Goal: Task Accomplishment & Management: Complete application form

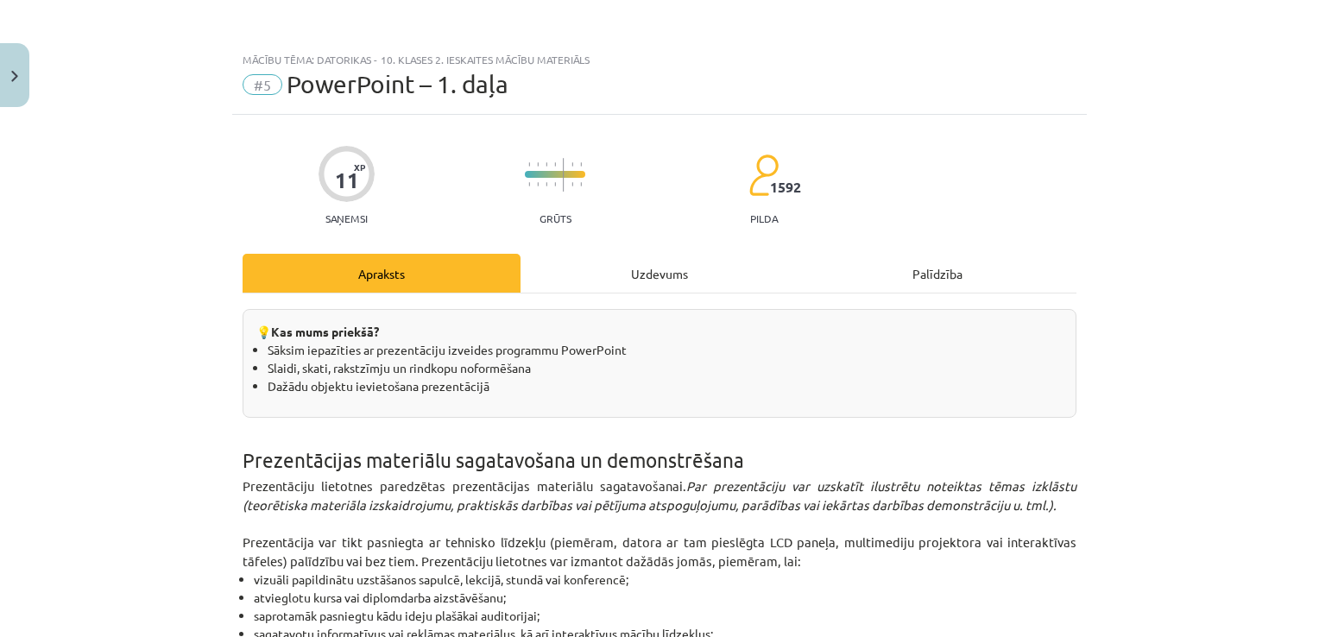
drag, startPoint x: 622, startPoint y: 369, endPoint x: 649, endPoint y: -64, distance: 433.4
drag, startPoint x: 591, startPoint y: 245, endPoint x: 594, endPoint y: 256, distance: 10.7
click at [601, 271] on div "Uzdevums" at bounding box center [660, 273] width 278 height 39
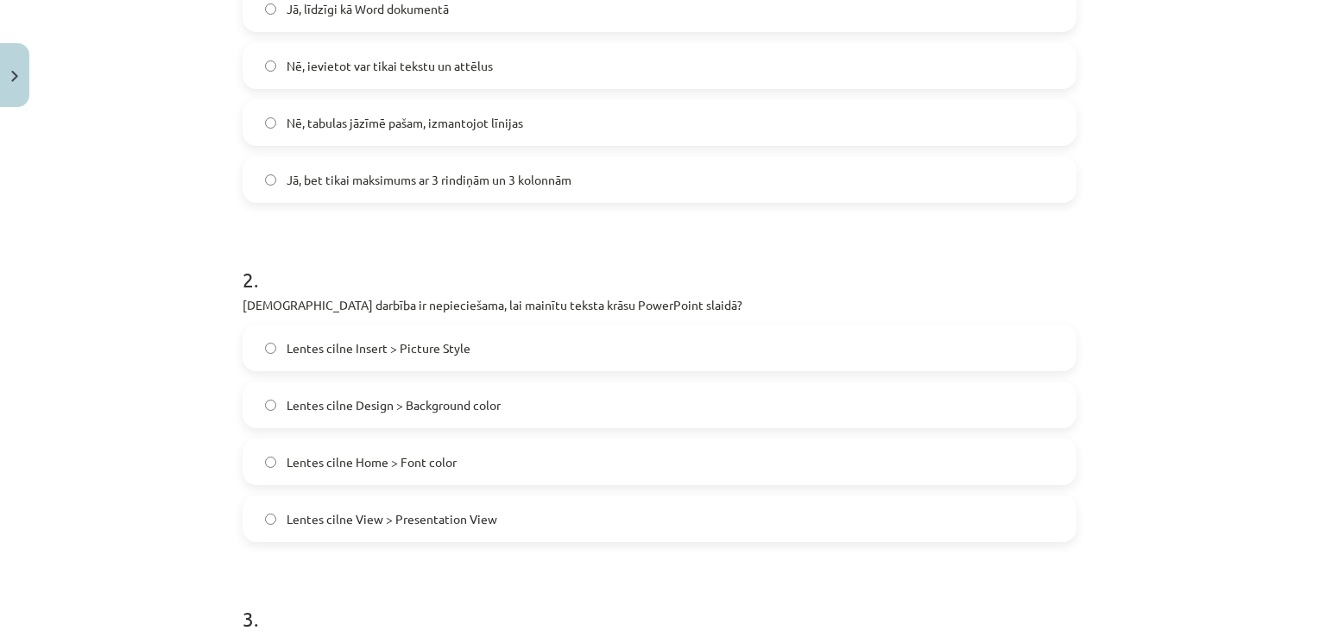
scroll to position [475, 0]
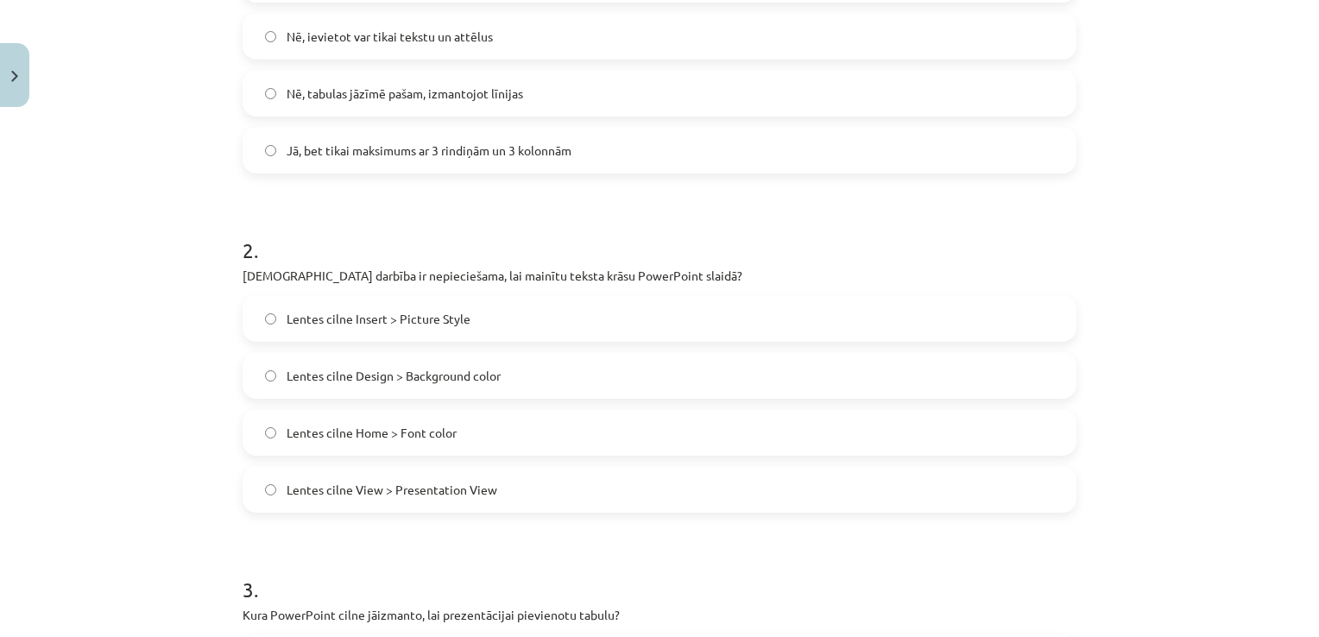
click at [444, 445] on label "Lentes cilne Home > Font color" at bounding box center [659, 432] width 831 height 43
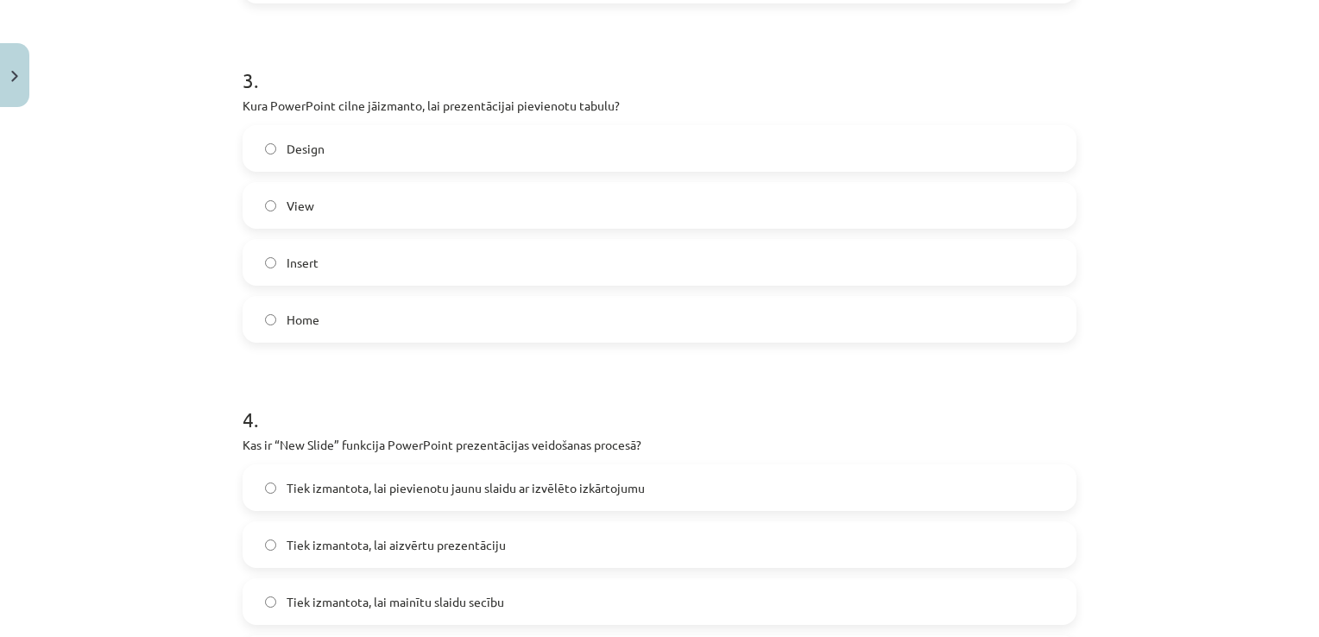
scroll to position [993, 0]
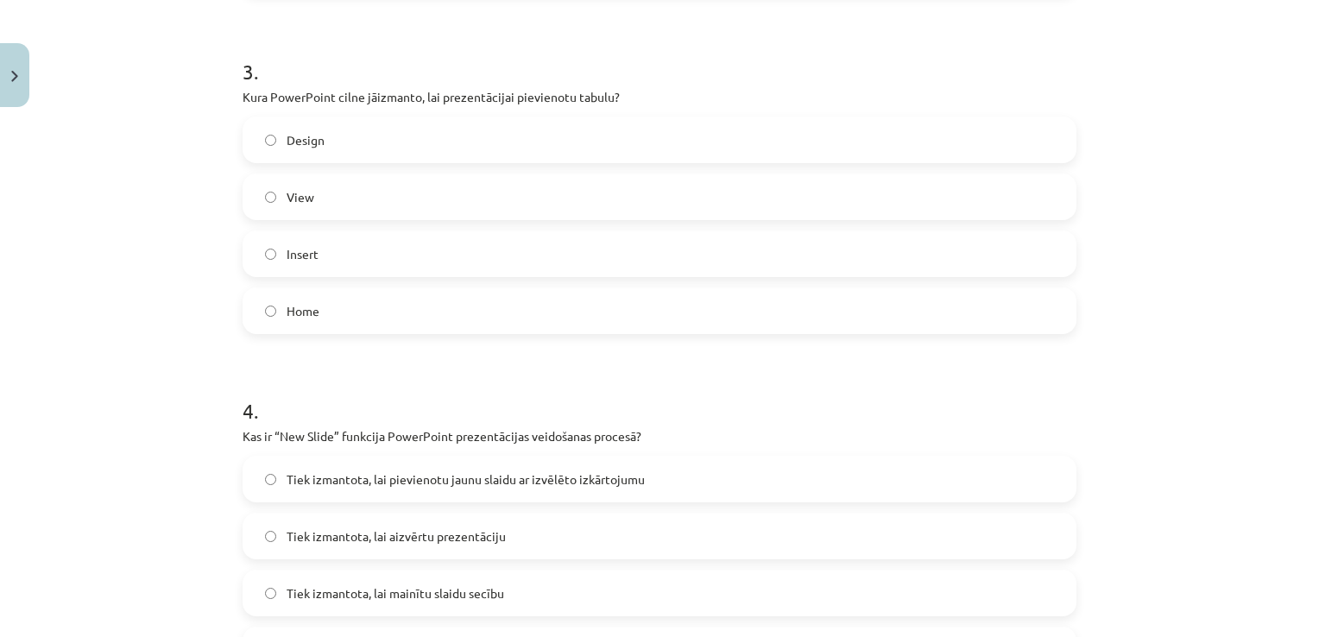
click at [296, 247] on span "Insert" at bounding box center [303, 254] width 32 height 18
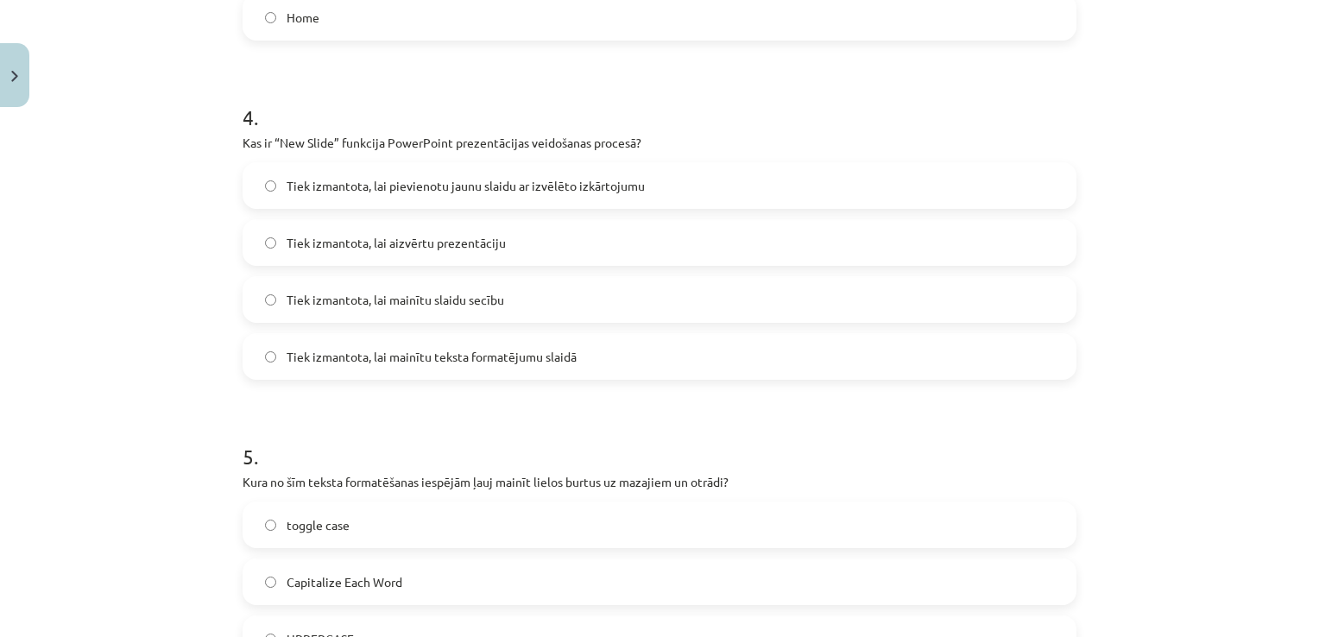
scroll to position [1338, 0]
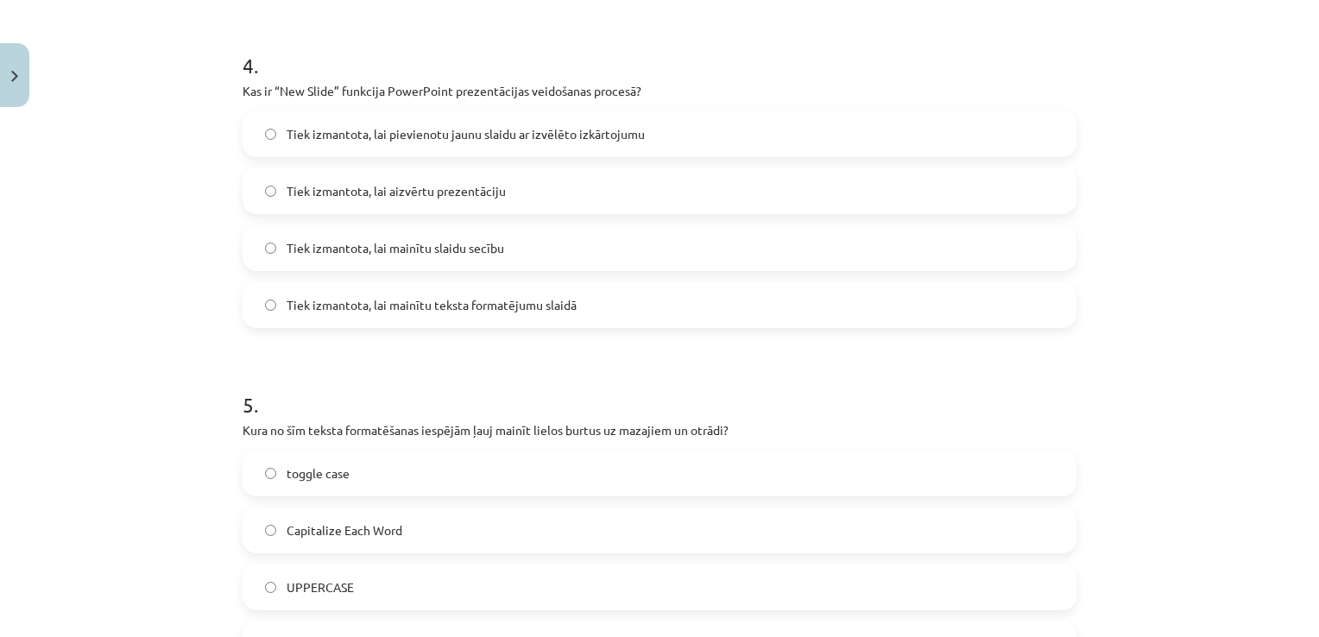
click at [468, 138] on span "Tiek izmantota, lai pievienotu jaunu slaidu ar izvēlēto izkārtojumu" at bounding box center [466, 134] width 358 height 18
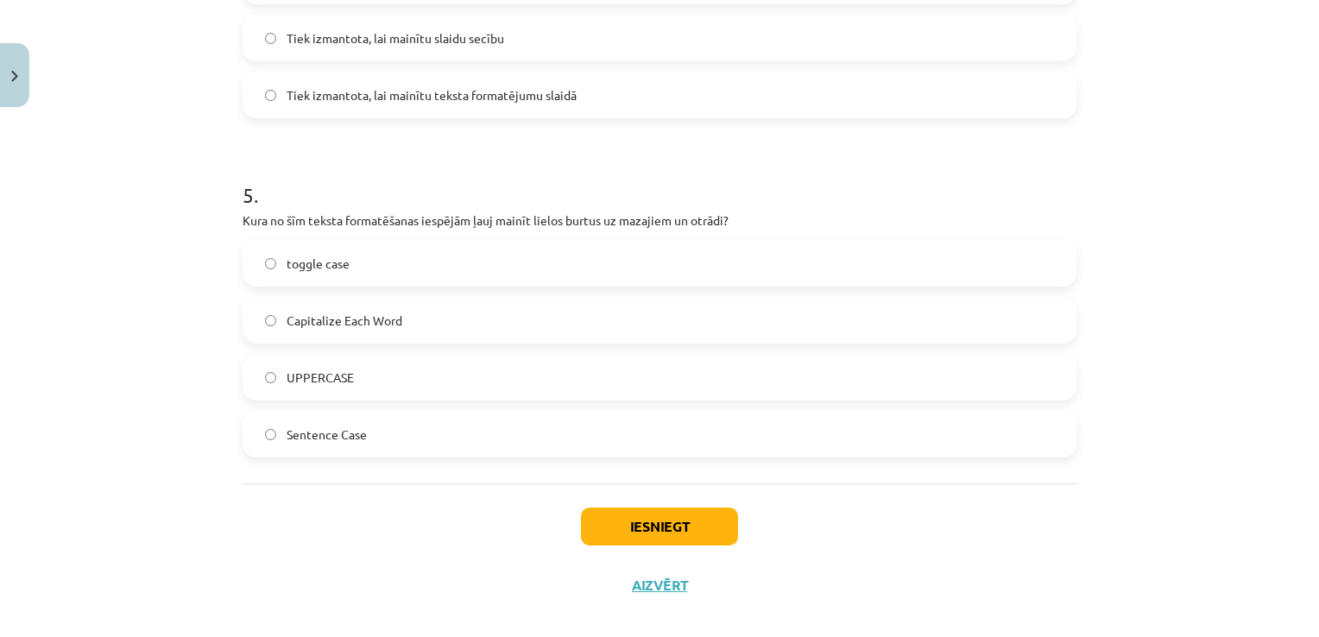
scroll to position [1568, 0]
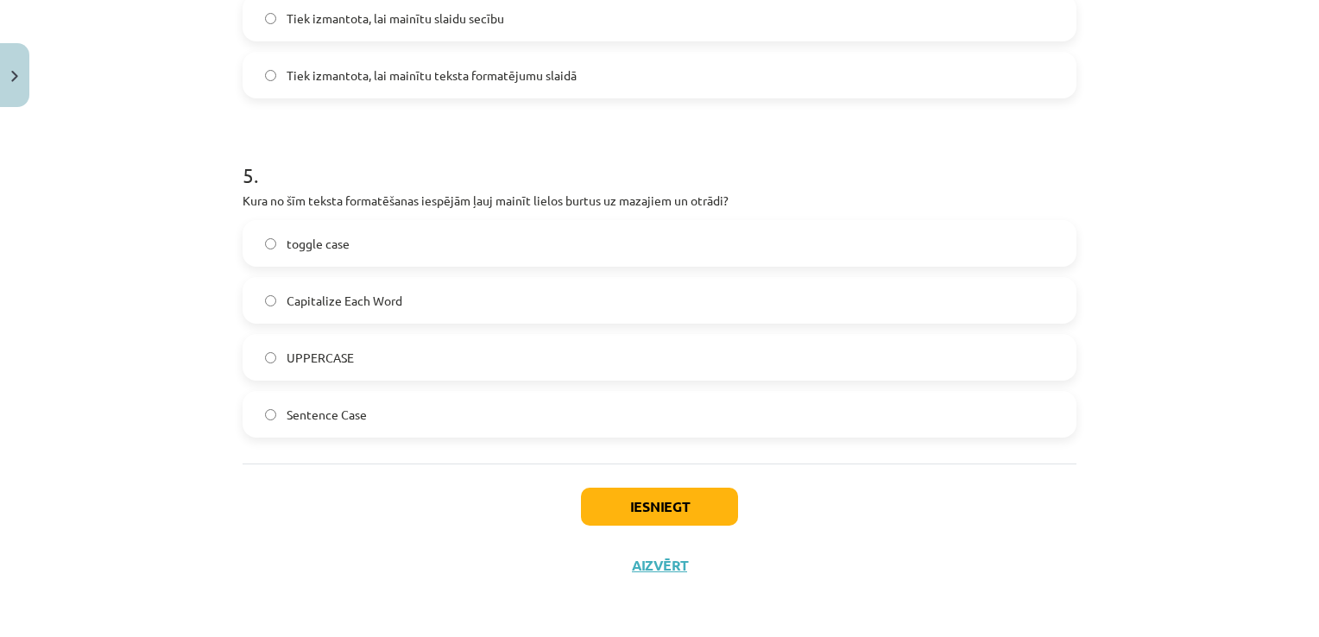
click at [300, 262] on label "toggle case" at bounding box center [659, 243] width 831 height 43
click at [606, 515] on button "Iesniegt" at bounding box center [659, 507] width 157 height 38
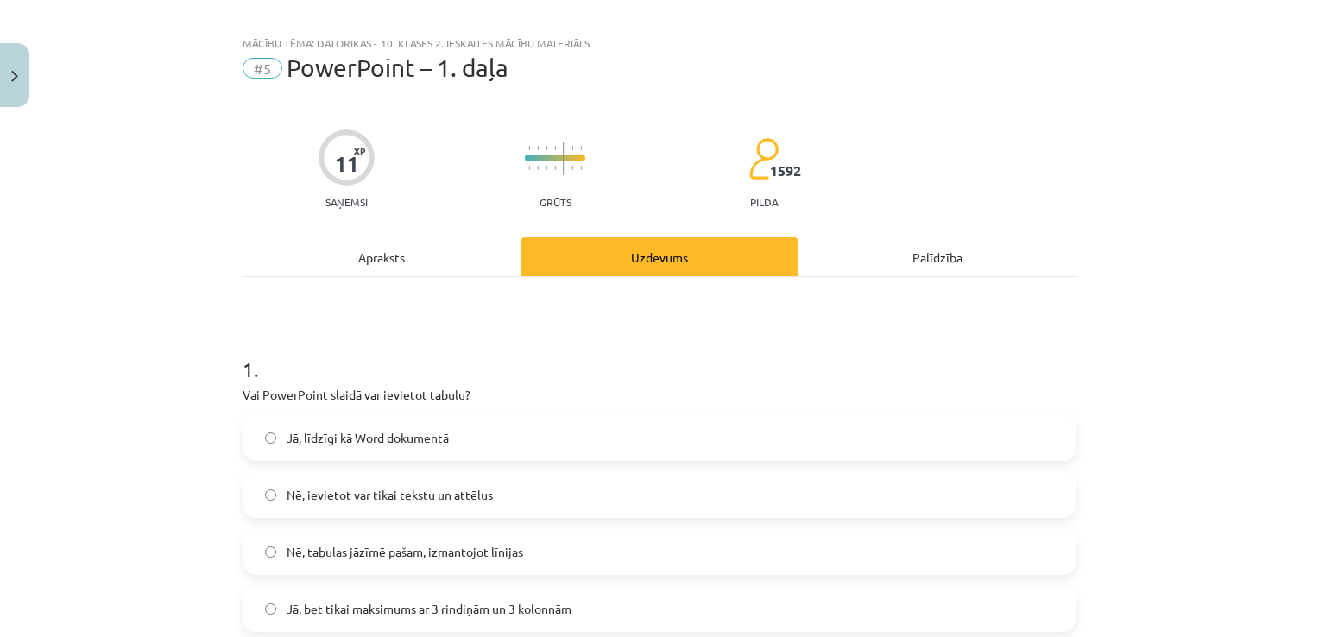
scroll to position [14, 0]
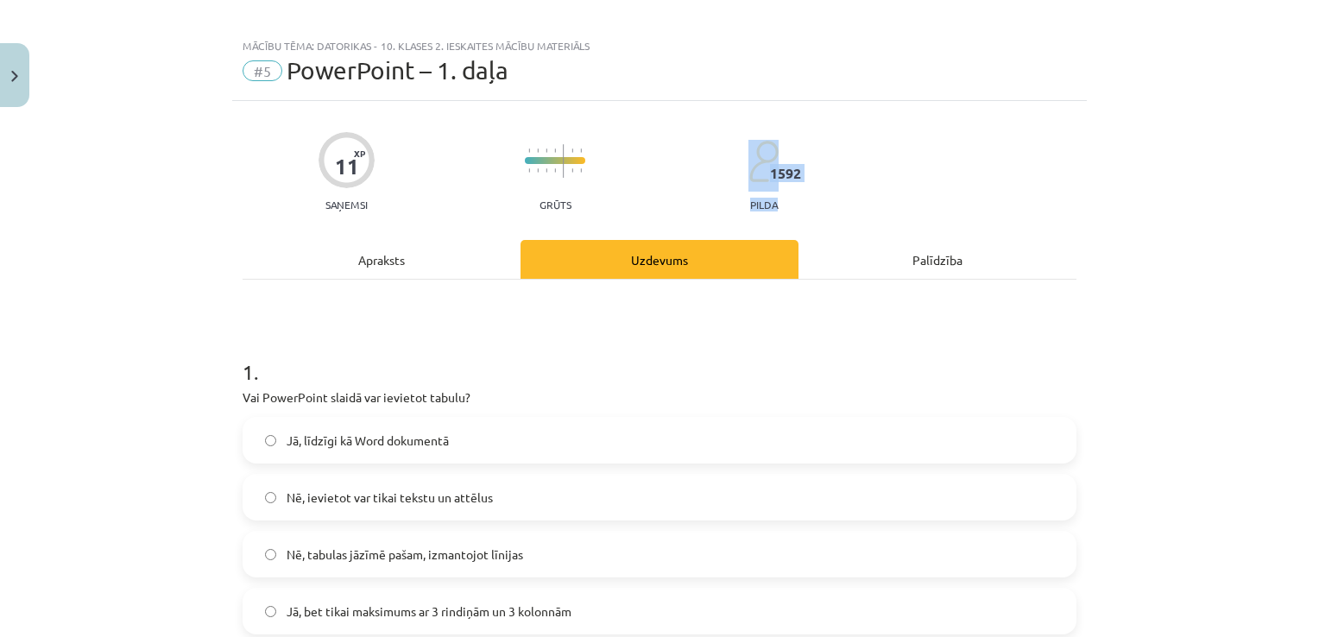
drag, startPoint x: 756, startPoint y: 122, endPoint x: 793, endPoint y: 195, distance: 81.9
click at [803, 194] on div "11 XP Saņemsi Grūts 1592 pilda" at bounding box center [660, 166] width 834 height 89
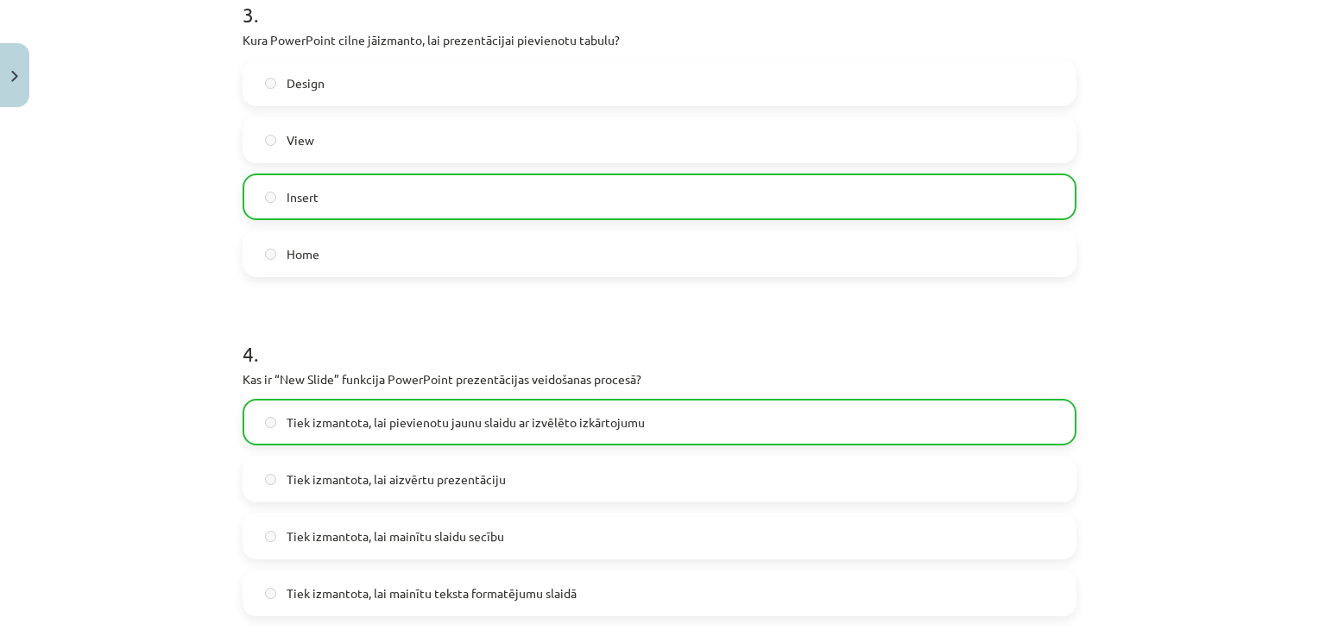
scroll to position [1622, 0]
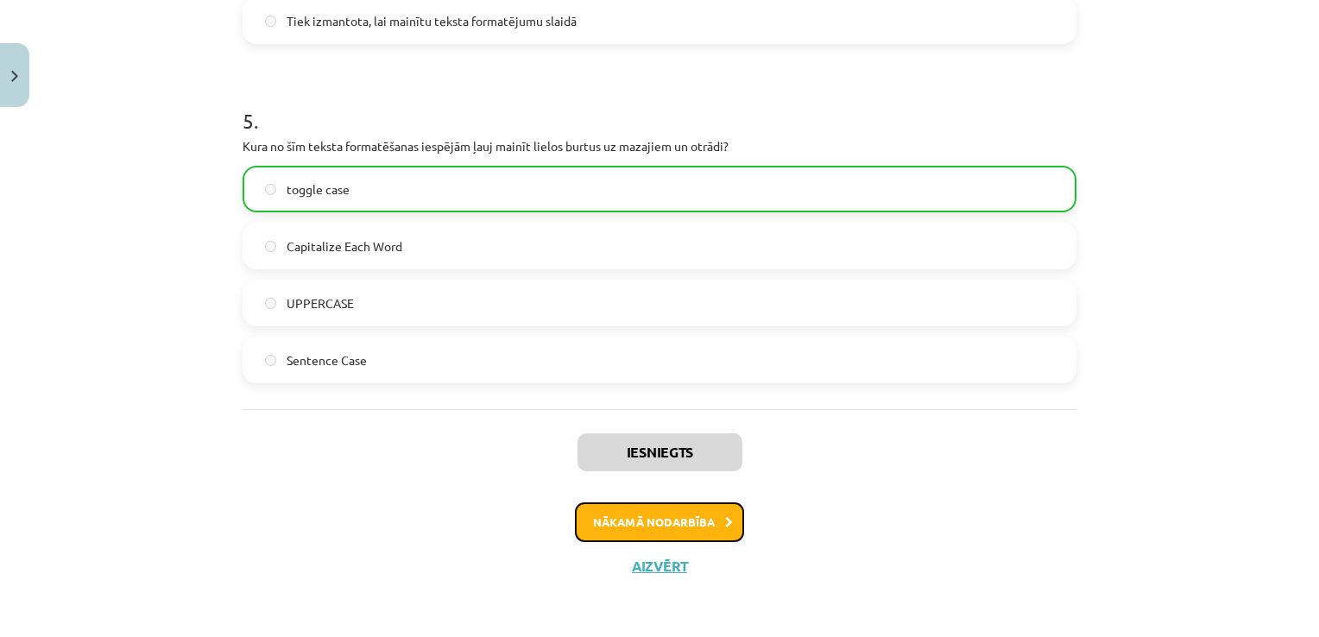
click at [656, 534] on button "Nākamā nodarbība" at bounding box center [659, 522] width 169 height 40
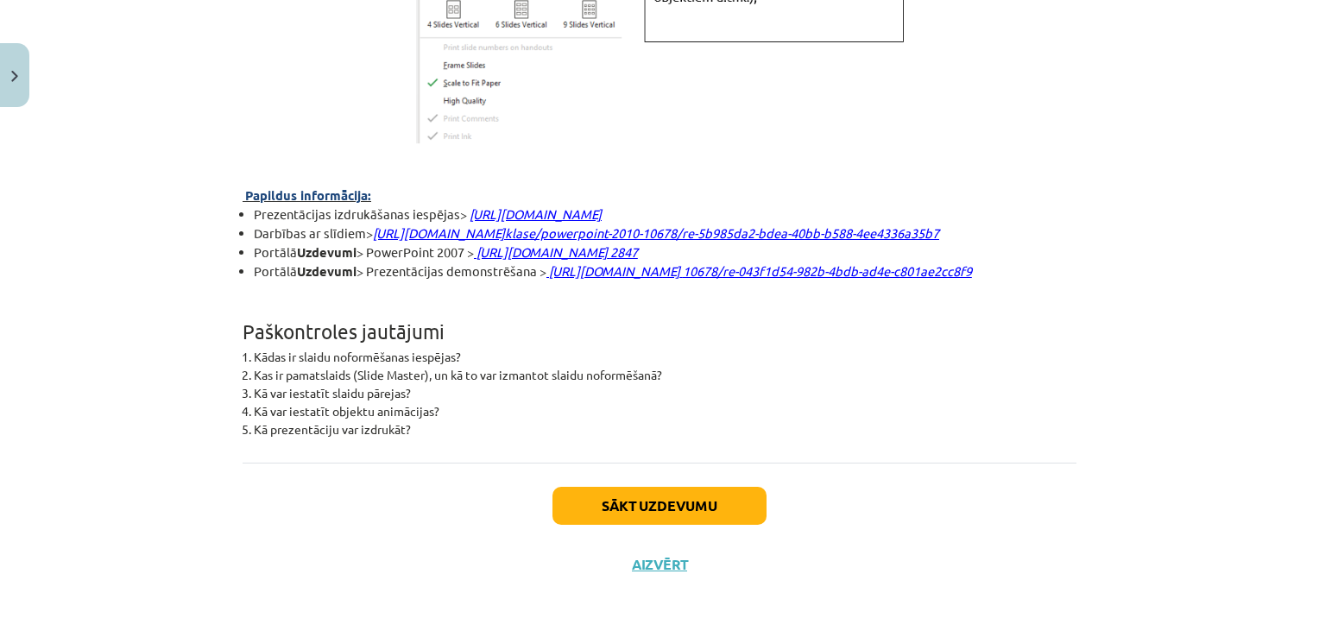
scroll to position [4743, 0]
click at [623, 509] on button "Sākt uzdevumu" at bounding box center [660, 506] width 214 height 38
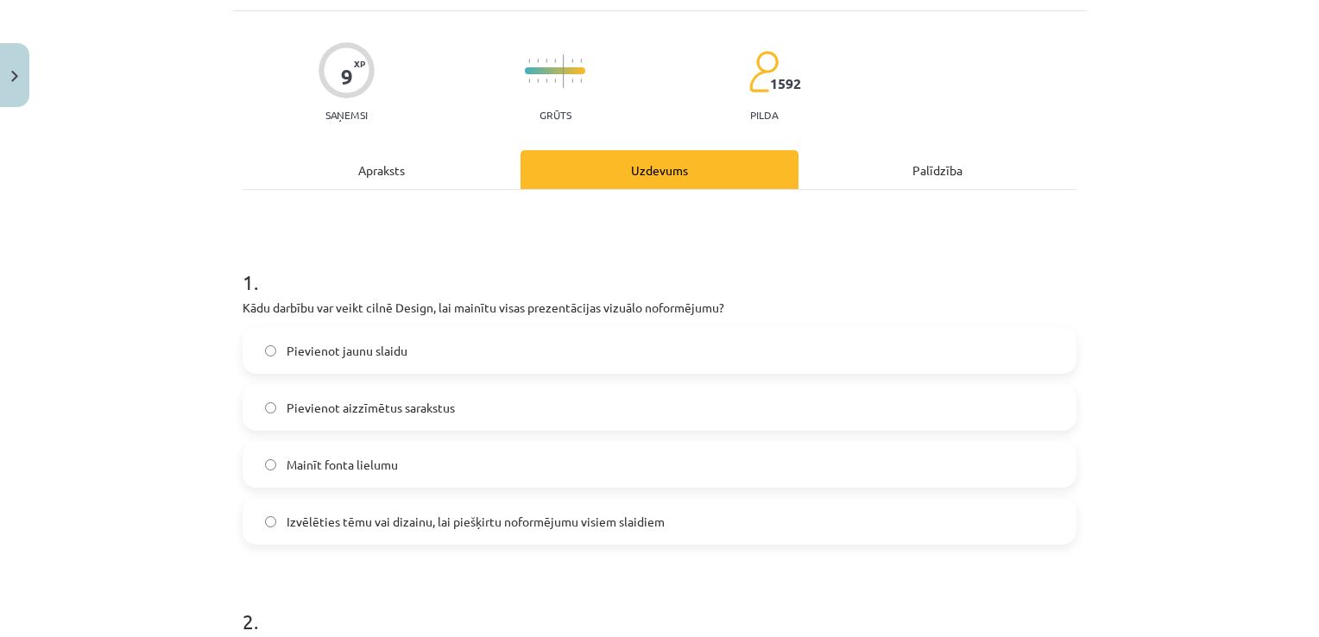
scroll to position [216, 0]
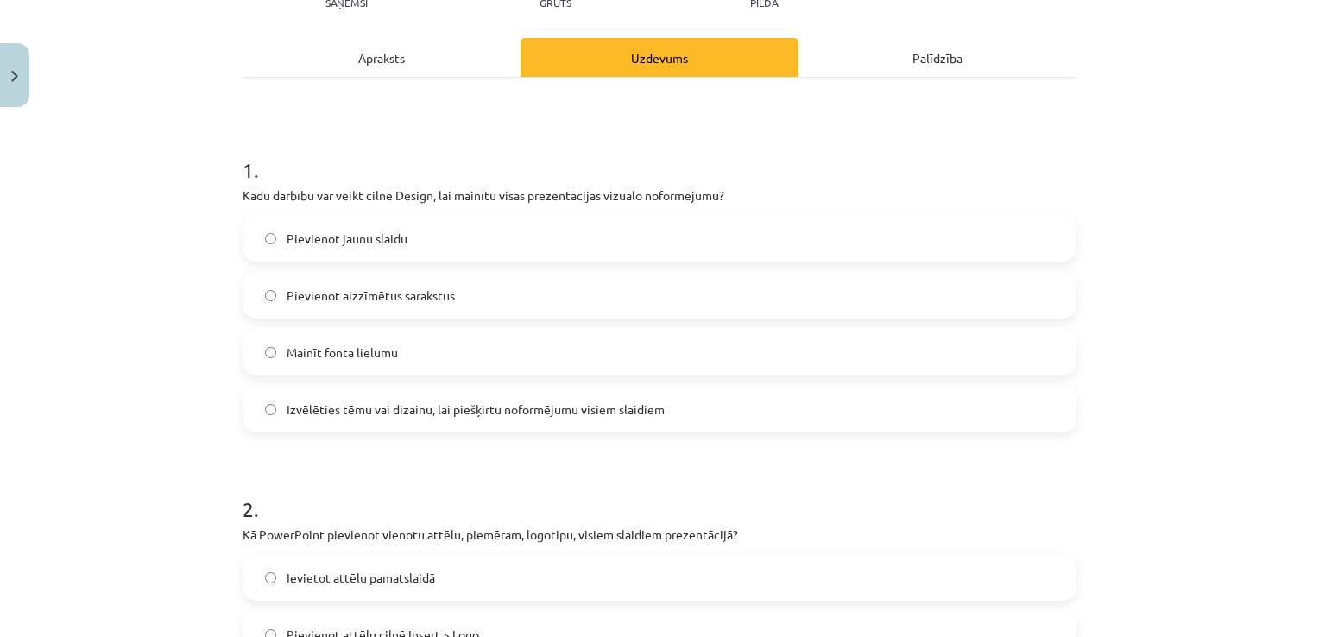
click at [451, 413] on span "Izvēlēties tēmu vai dizainu, lai piešķirtu noformējumu visiem slaidiem" at bounding box center [476, 410] width 378 height 18
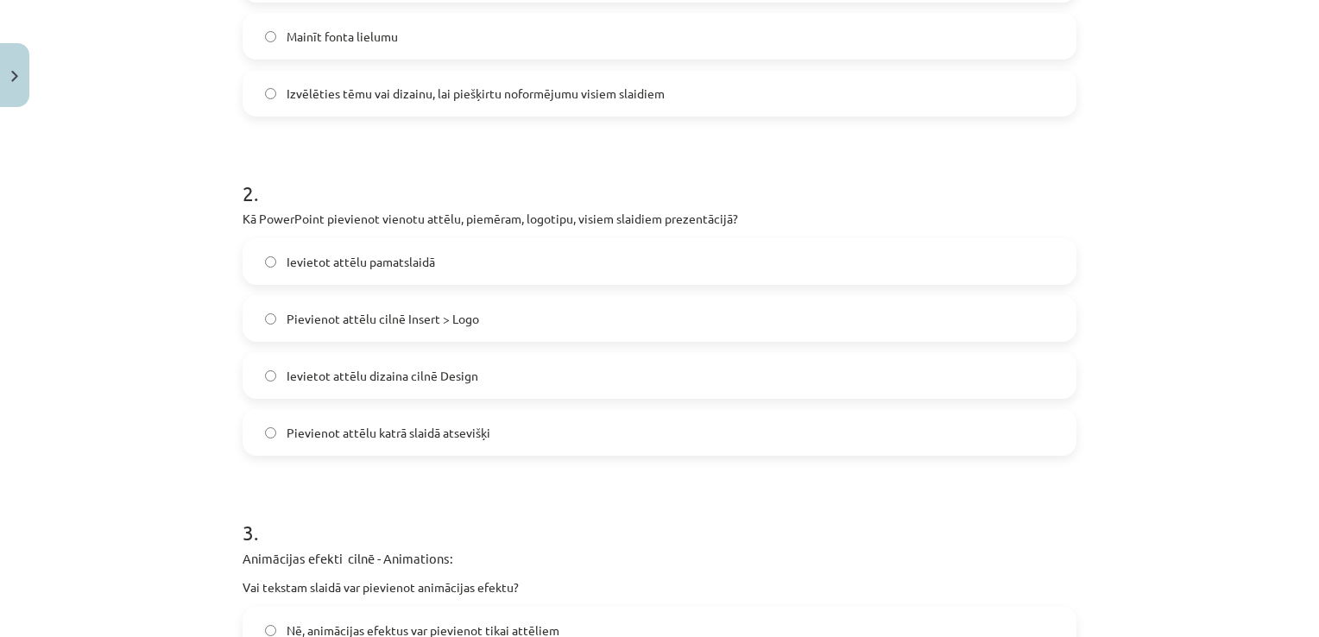
scroll to position [561, 0]
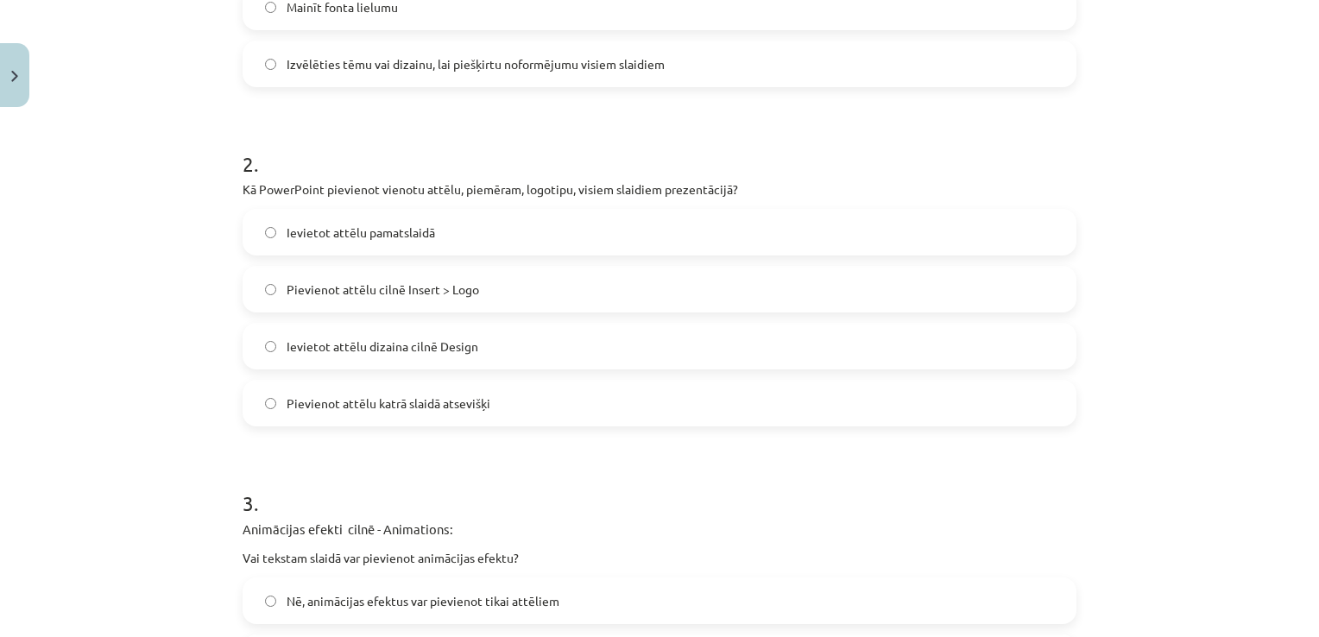
click at [312, 240] on label "Ievietot attēlu pamatslaidā" at bounding box center [659, 232] width 831 height 43
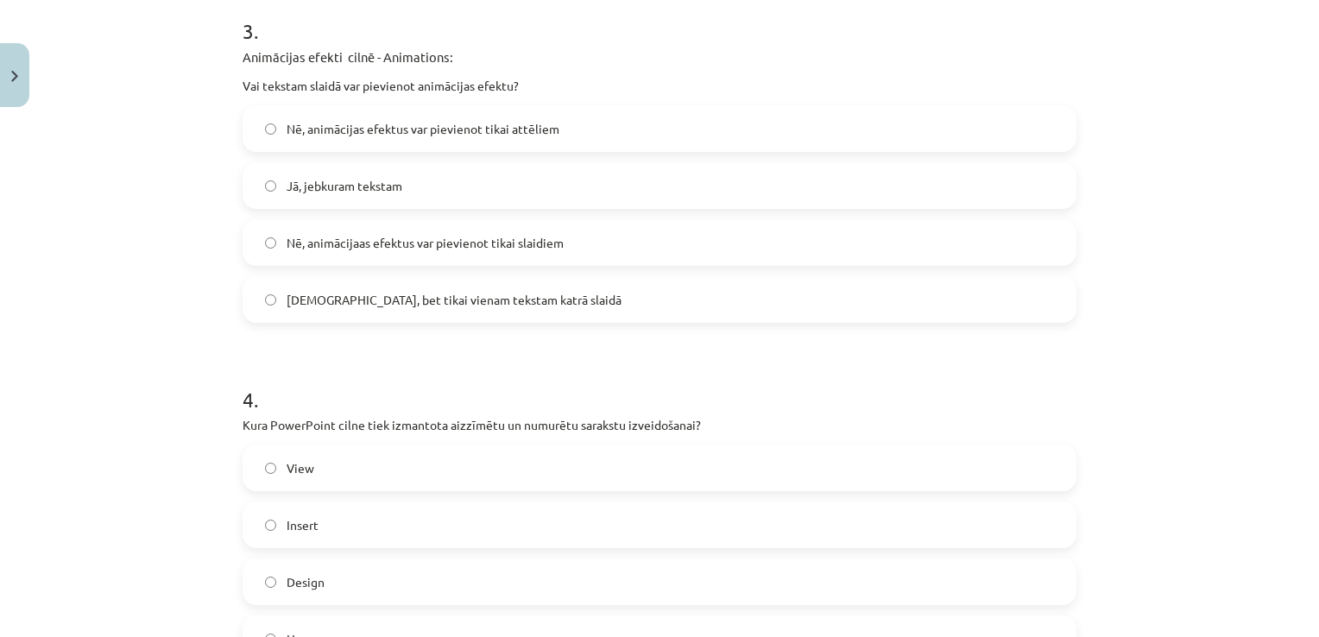
scroll to position [993, 0]
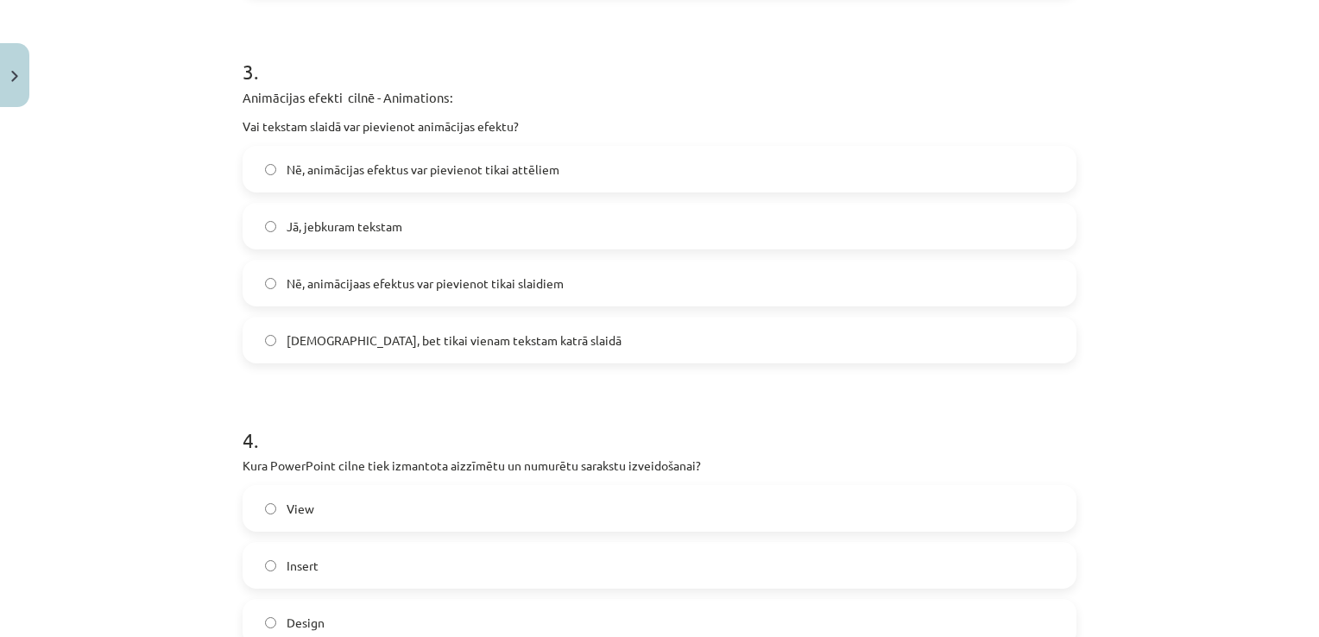
click at [327, 275] on span "Nē, animācijaas efektus var pievienot tikai slaidiem" at bounding box center [425, 284] width 277 height 18
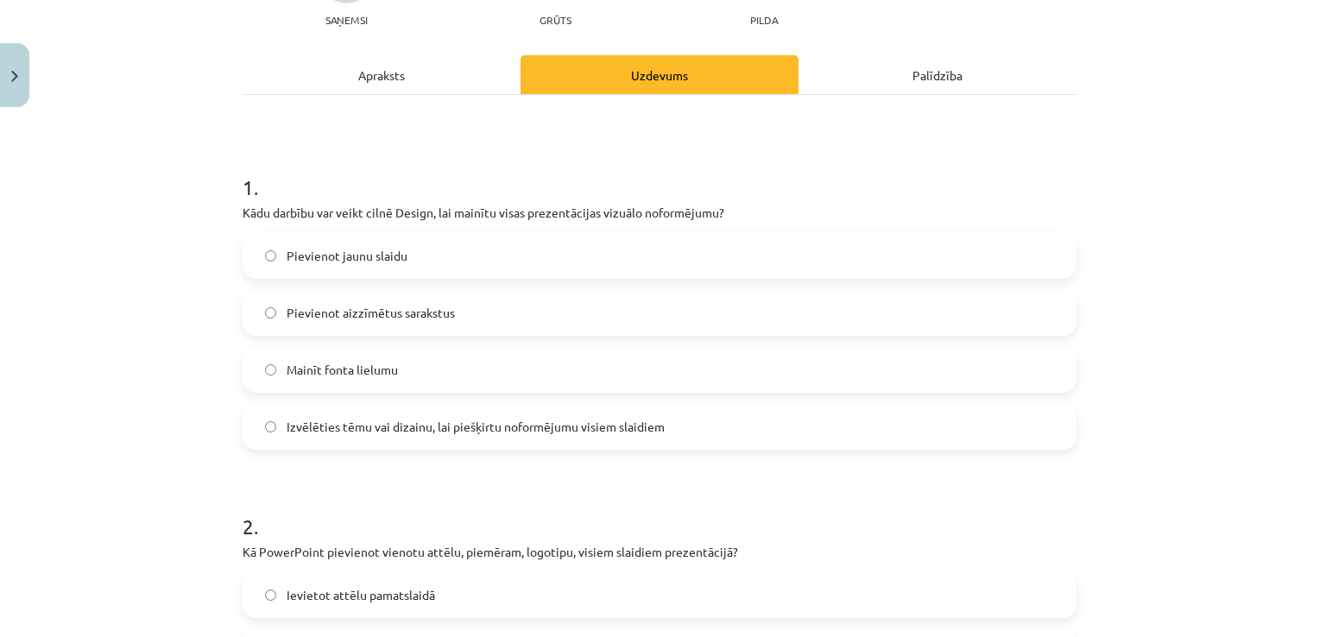
scroll to position [0, 0]
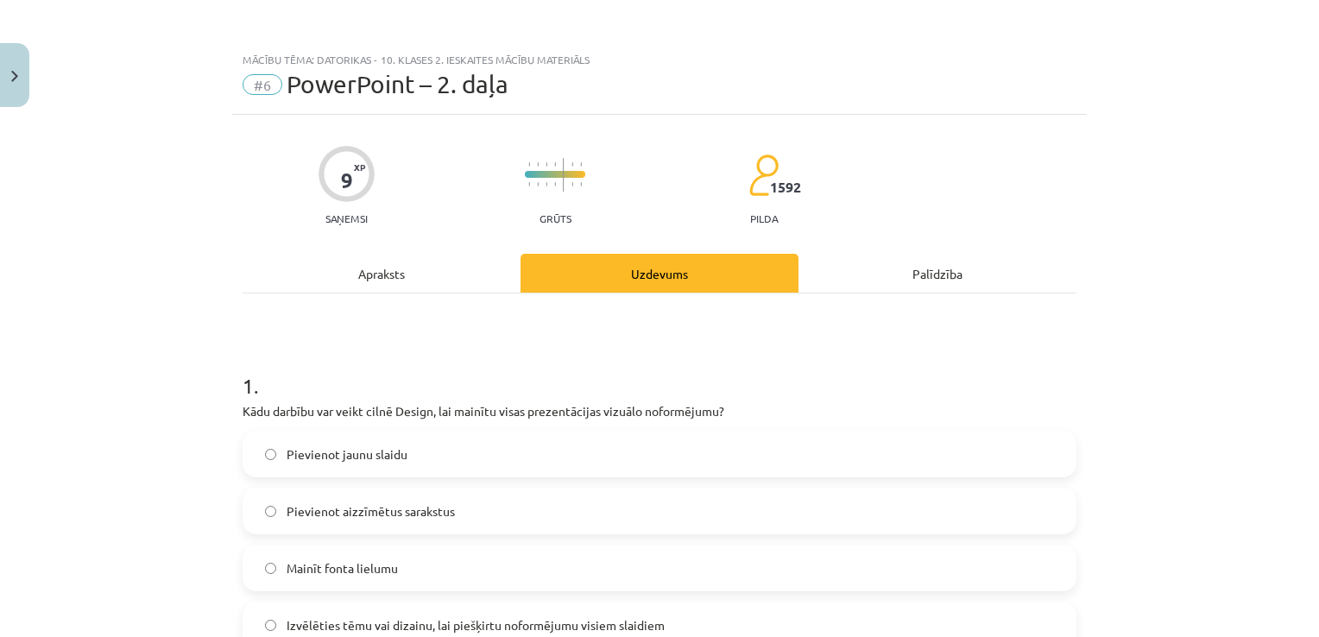
click at [385, 280] on div "Apraksts" at bounding box center [382, 273] width 278 height 39
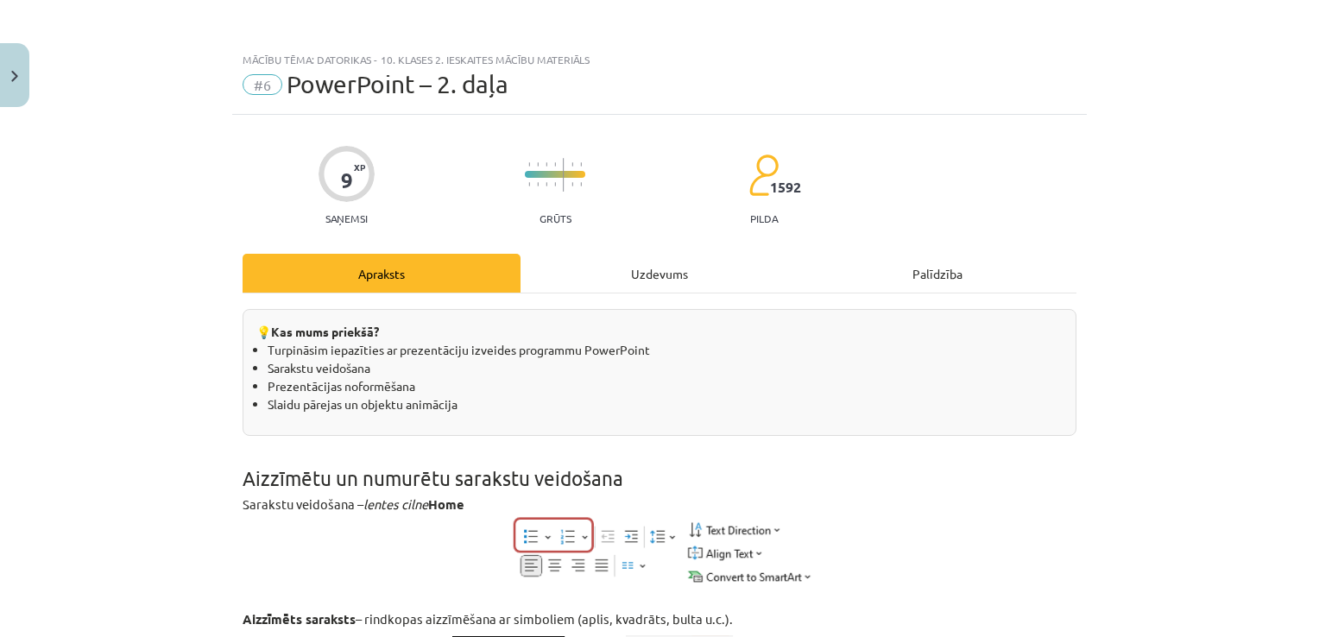
click at [643, 272] on div "Uzdevums" at bounding box center [660, 273] width 278 height 39
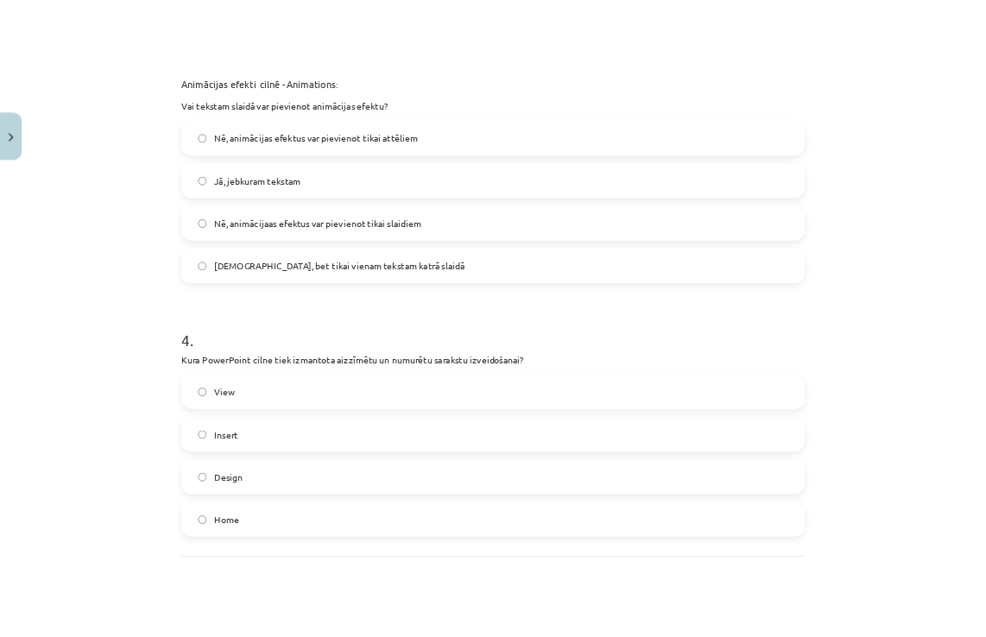
scroll to position [998, 0]
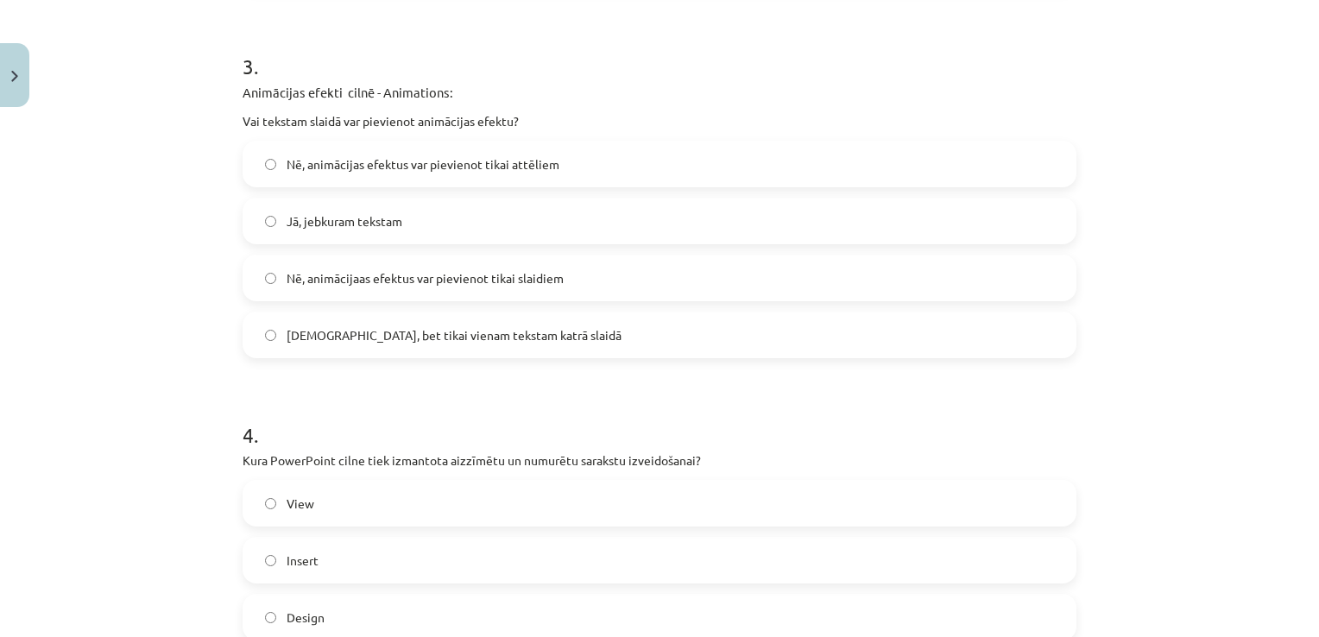
click at [408, 223] on label "Jā, jebkuram tekstam" at bounding box center [659, 220] width 831 height 43
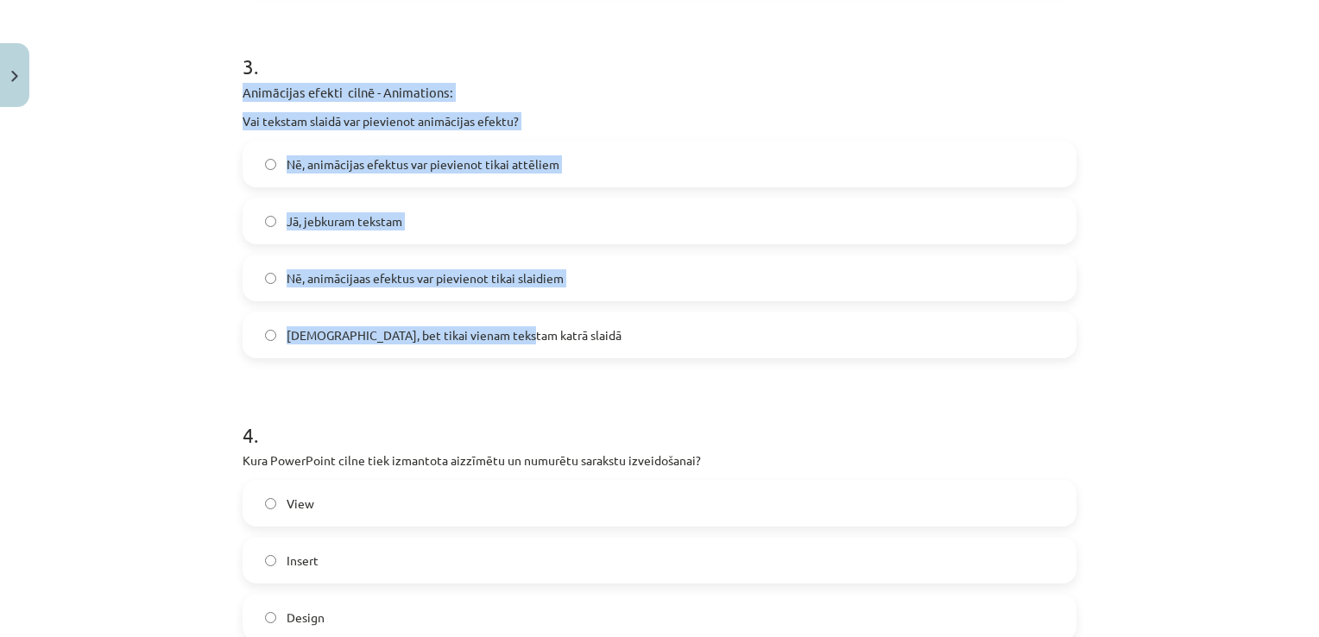
drag, startPoint x: 509, startPoint y: 339, endPoint x: 233, endPoint y: 97, distance: 367.7
copy div "Animācijas efekti cilnē - Animations: Vai tekstam slaidā var pievienot animācij…"
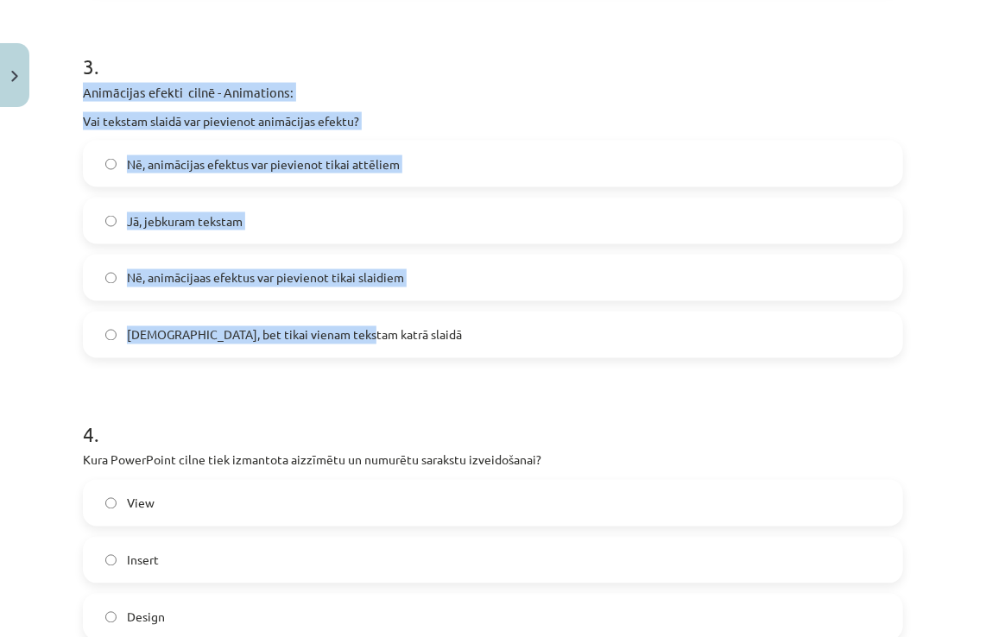
click at [342, 80] on div "3 . Animācijas efekti cilnē - Animations: Vai tekstam slaidā var pievienot anim…" at bounding box center [493, 191] width 820 height 334
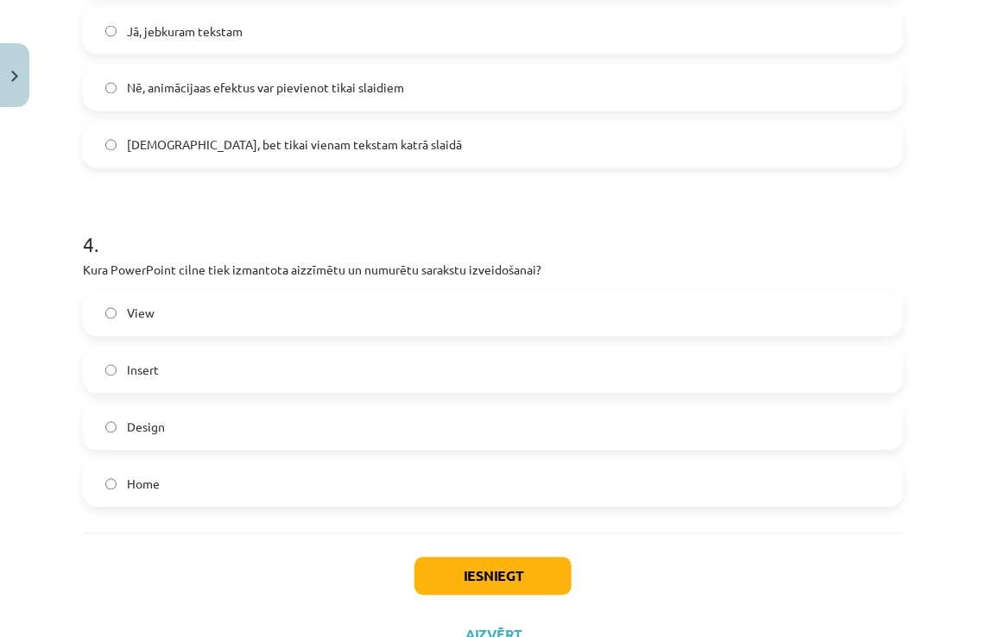
scroll to position [1257, 0]
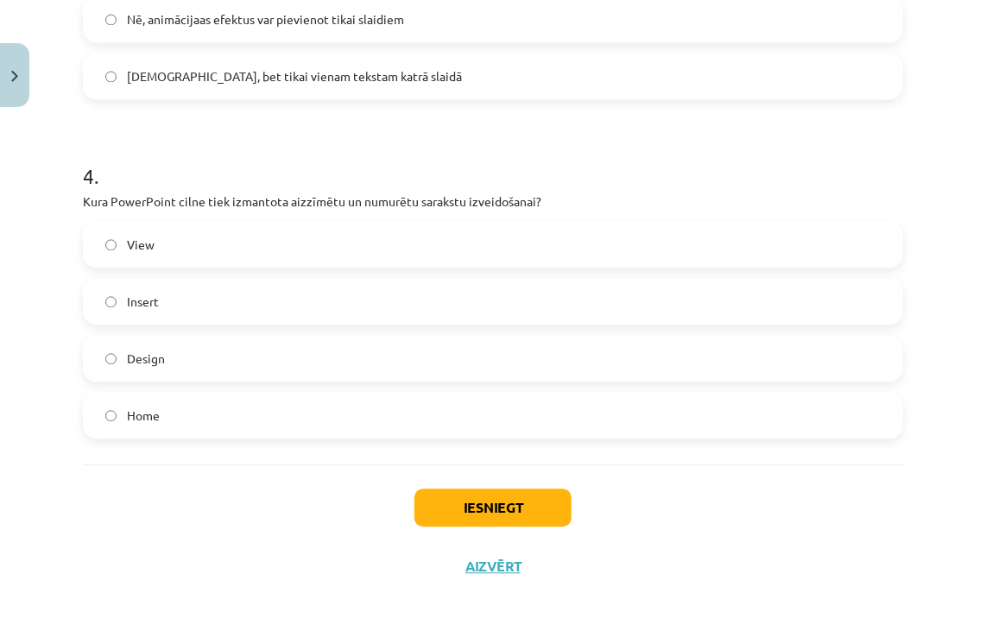
click at [240, 416] on label "Home" at bounding box center [493, 415] width 817 height 43
click at [452, 506] on button "Iesniegt" at bounding box center [492, 508] width 157 height 38
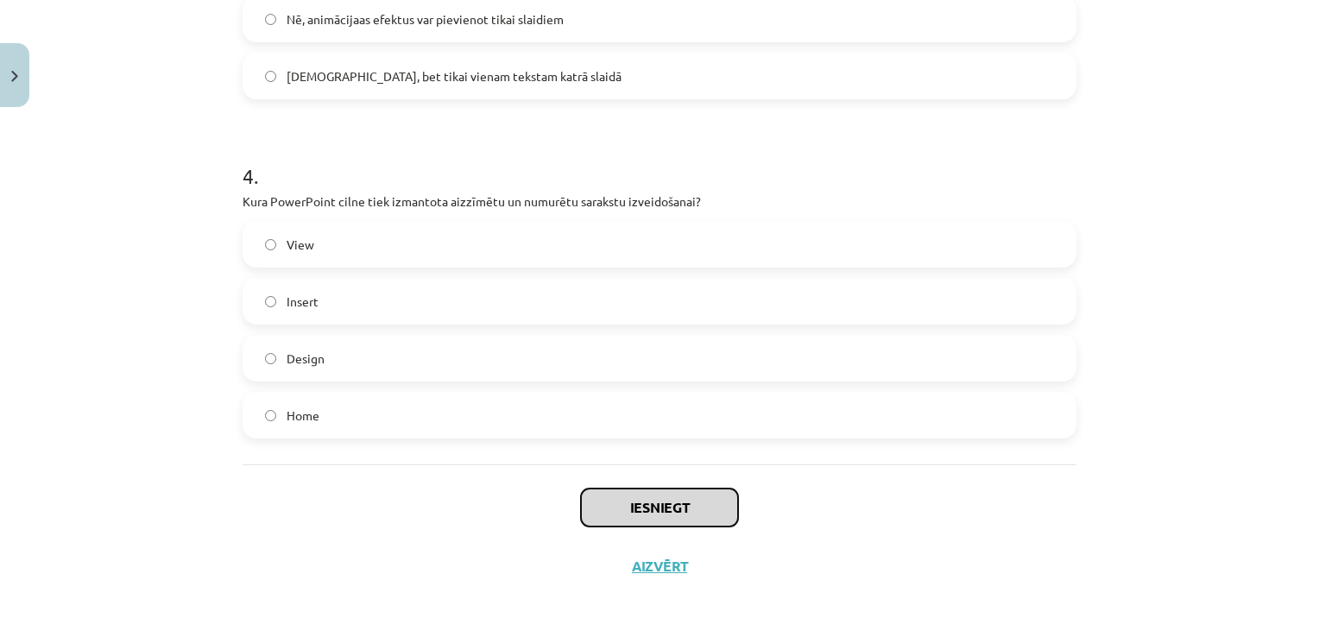
drag, startPoint x: 718, startPoint y: 498, endPoint x: 808, endPoint y: 478, distance: 92.0
click at [806, 480] on div "Iesniegt Aizvērt" at bounding box center [660, 525] width 834 height 121
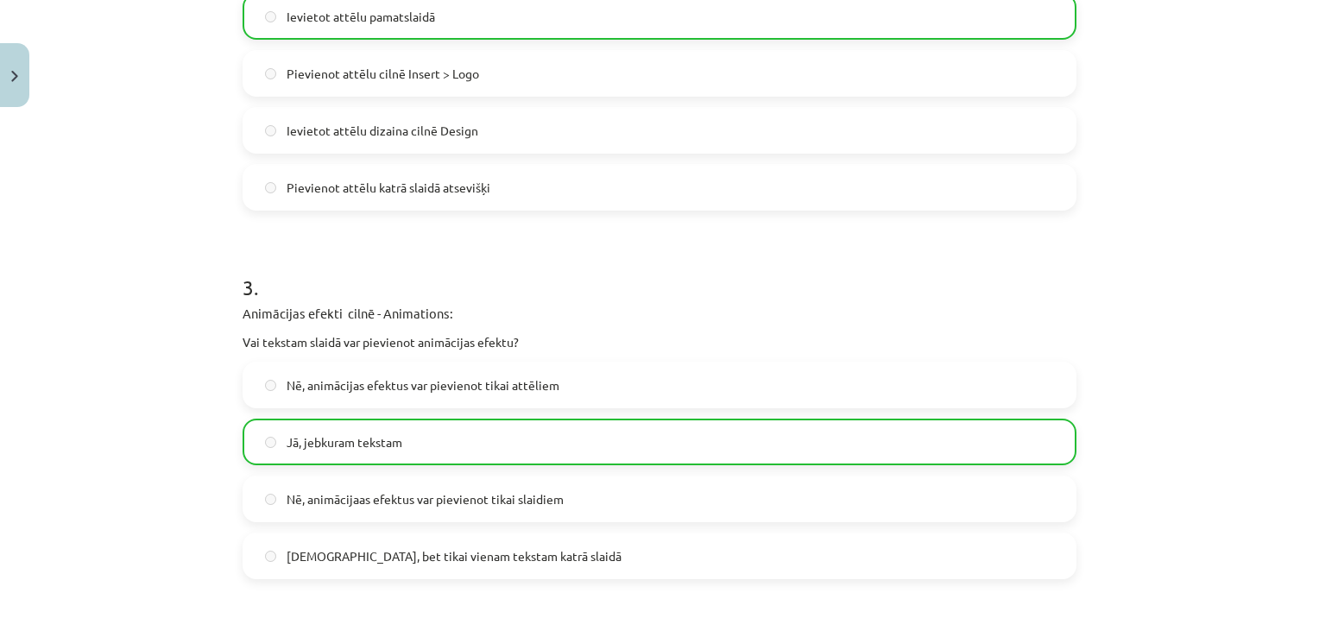
scroll to position [1312, 0]
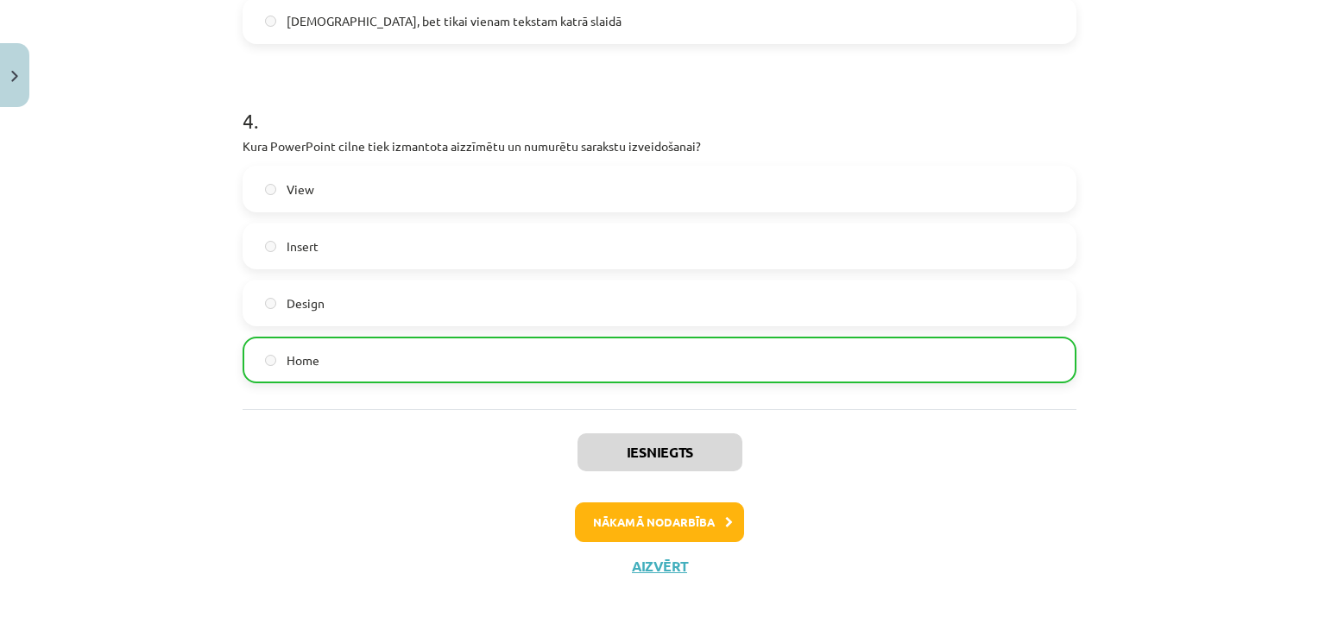
click at [718, 547] on div "Iesniegts Nākamā nodarbība Aizvērt" at bounding box center [660, 497] width 834 height 176
click at [719, 530] on button "Nākamā nodarbība" at bounding box center [659, 522] width 169 height 40
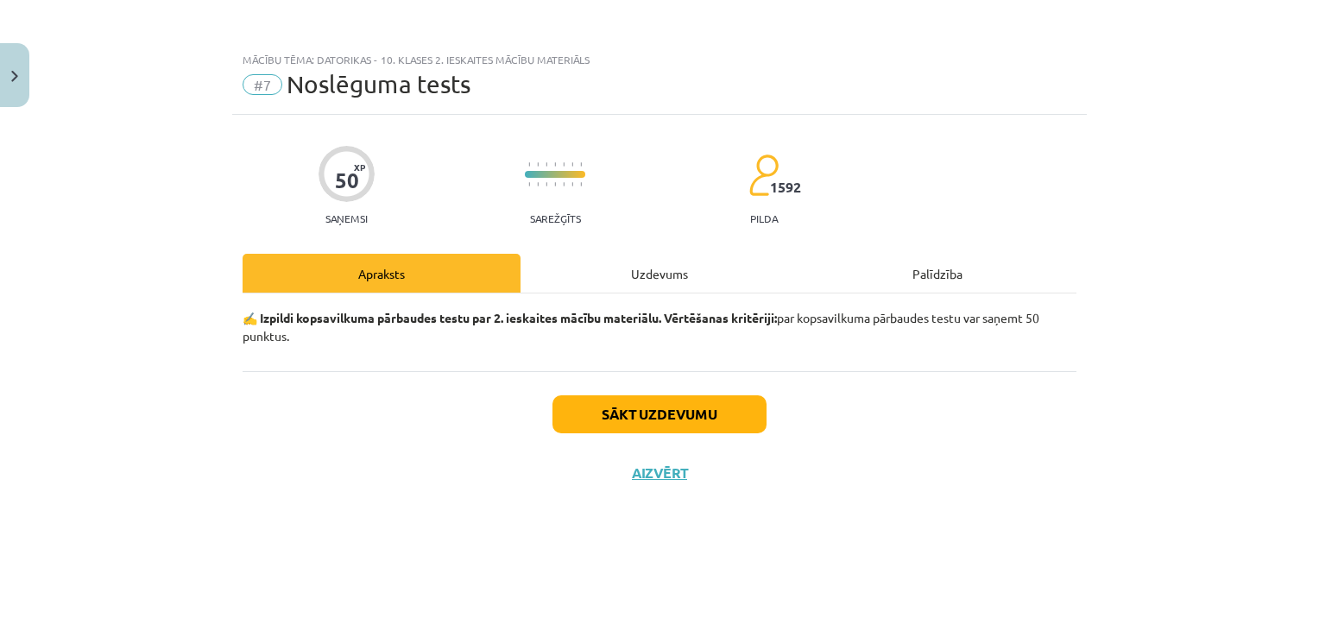
scroll to position [0, 0]
click at [698, 291] on div "Uzdevums" at bounding box center [660, 273] width 278 height 39
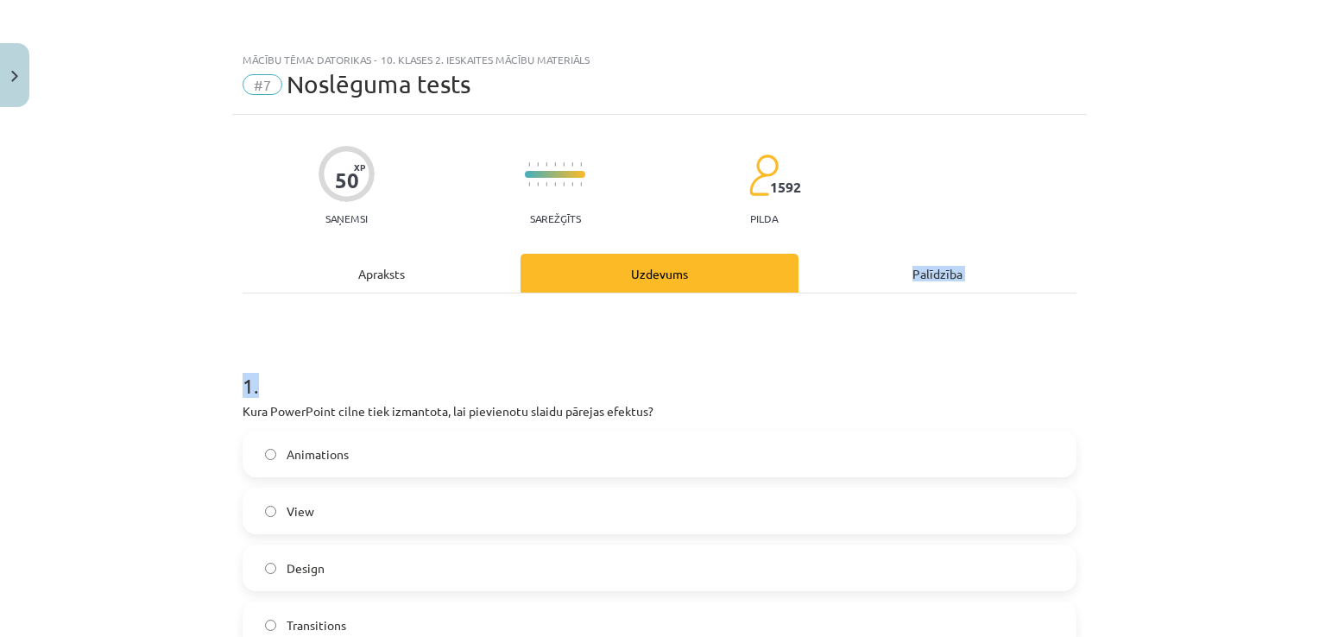
drag, startPoint x: 720, startPoint y: 354, endPoint x: 760, endPoint y: 199, distance: 159.6
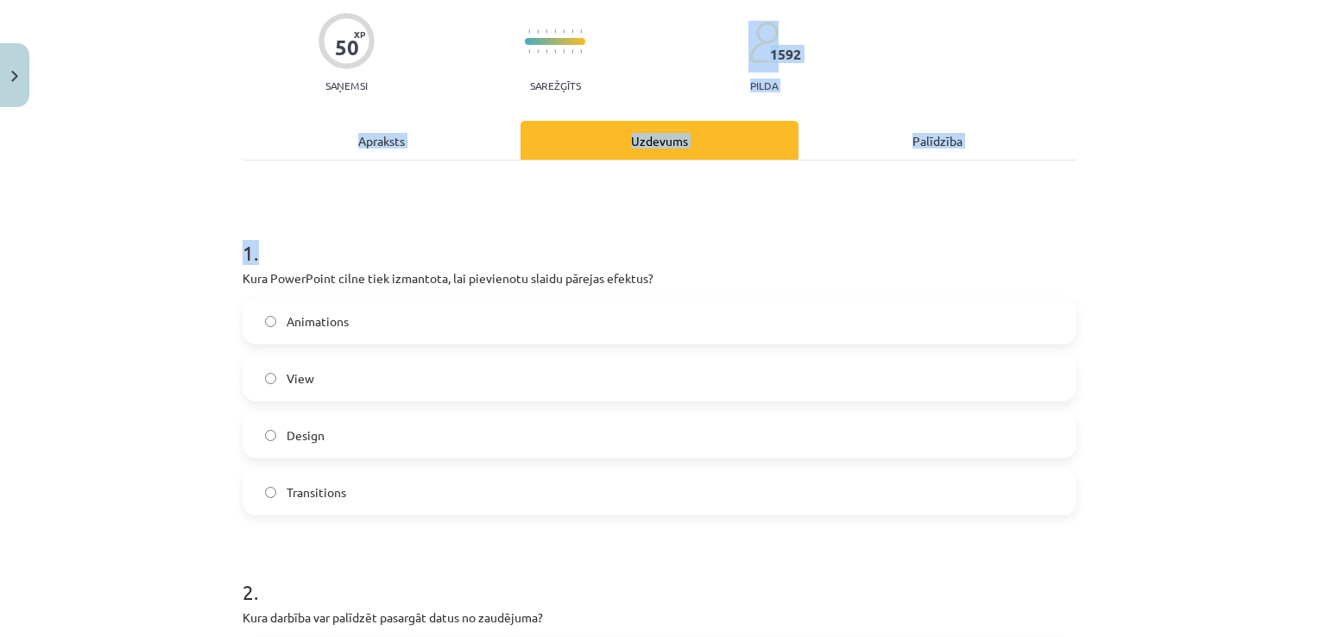
scroll to position [173, 0]
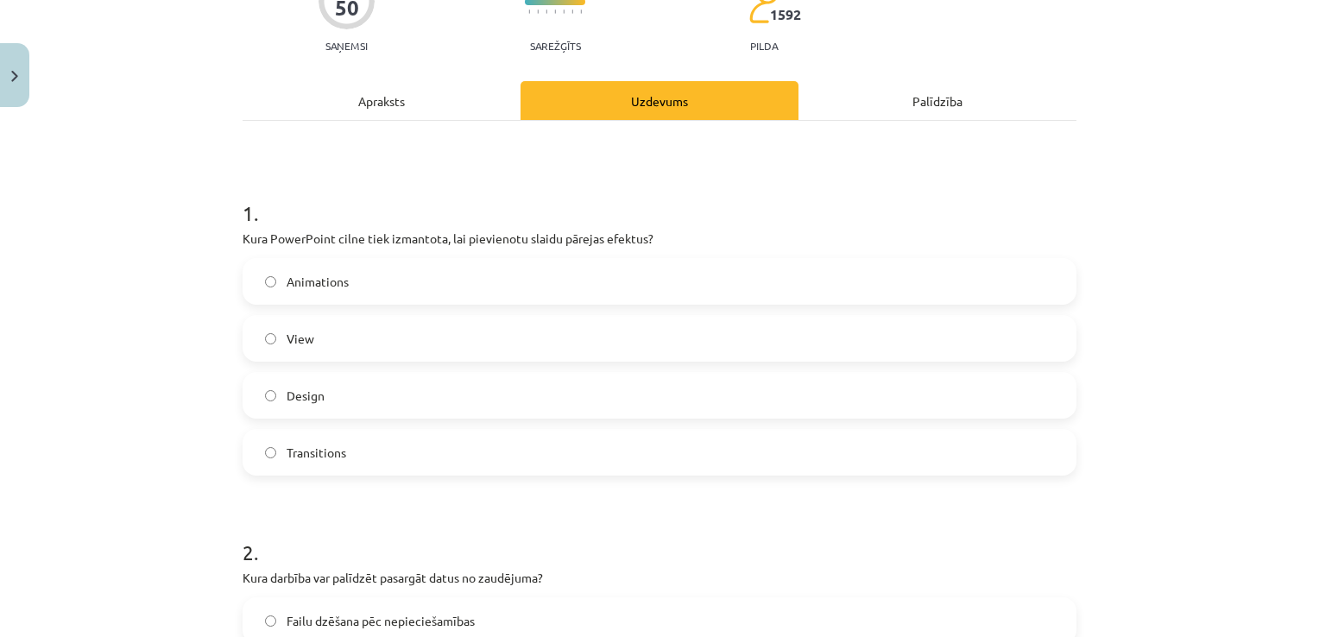
click at [585, 446] on label "Transitions" at bounding box center [659, 452] width 831 height 43
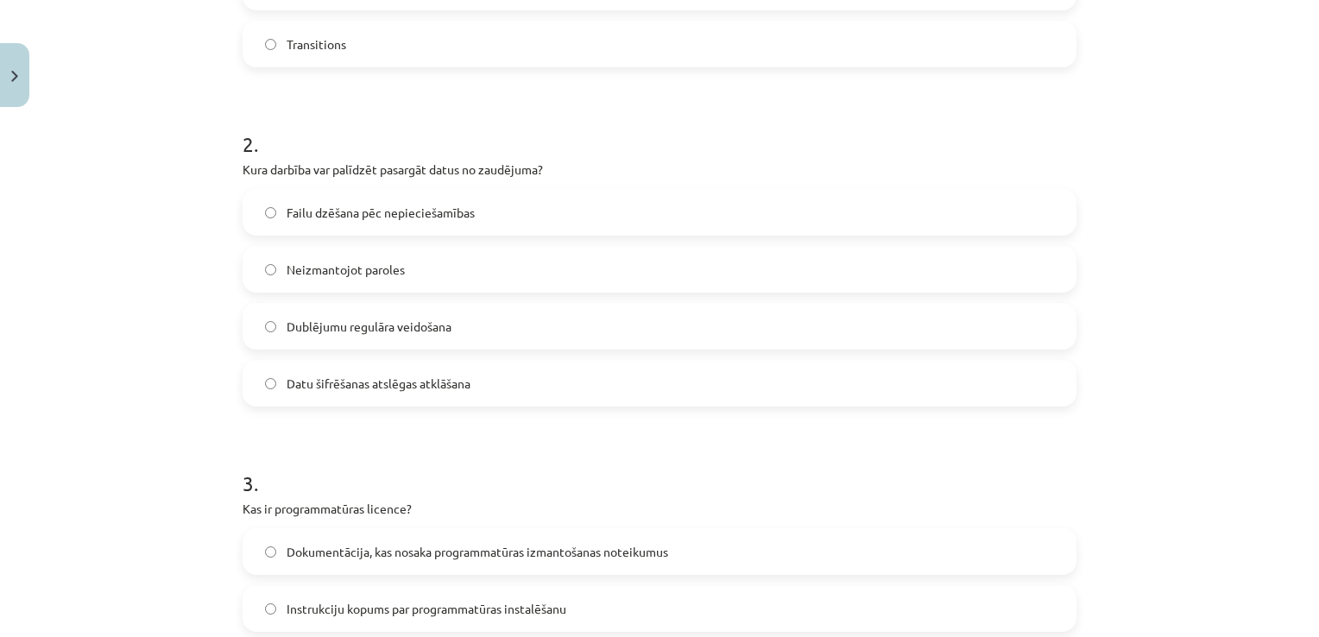
scroll to position [604, 0]
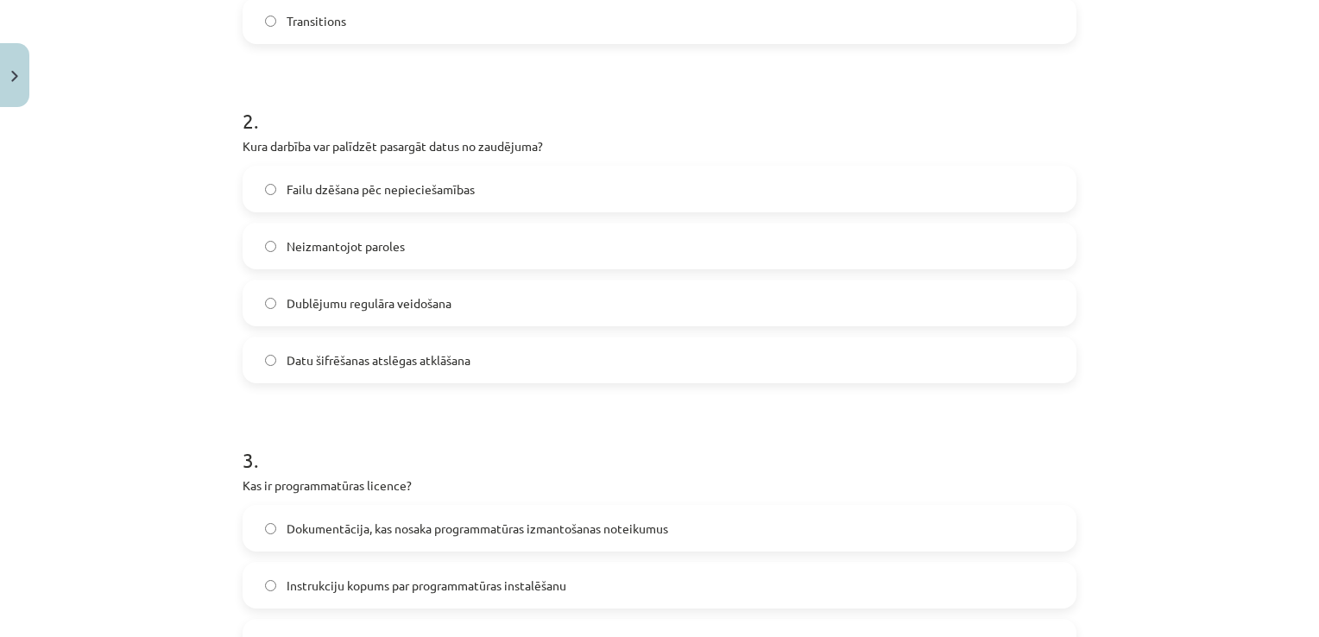
click at [357, 300] on span "Dublējumu regulāra veidošana" at bounding box center [369, 303] width 165 height 18
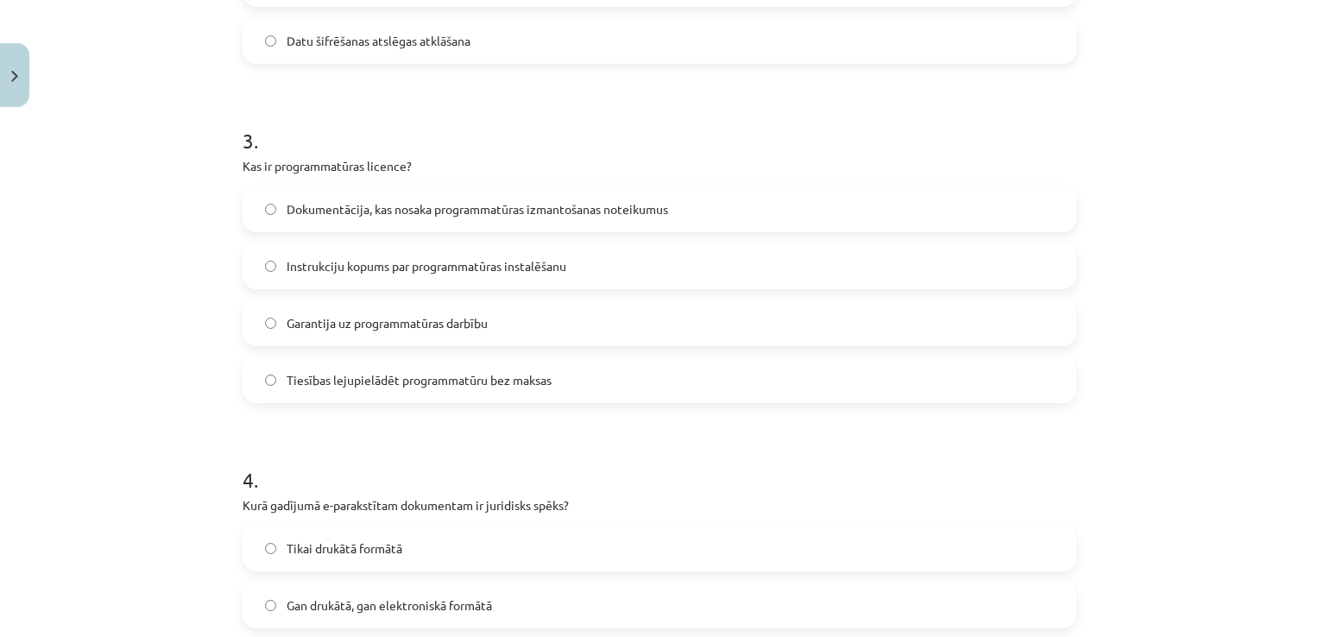
scroll to position [950, 0]
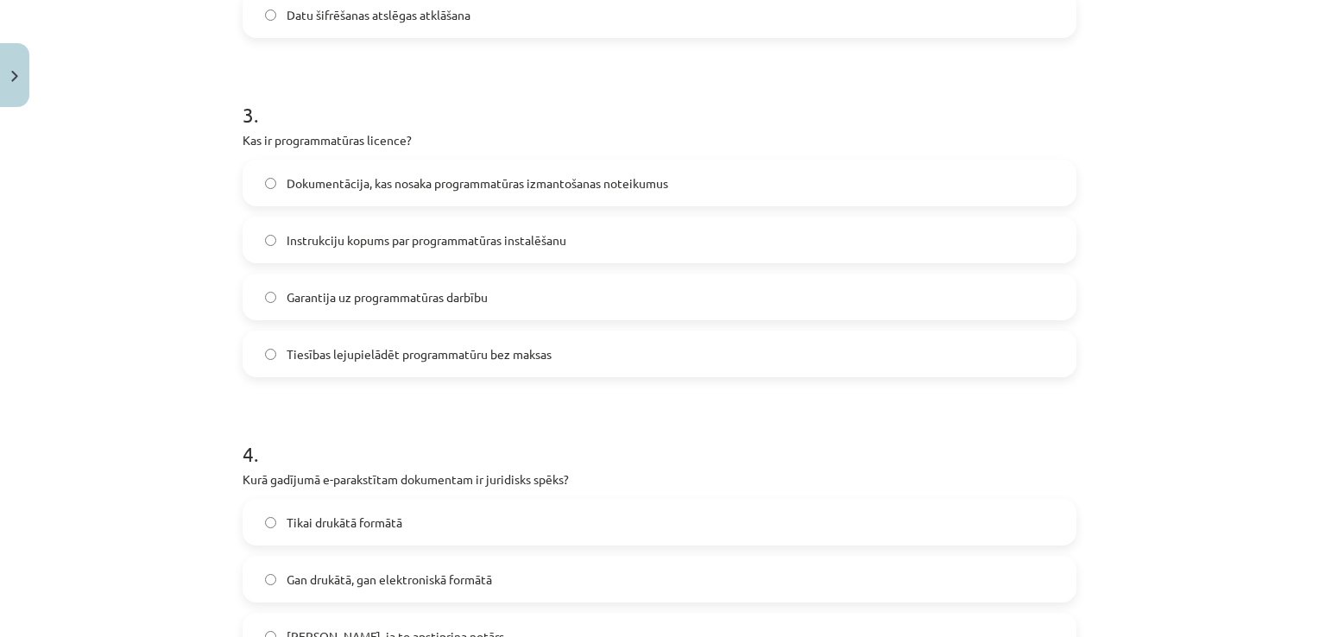
click at [391, 191] on span "Dokumentācija, kas nosaka programmatūras izmantošanas noteikumus" at bounding box center [478, 183] width 382 height 18
click at [335, 348] on span "Tiesības lejupielādēt programmatūru bez maksas" at bounding box center [419, 354] width 265 height 18
click at [378, 187] on span "Dokumentācija, kas nosaka programmatūras izmantošanas noteikumus" at bounding box center [478, 183] width 382 height 18
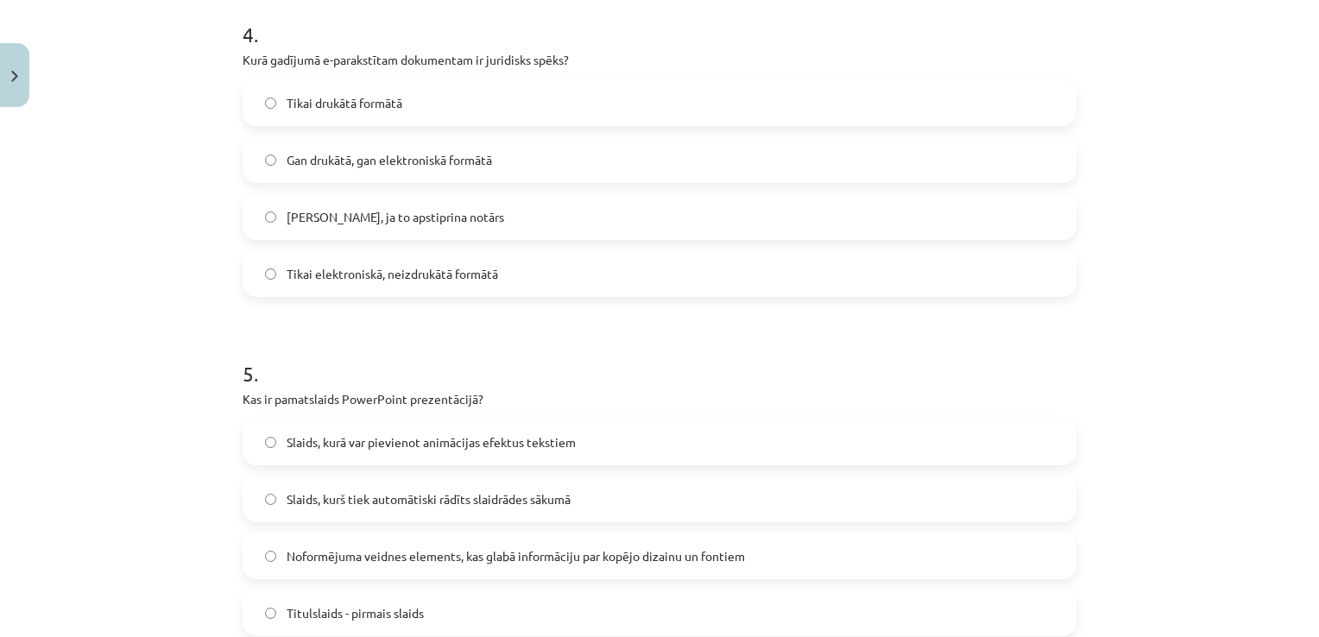
scroll to position [1370, 0]
click at [355, 275] on span "Tikai elektroniskā, neizdrukātā formātā" at bounding box center [393, 273] width 212 height 18
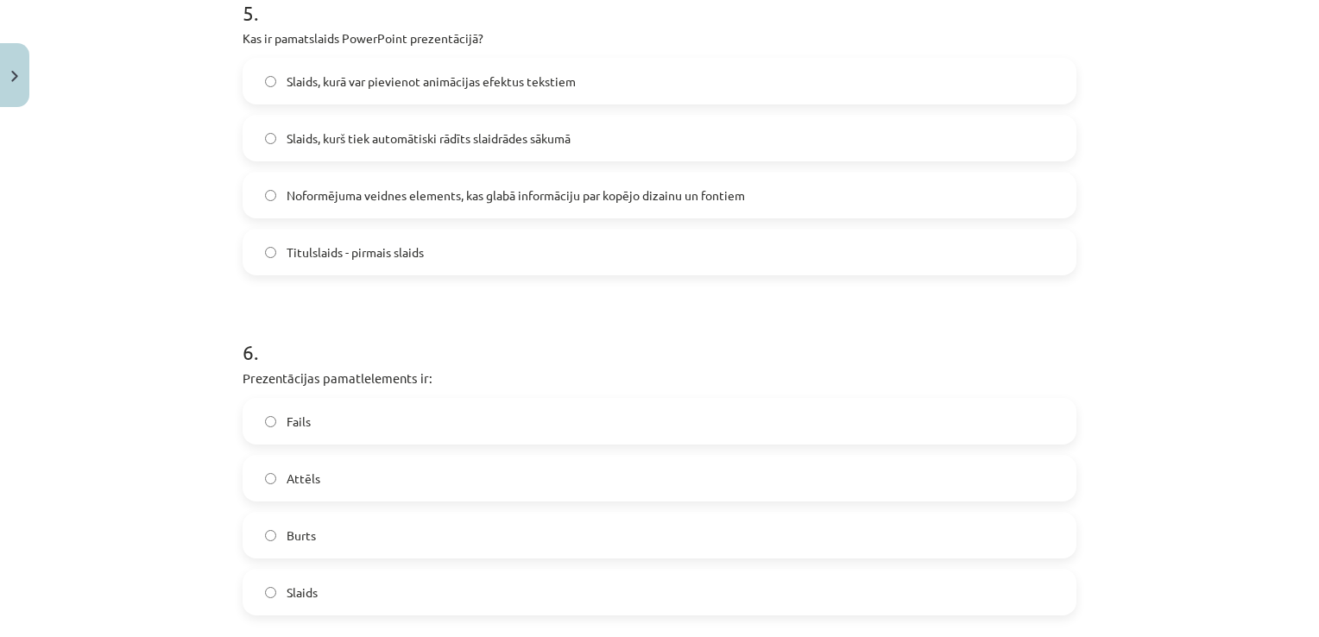
scroll to position [1730, 0]
click at [359, 212] on label "Noformējuma veidnes elements, kas glabā informāciju par kopējo dizainu un fonti…" at bounding box center [659, 195] width 831 height 43
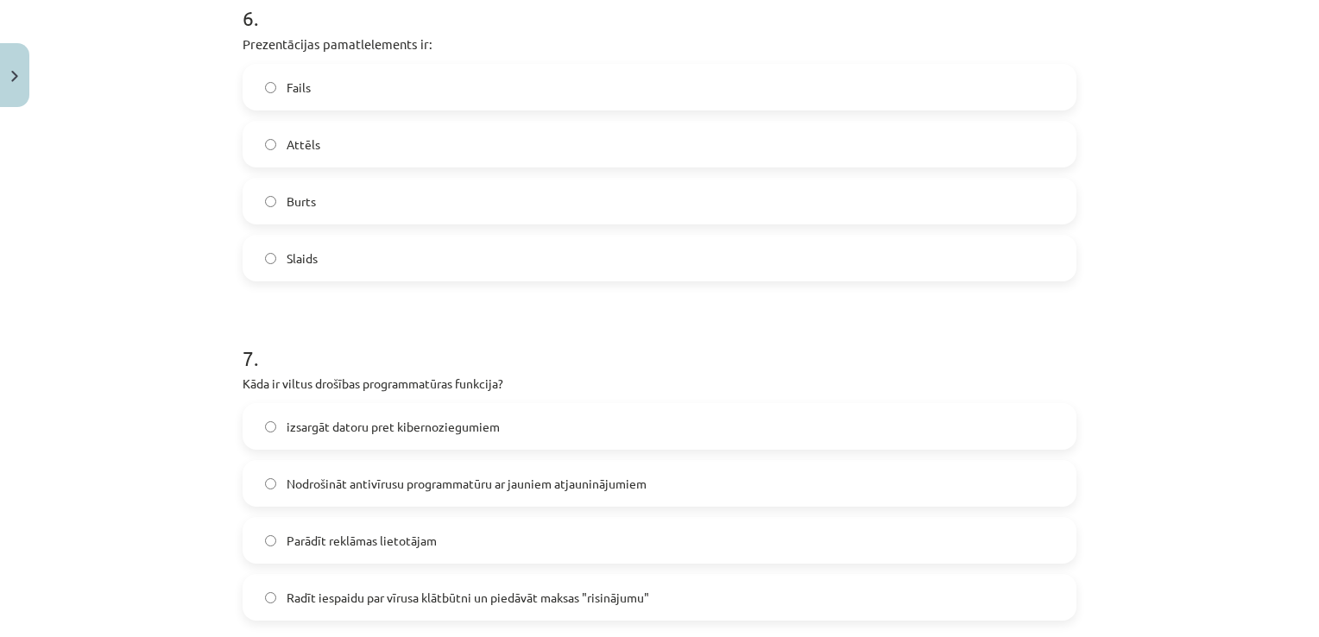
scroll to position [2068, 0]
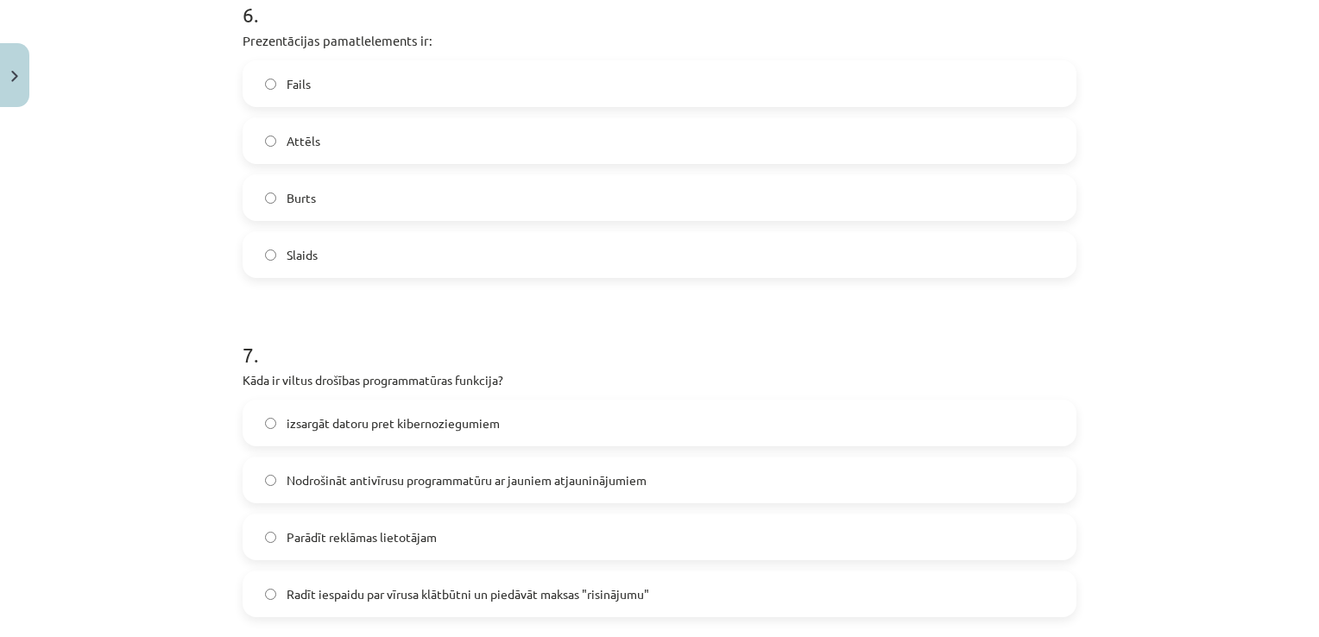
click at [304, 269] on label "Slaids" at bounding box center [659, 254] width 831 height 43
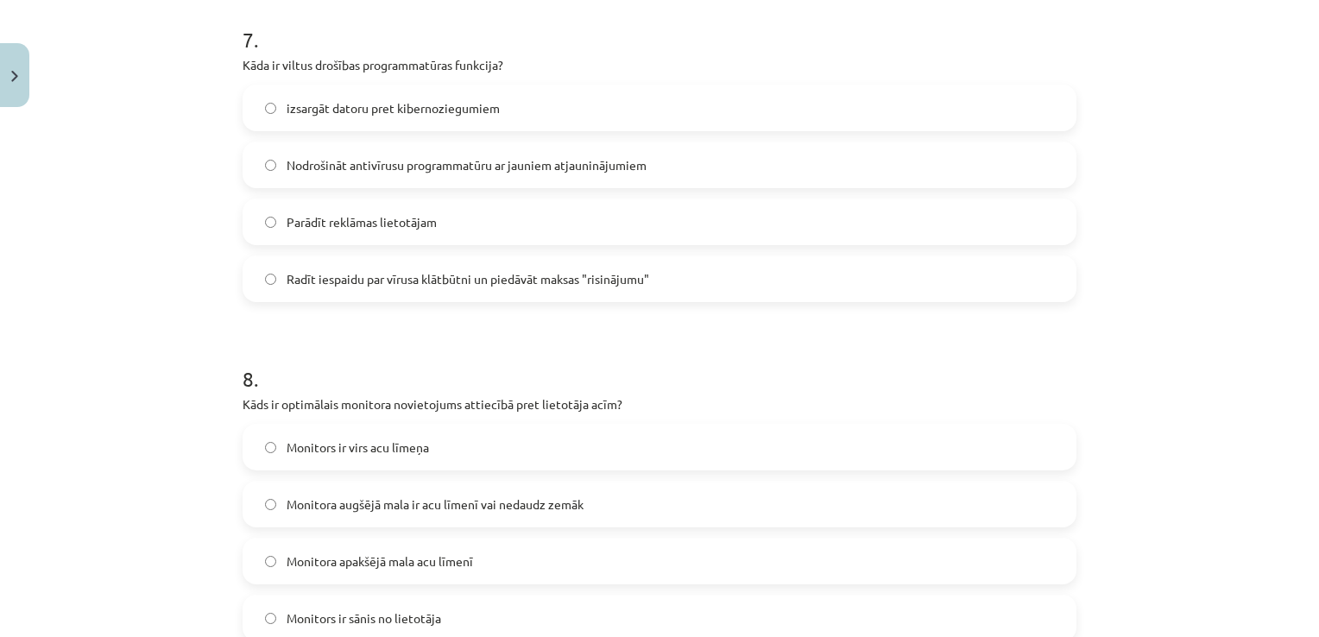
scroll to position [2386, 0]
click at [356, 295] on label "Radīt iespaidu par vīrusa klātbūtni un piedāvāt maksas "risinājumu"" at bounding box center [659, 276] width 831 height 43
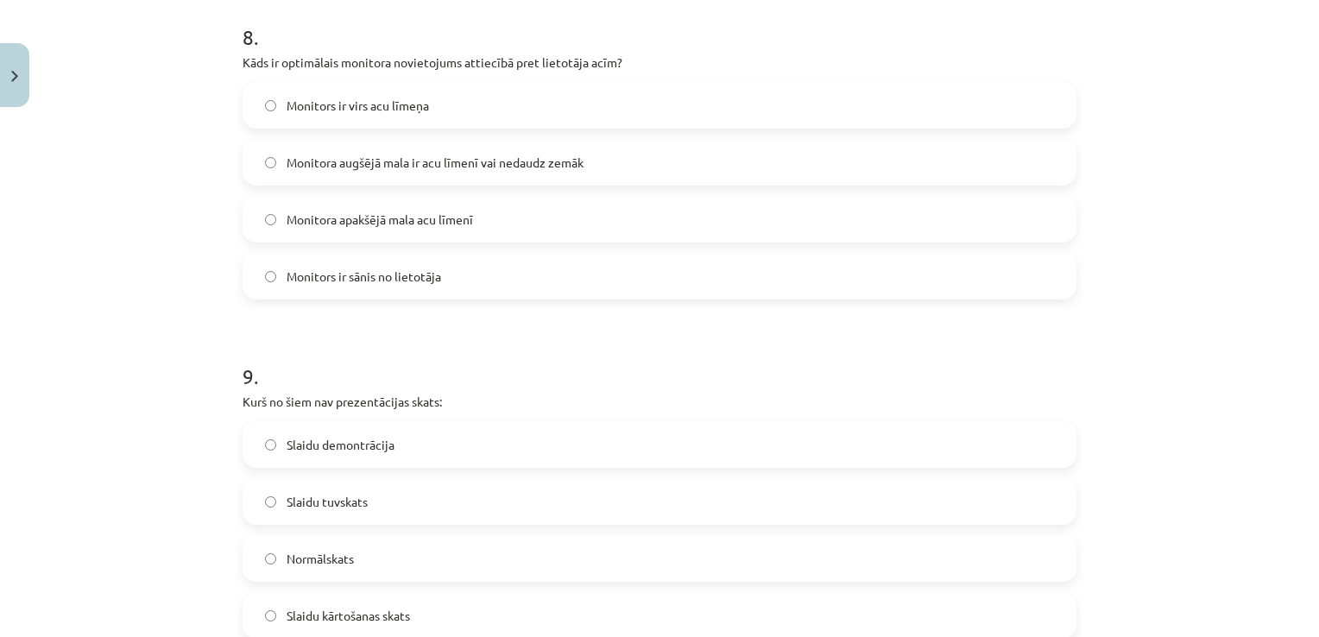
scroll to position [2742, 0]
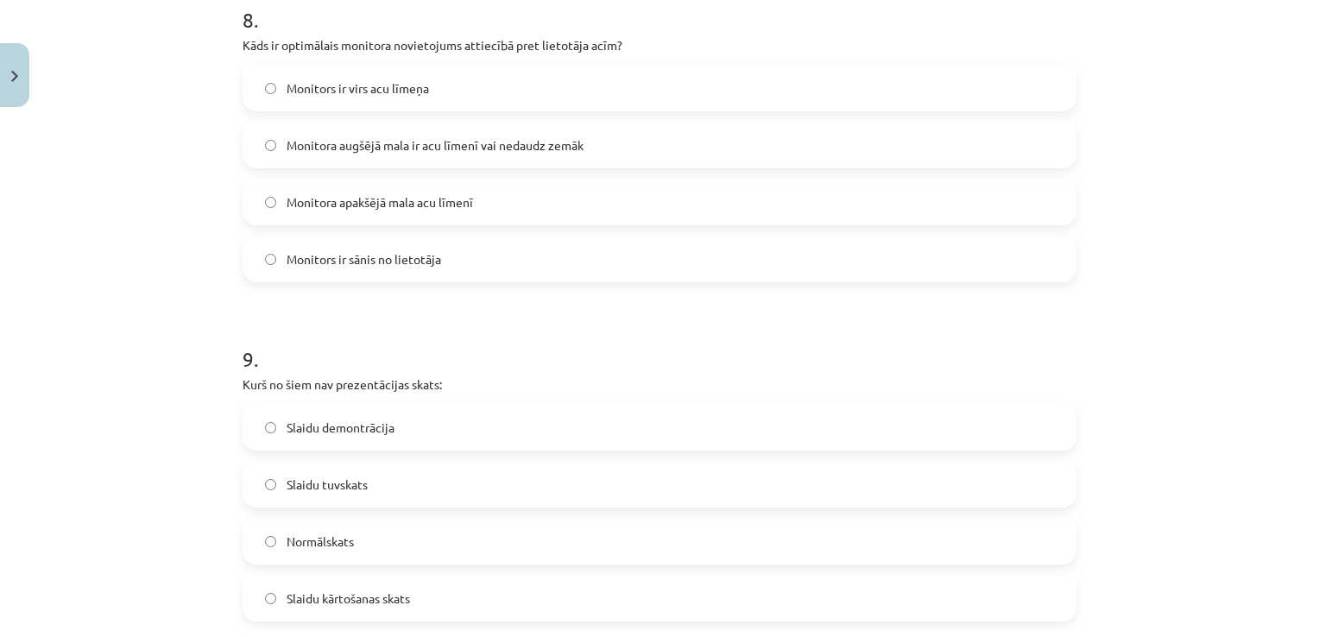
click at [448, 152] on span "Monitora augšējā mala ir acu līmenī vai nedaudz zemāk" at bounding box center [435, 145] width 297 height 18
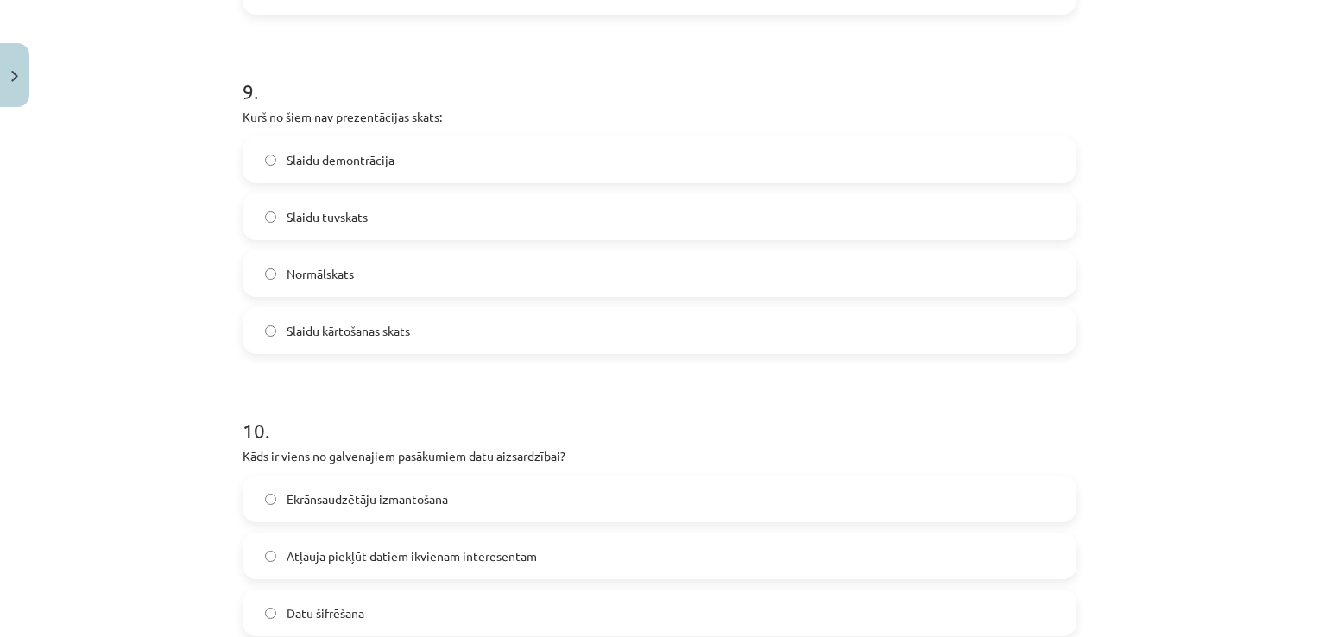
scroll to position [3011, 0]
click at [360, 337] on span "Slaidu kārtošanas skats" at bounding box center [348, 330] width 123 height 18
click at [338, 285] on label "Normālskats" at bounding box center [659, 272] width 831 height 43
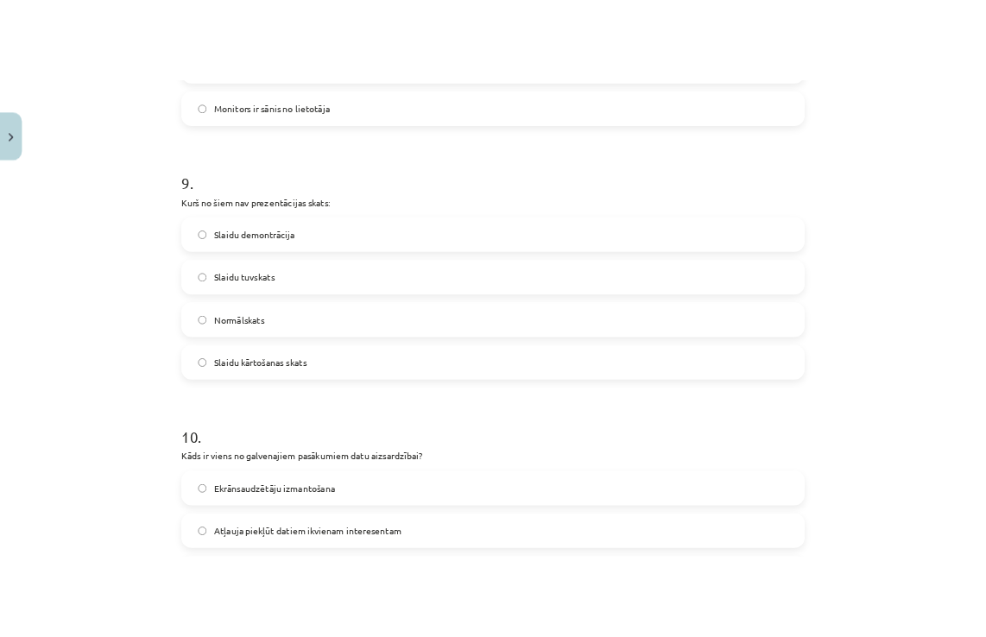
scroll to position [2924, 0]
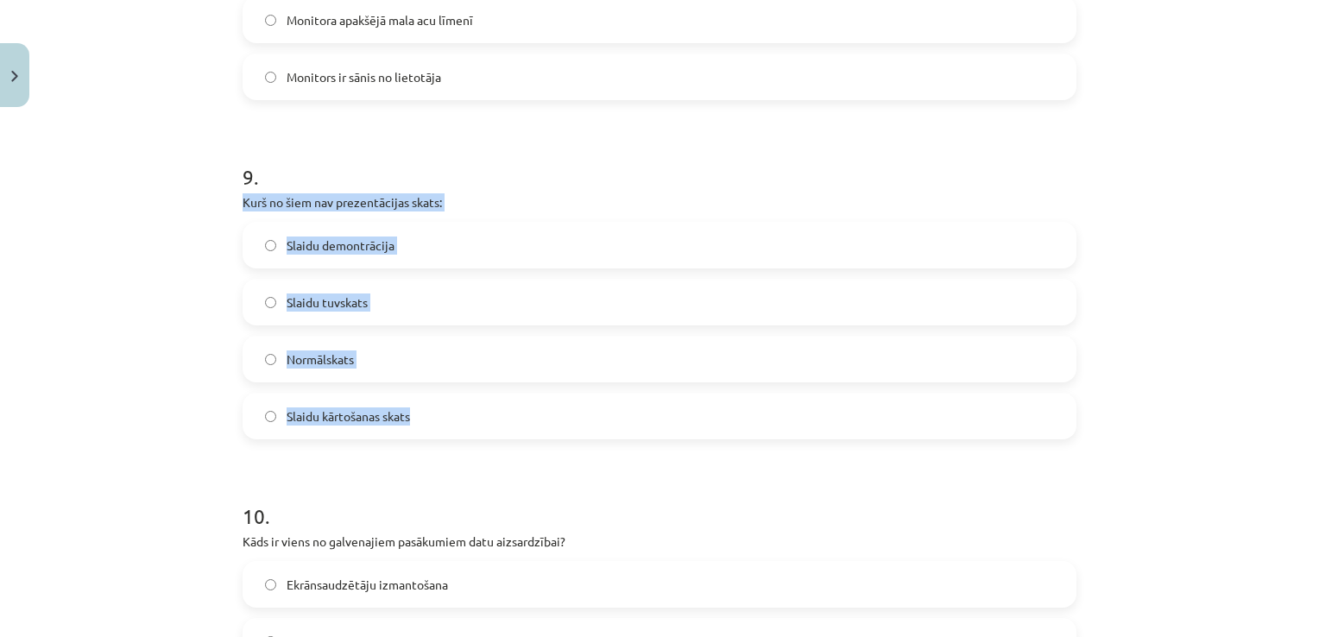
drag, startPoint x: 442, startPoint y: 410, endPoint x: 227, endPoint y: 199, distance: 301.0
copy div "Kurš no šiem nav prezentācijas skats: Slaidu demontrācija Slaidu tuvskats Normā…"
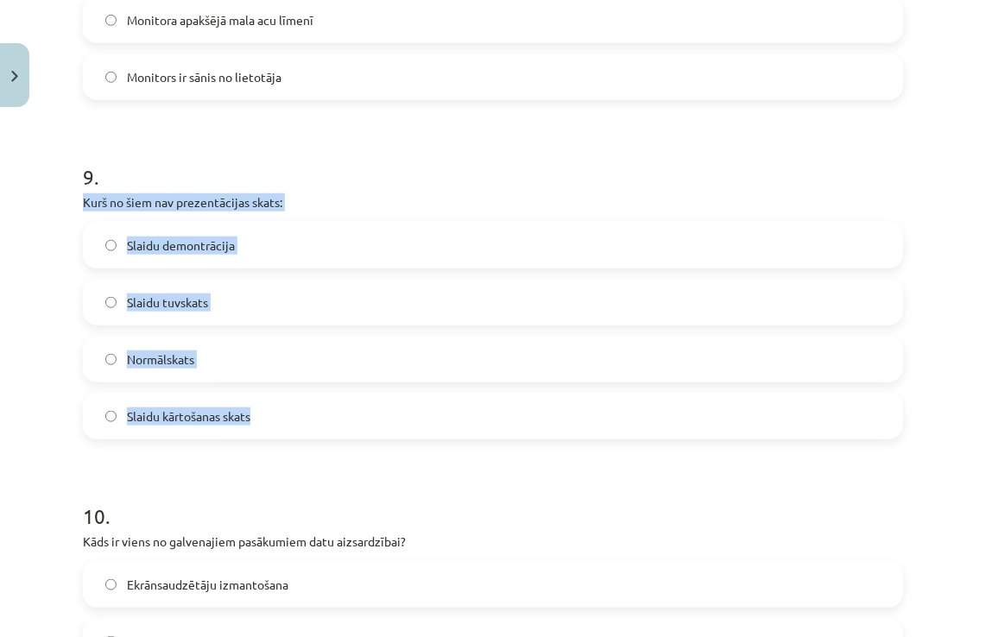
click at [733, 217] on div "9 . Kurš no šiem nav prezentācijas skats: Slaidu demontrācija Slaidu tuvskats N…" at bounding box center [493, 287] width 820 height 305
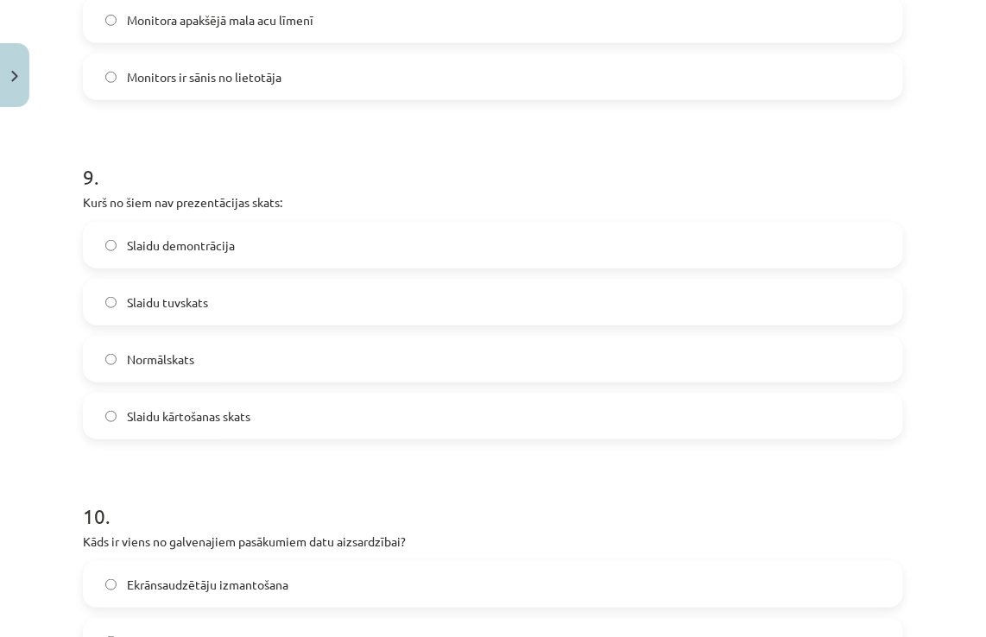
click at [212, 312] on label "Slaidu tuvskats" at bounding box center [493, 302] width 817 height 43
click at [278, 406] on label "Slaidu kārtošanas skats" at bounding box center [493, 416] width 817 height 43
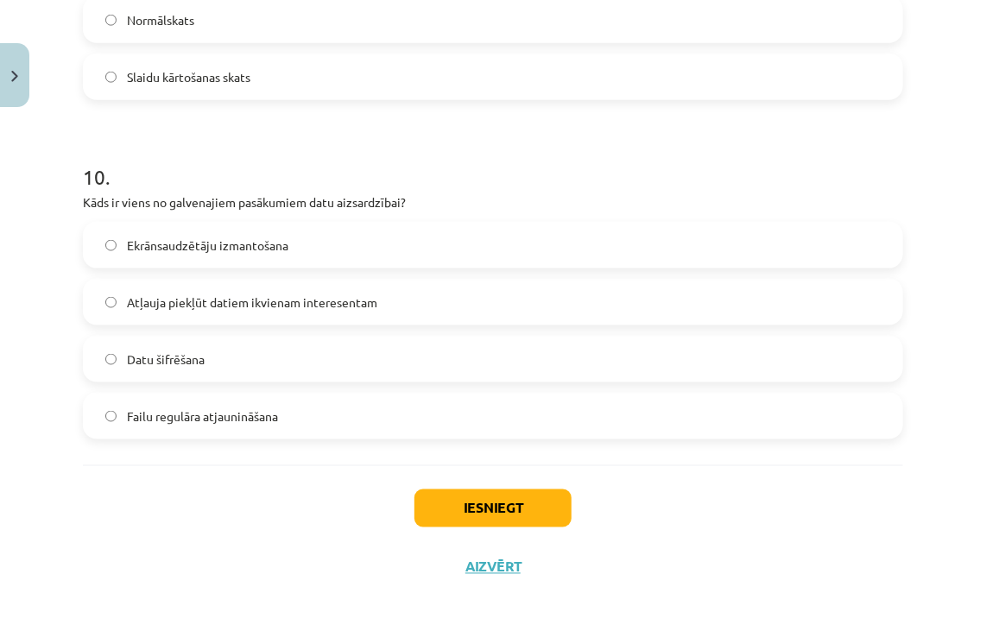
scroll to position [3265, 0]
click at [142, 357] on span "Datu šifrēšana" at bounding box center [166, 359] width 78 height 18
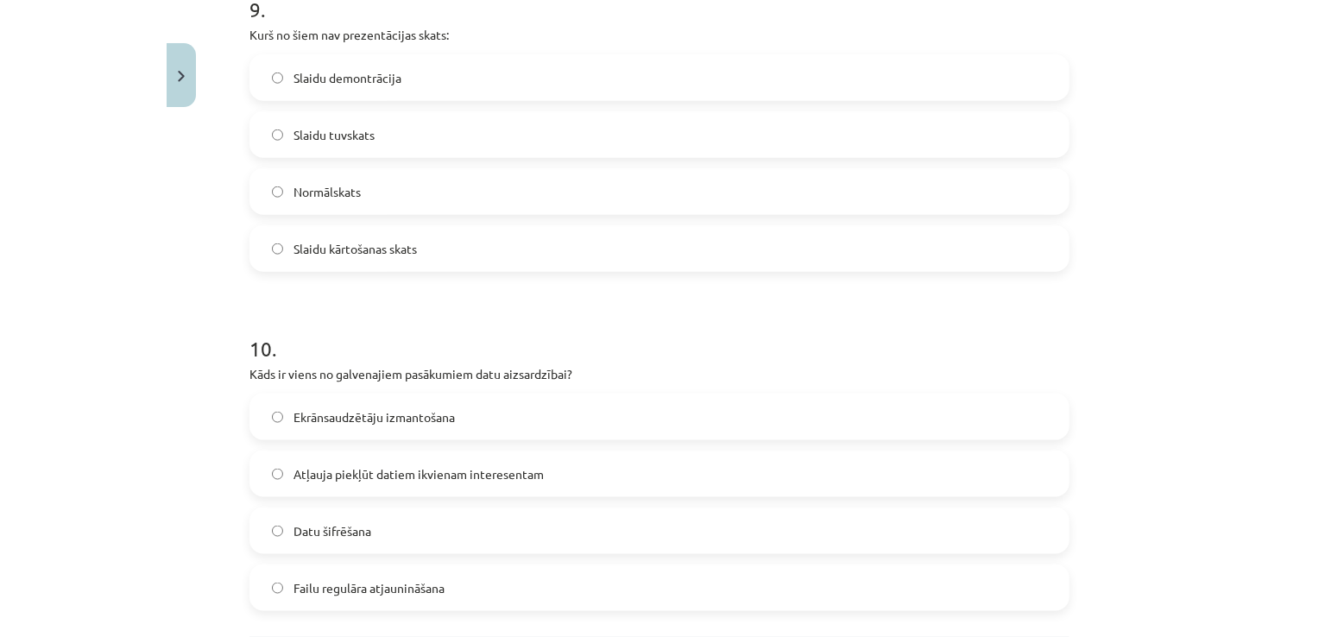
scroll to position [3005, 0]
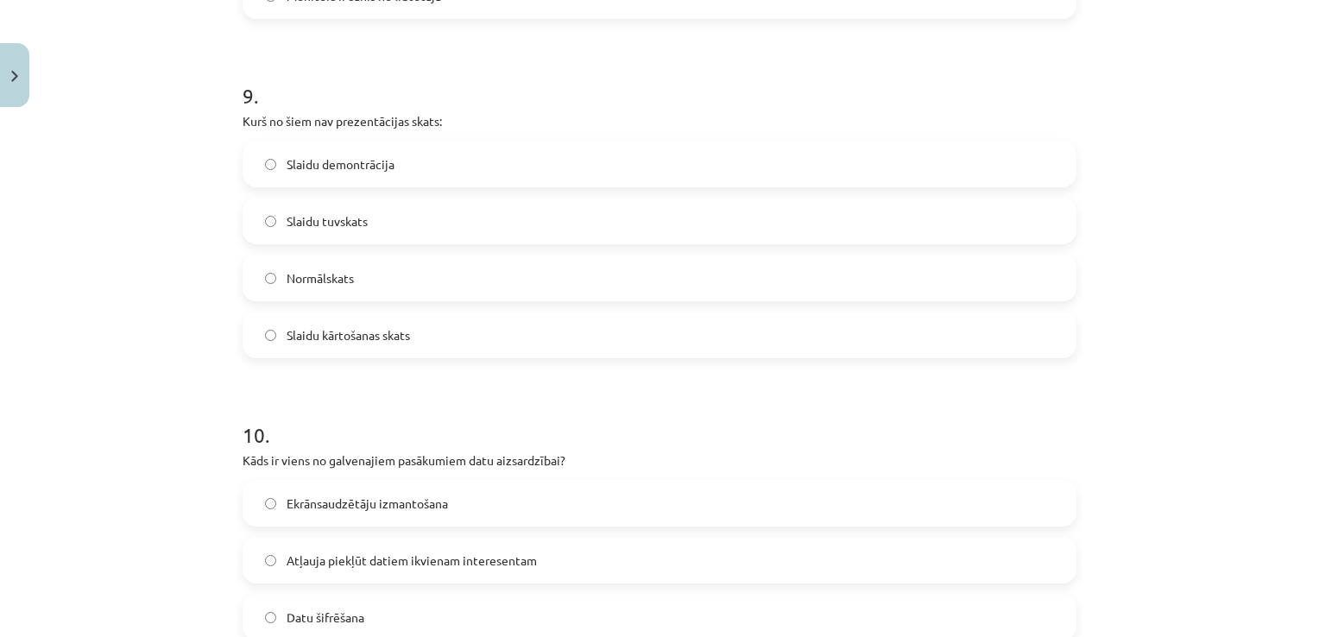
click at [297, 219] on span "Slaidu tuvskats" at bounding box center [327, 221] width 81 height 18
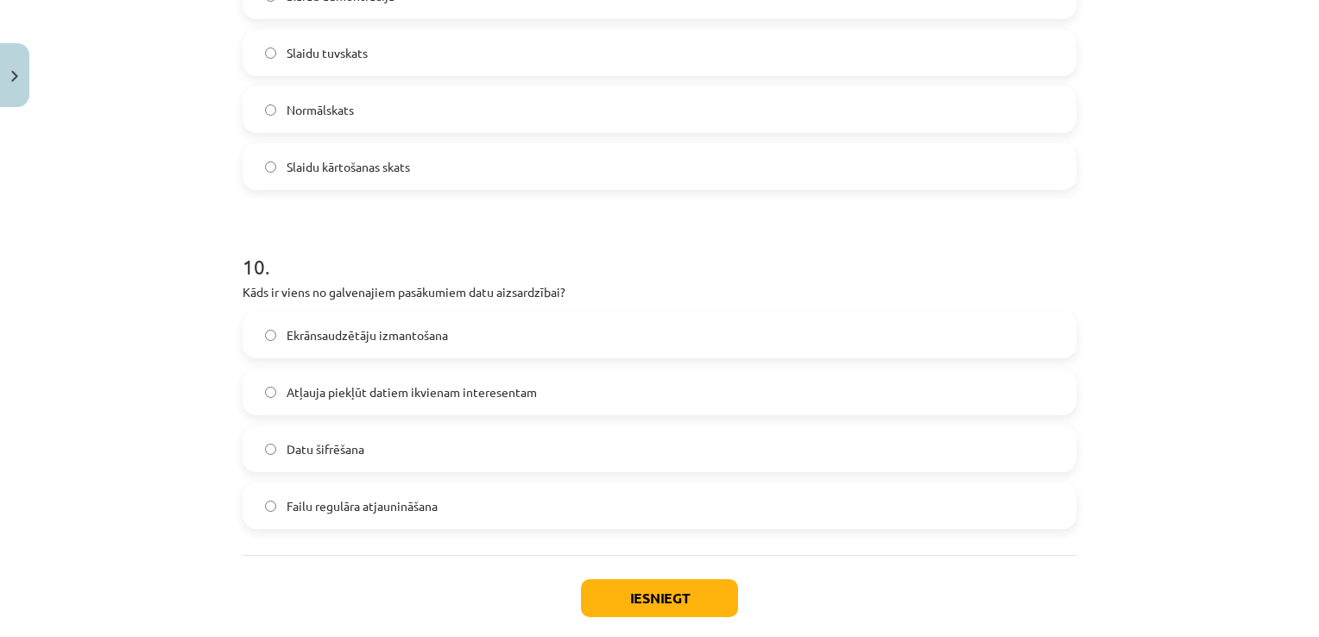
scroll to position [3265, 0]
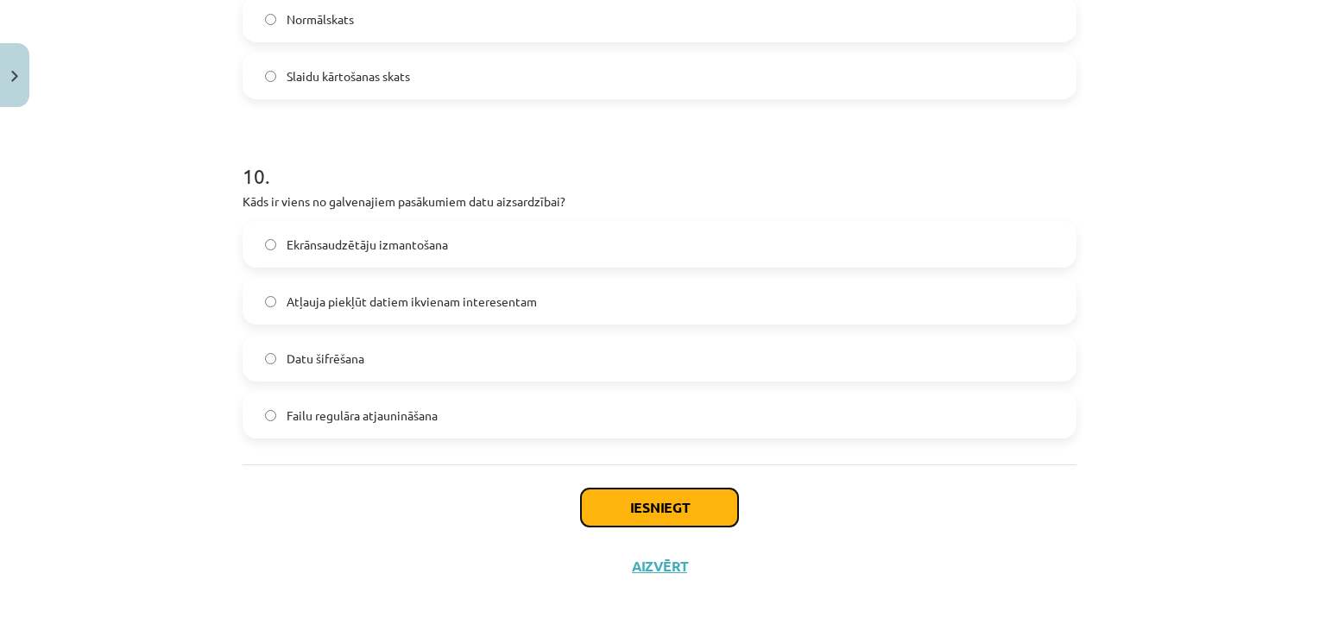
click at [585, 496] on button "Iesniegt" at bounding box center [659, 508] width 157 height 38
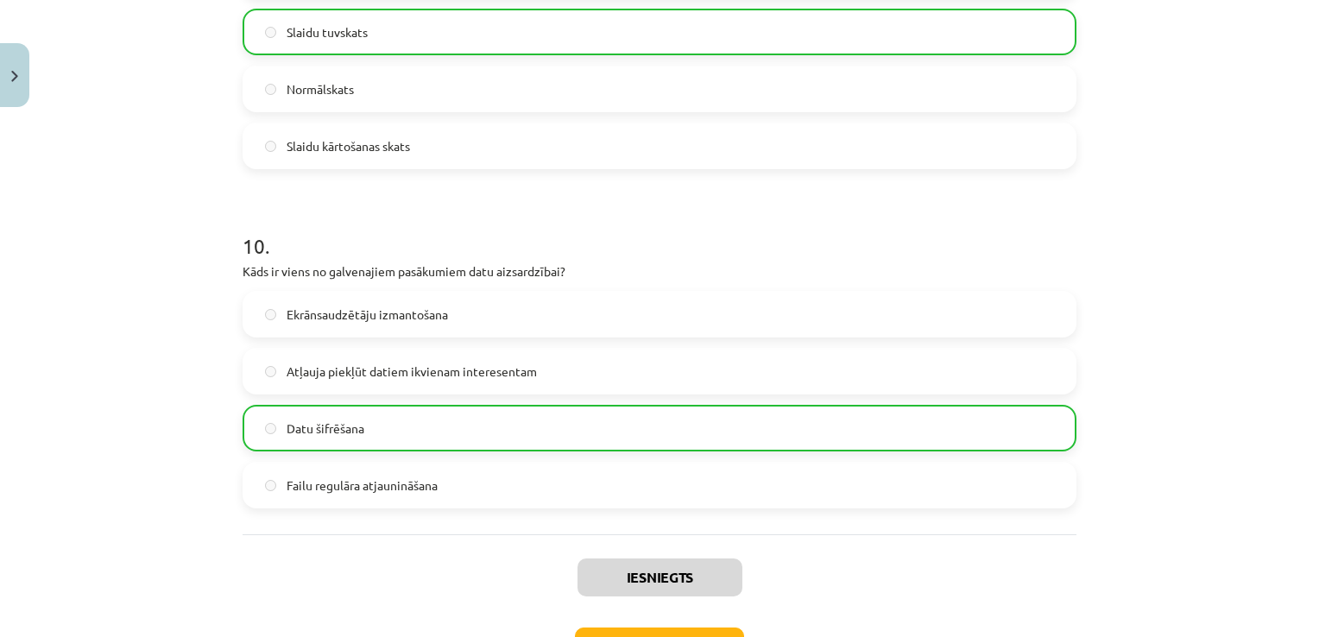
scroll to position [3319, 0]
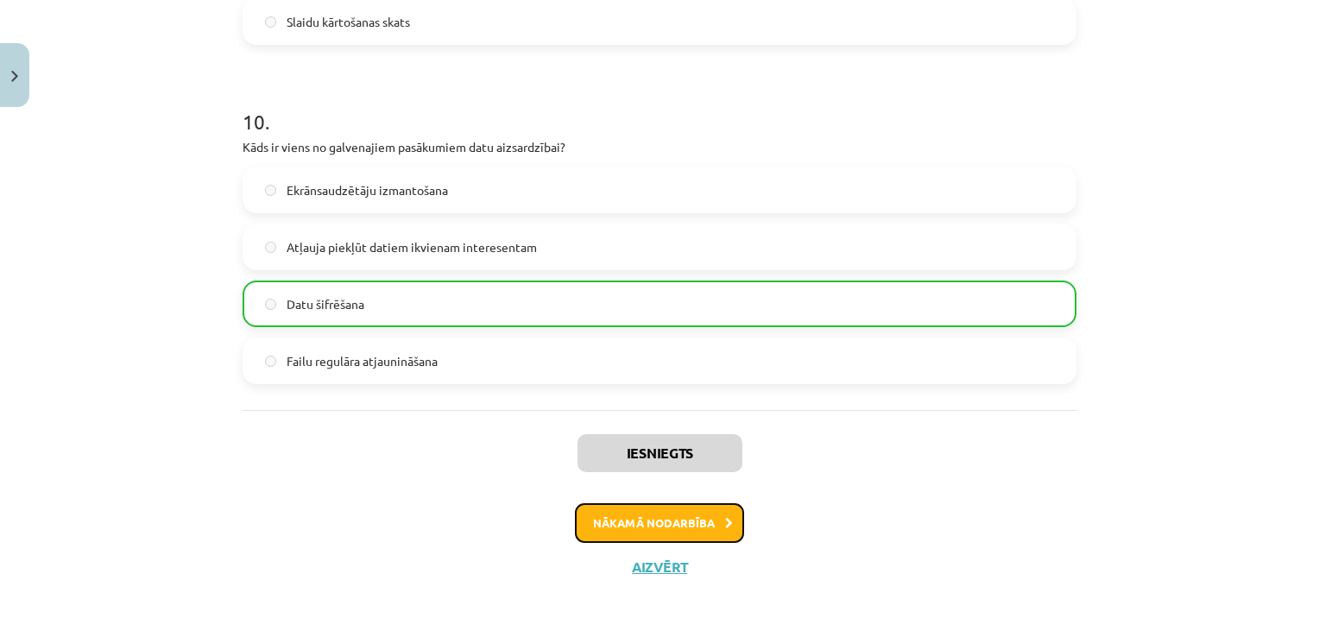
click at [696, 515] on button "Nākamā nodarbība" at bounding box center [659, 523] width 169 height 40
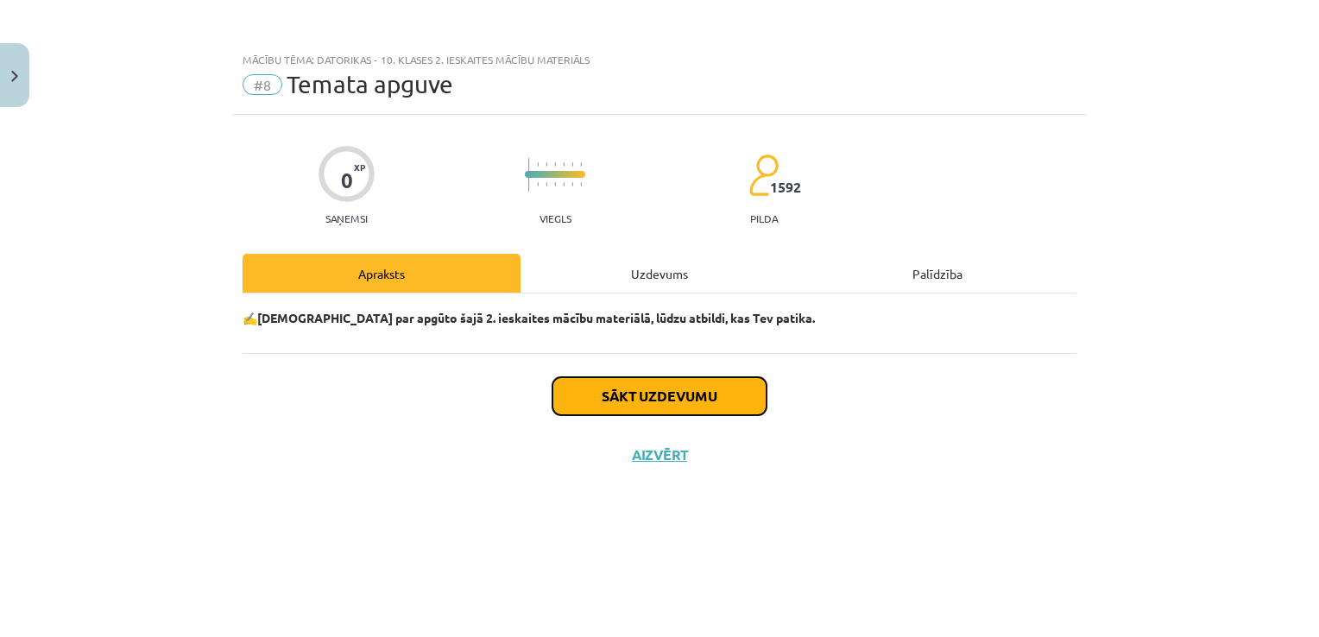
click at [642, 400] on button "Sākt uzdevumu" at bounding box center [660, 396] width 214 height 38
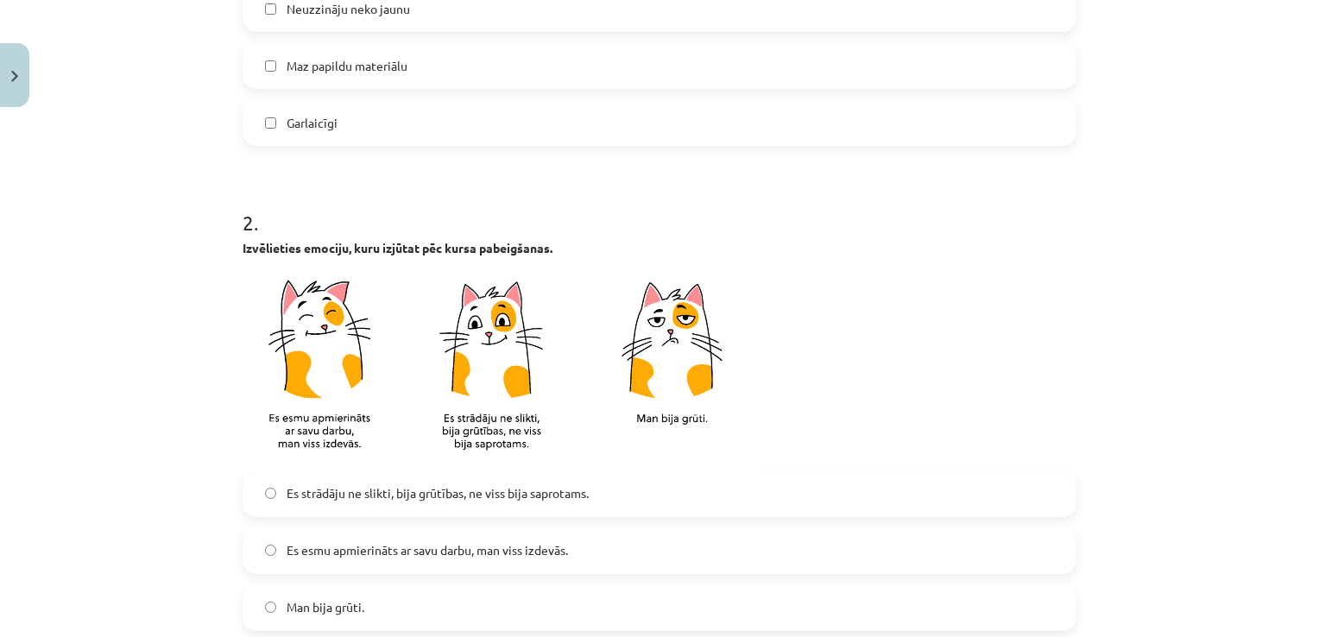
scroll to position [777, 0]
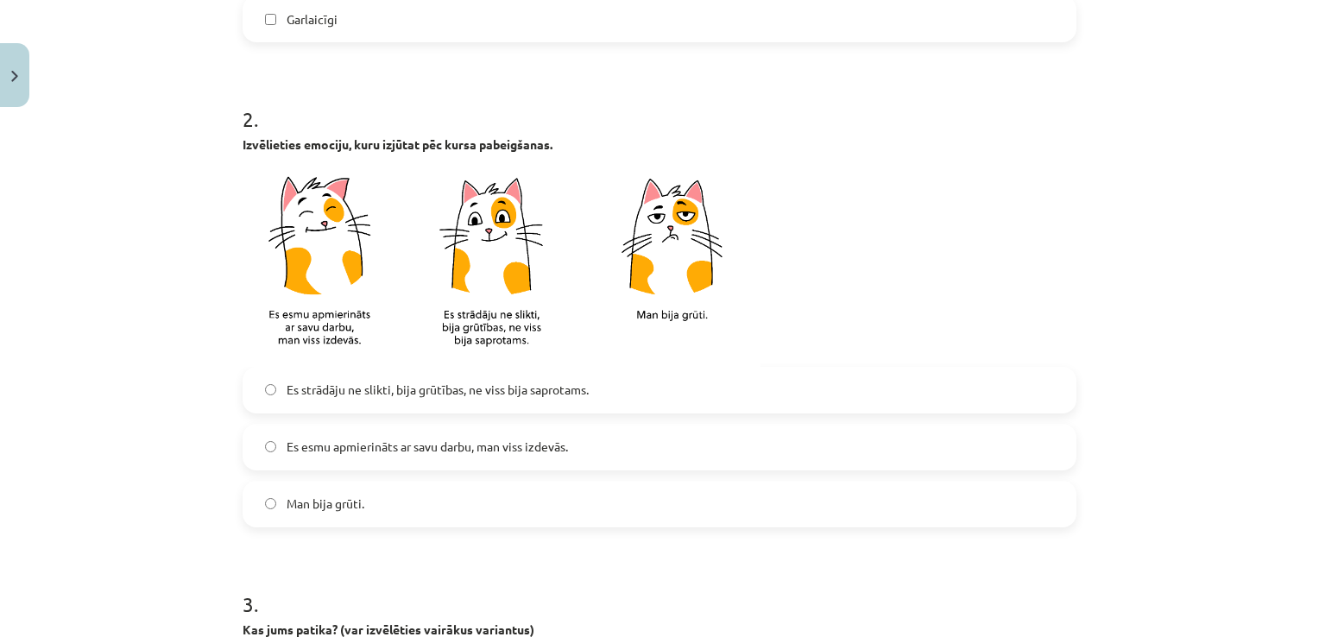
click at [398, 459] on label "Es esmu apmierināts ar savu darbu, man viss izdevās." at bounding box center [659, 447] width 831 height 43
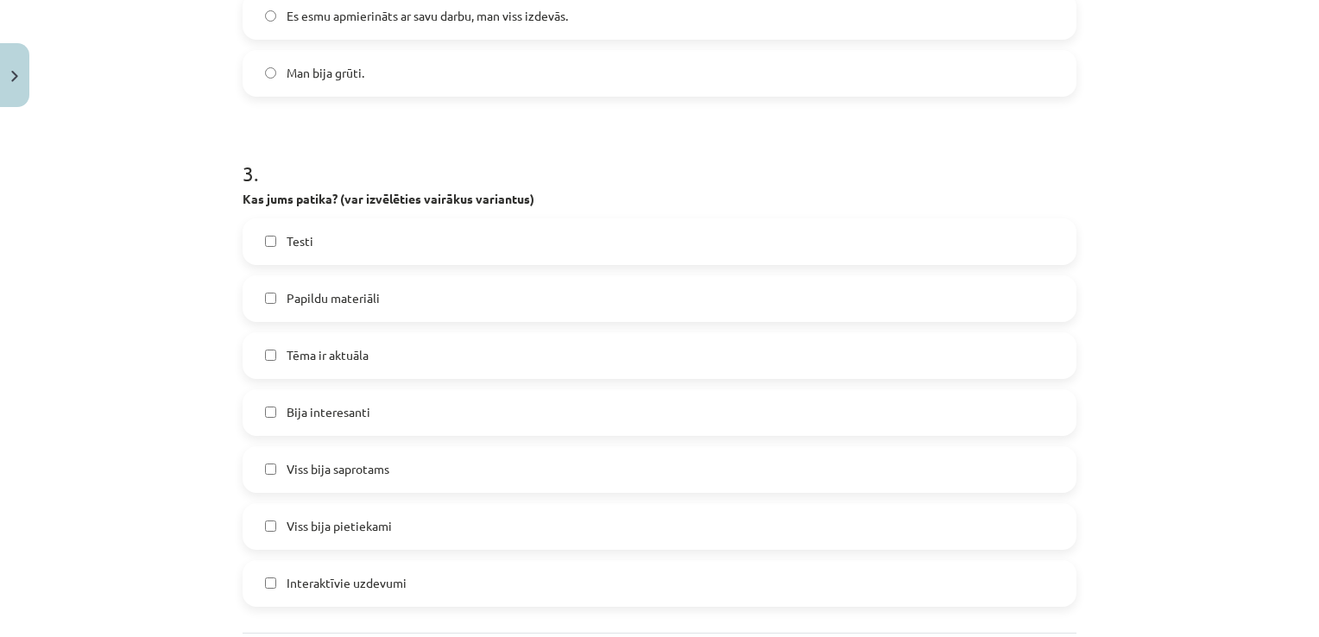
scroll to position [1295, 0]
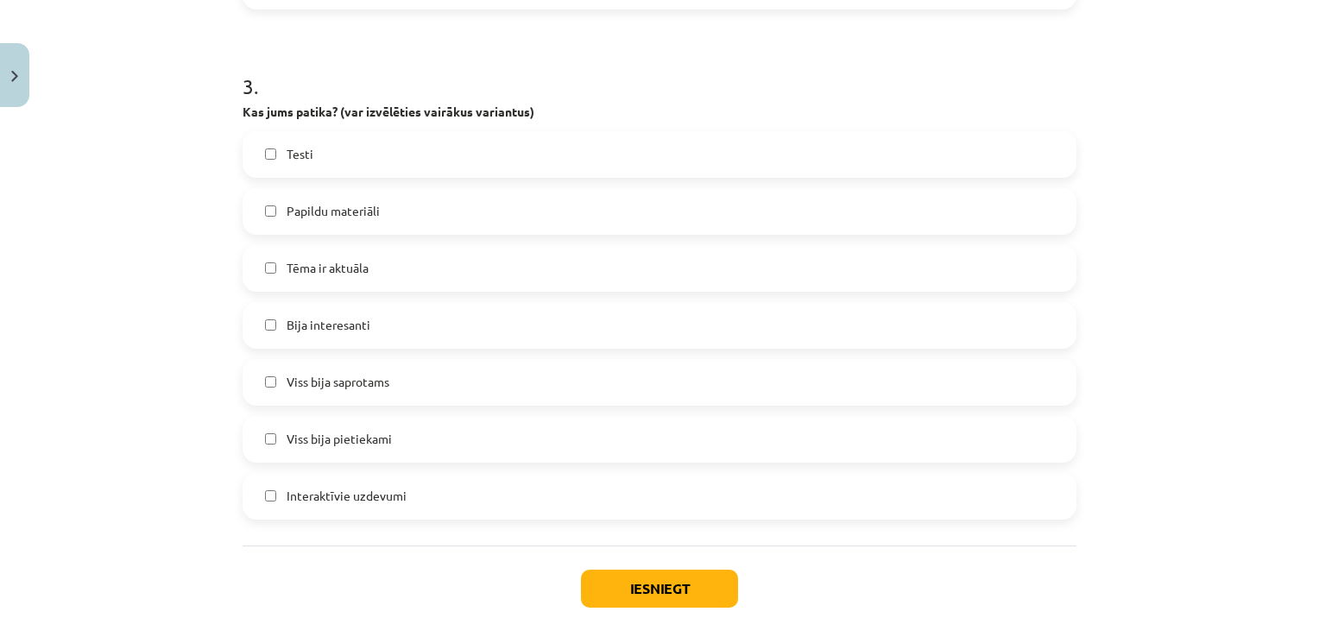
click at [352, 316] on span "Bija interesanti" at bounding box center [329, 325] width 84 height 18
click at [345, 373] on span "Viss bija saprotams" at bounding box center [338, 382] width 103 height 18
click at [389, 429] on label "Viss bija pietiekami" at bounding box center [659, 439] width 831 height 43
click at [602, 583] on button "Iesniegt" at bounding box center [659, 589] width 157 height 38
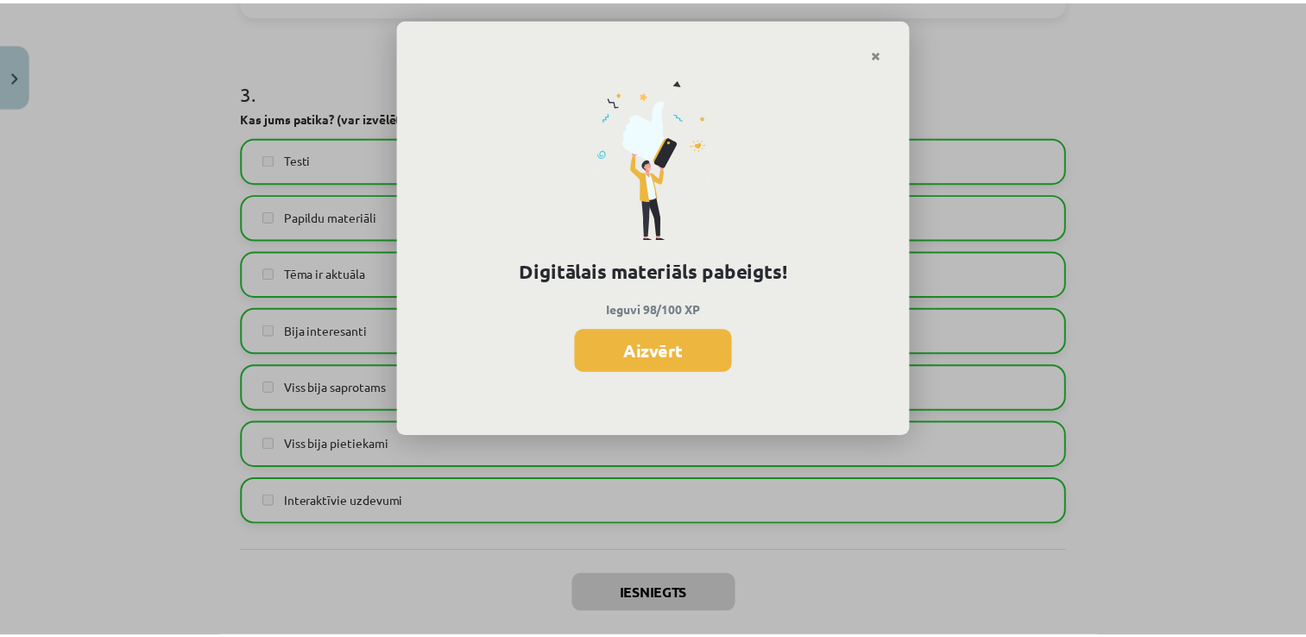
scroll to position [654, 0]
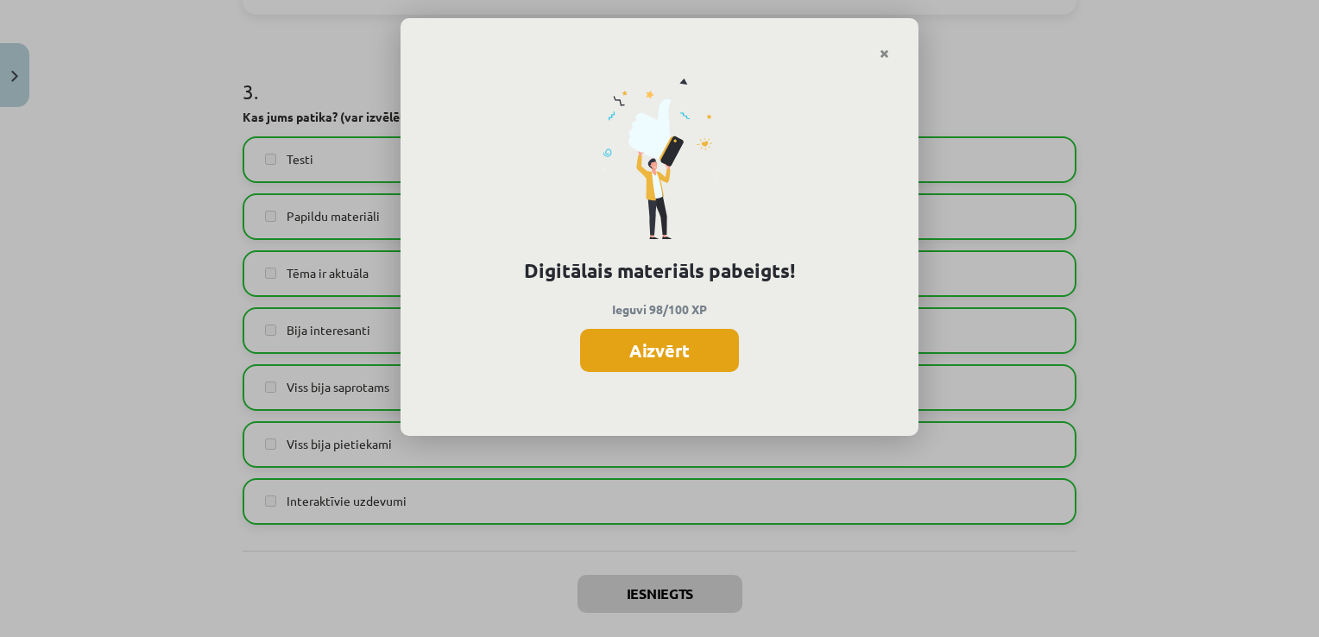
click at [633, 356] on button "Aizvērt" at bounding box center [659, 350] width 159 height 43
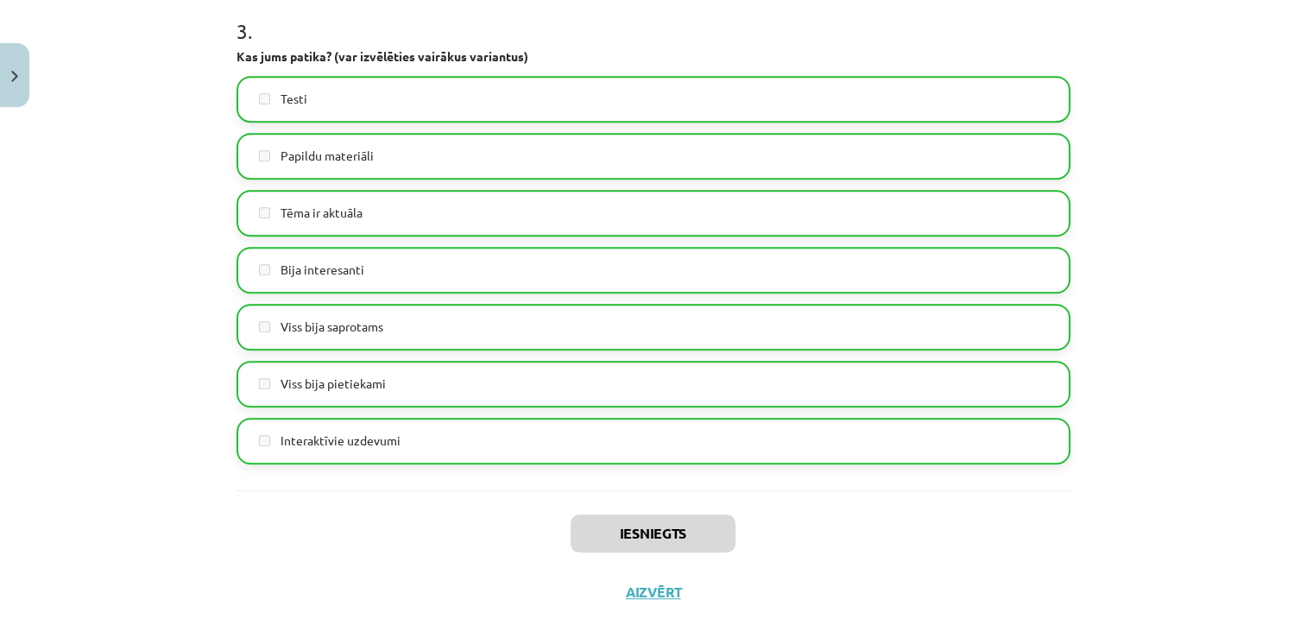
scroll to position [1376, 0]
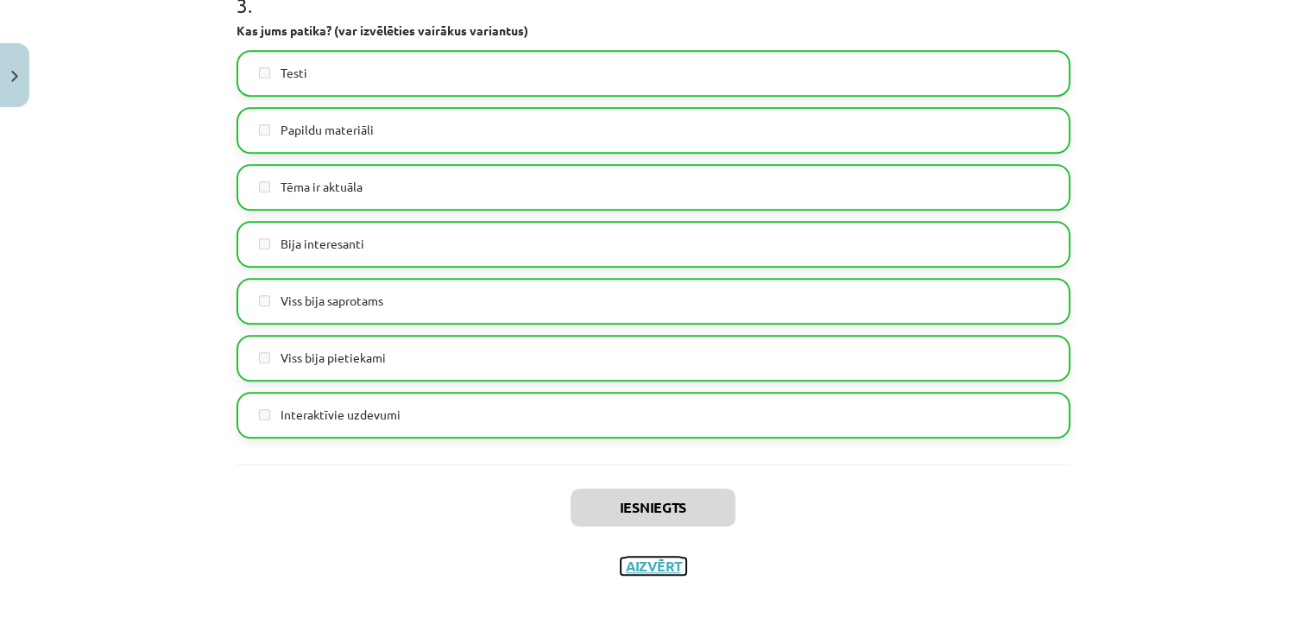
click at [663, 558] on button "Aizvērt" at bounding box center [654, 566] width 66 height 17
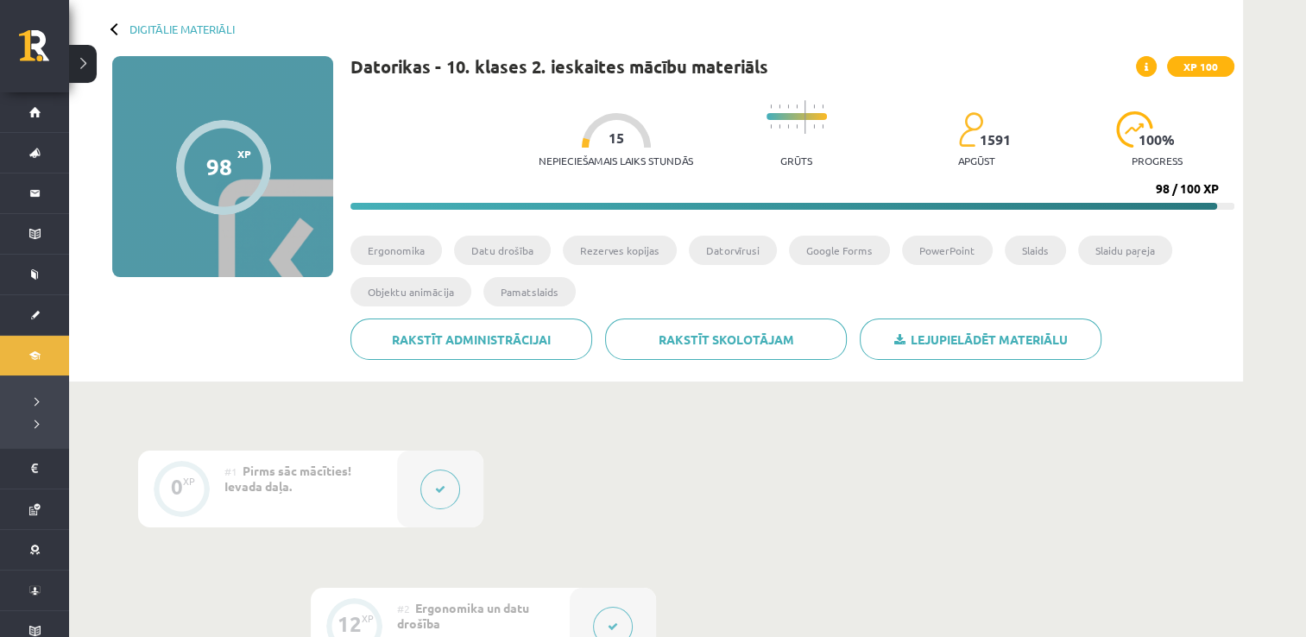
scroll to position [49, 0]
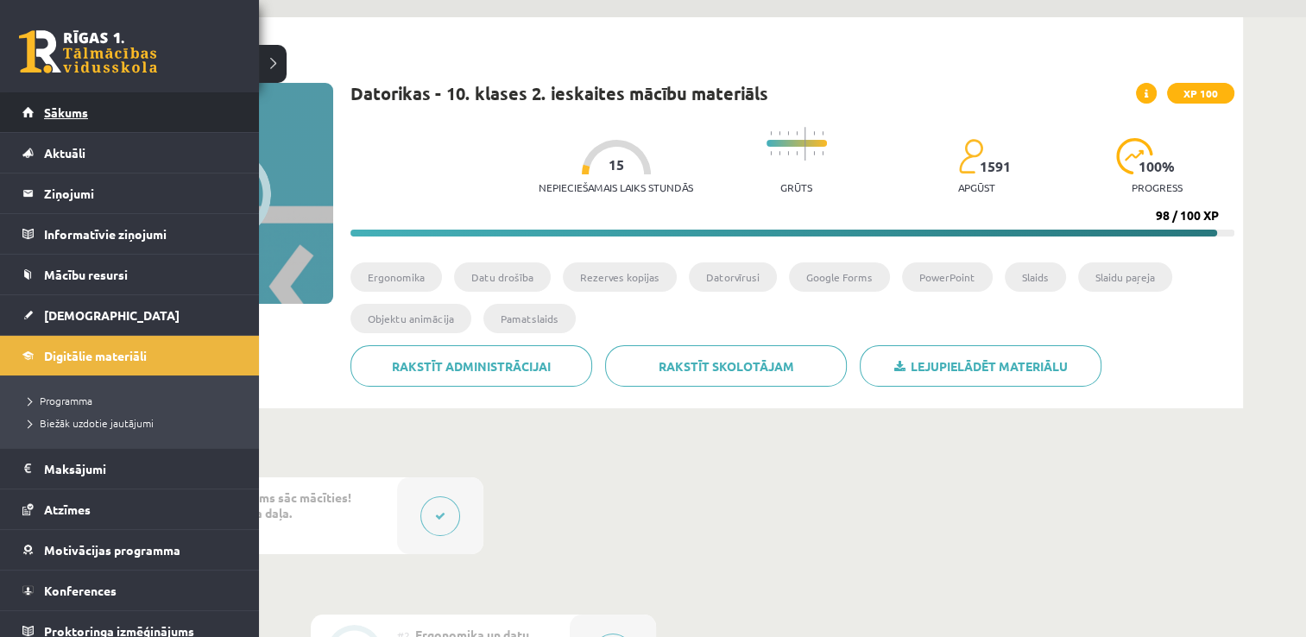
click at [58, 111] on span "Sākums" at bounding box center [66, 112] width 44 height 16
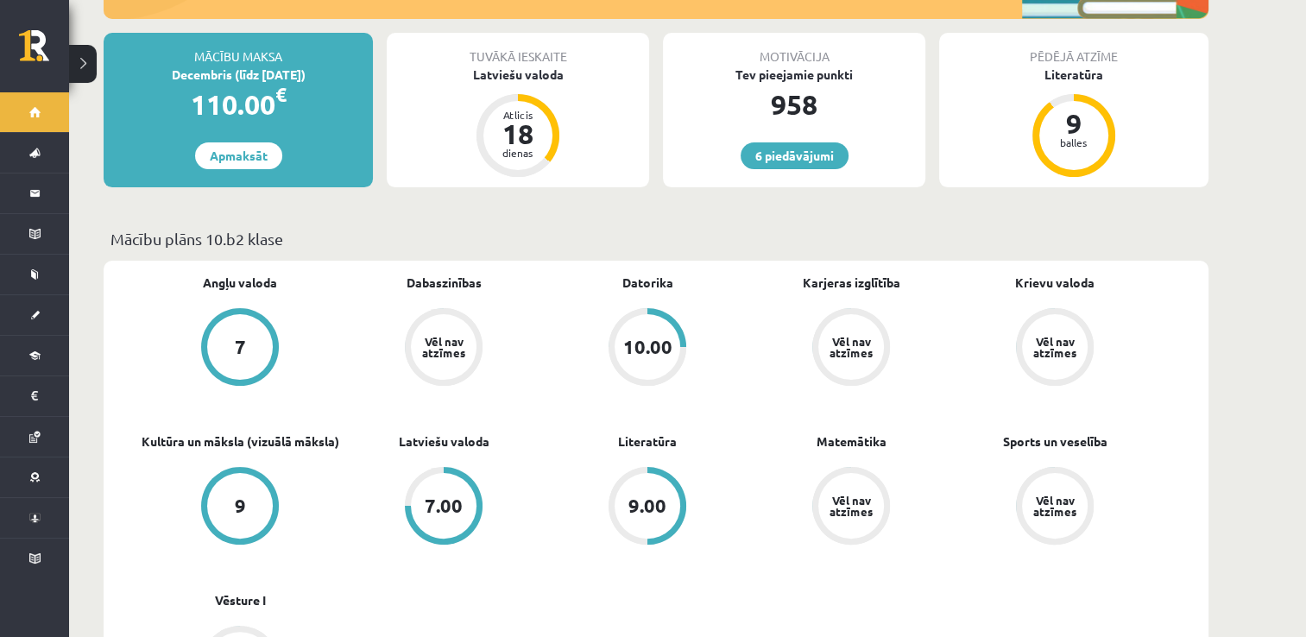
scroll to position [345, 0]
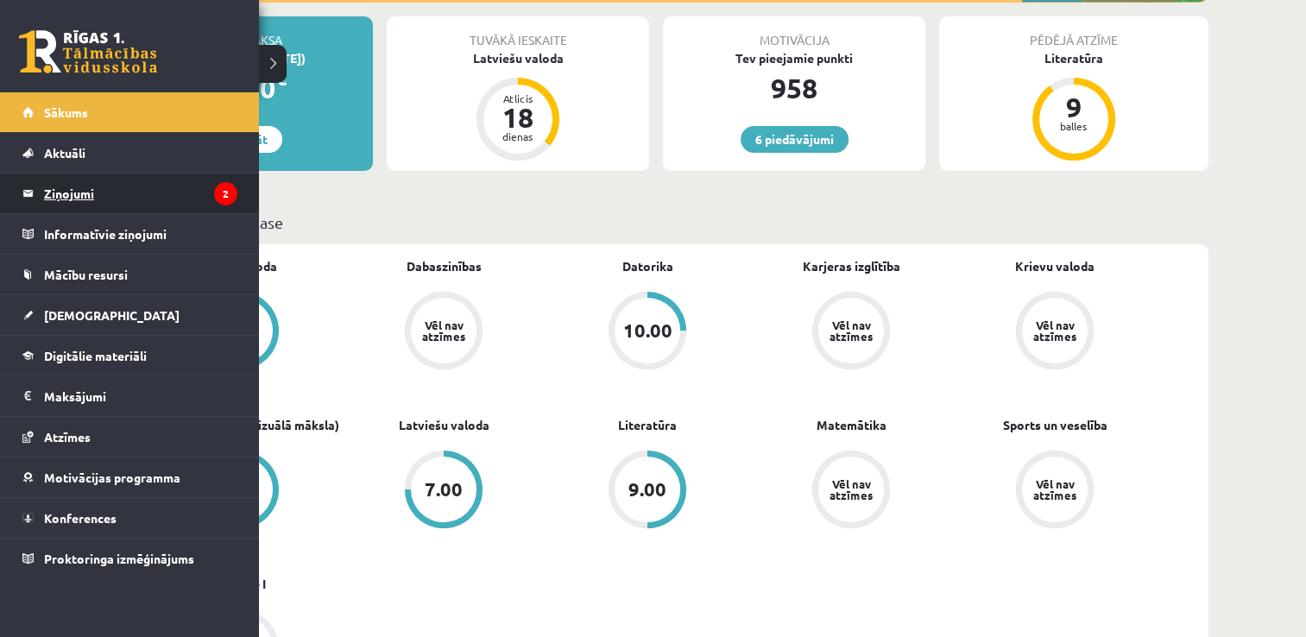
click at [38, 196] on link "Ziņojumi 2" at bounding box center [129, 194] width 215 height 40
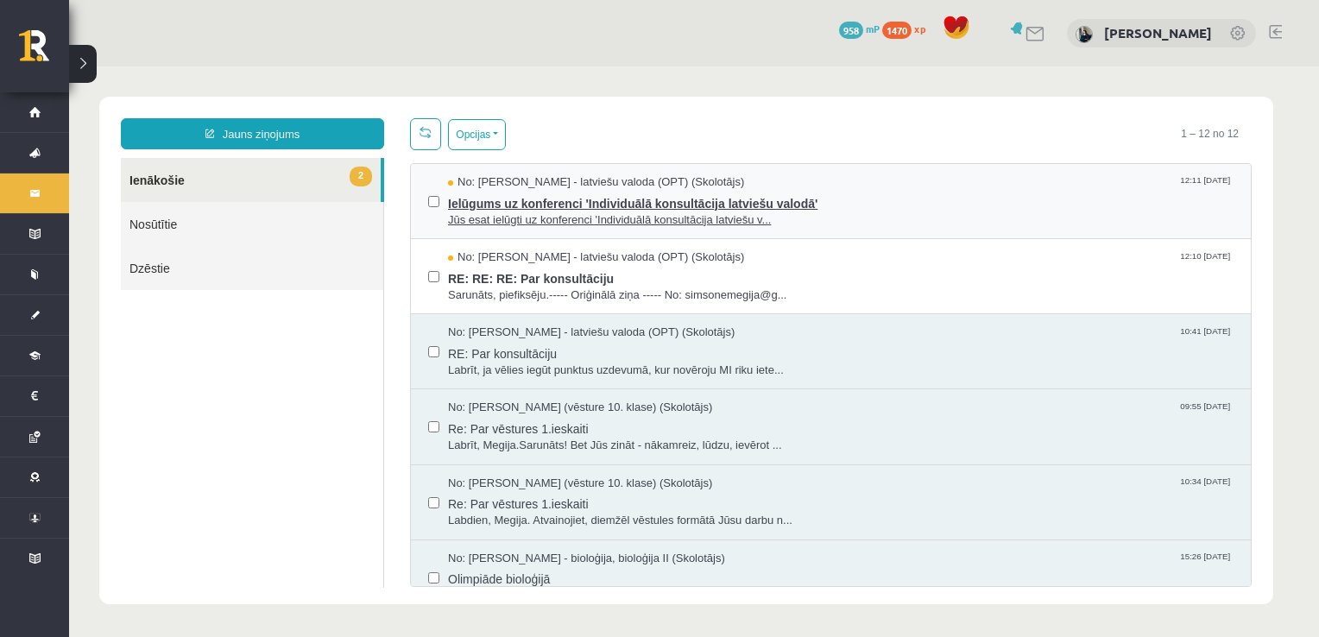
click at [591, 219] on span "Jūs esat ielūgti uz konferenci 'Individuālā konsultācija latviešu v..." at bounding box center [841, 220] width 786 height 16
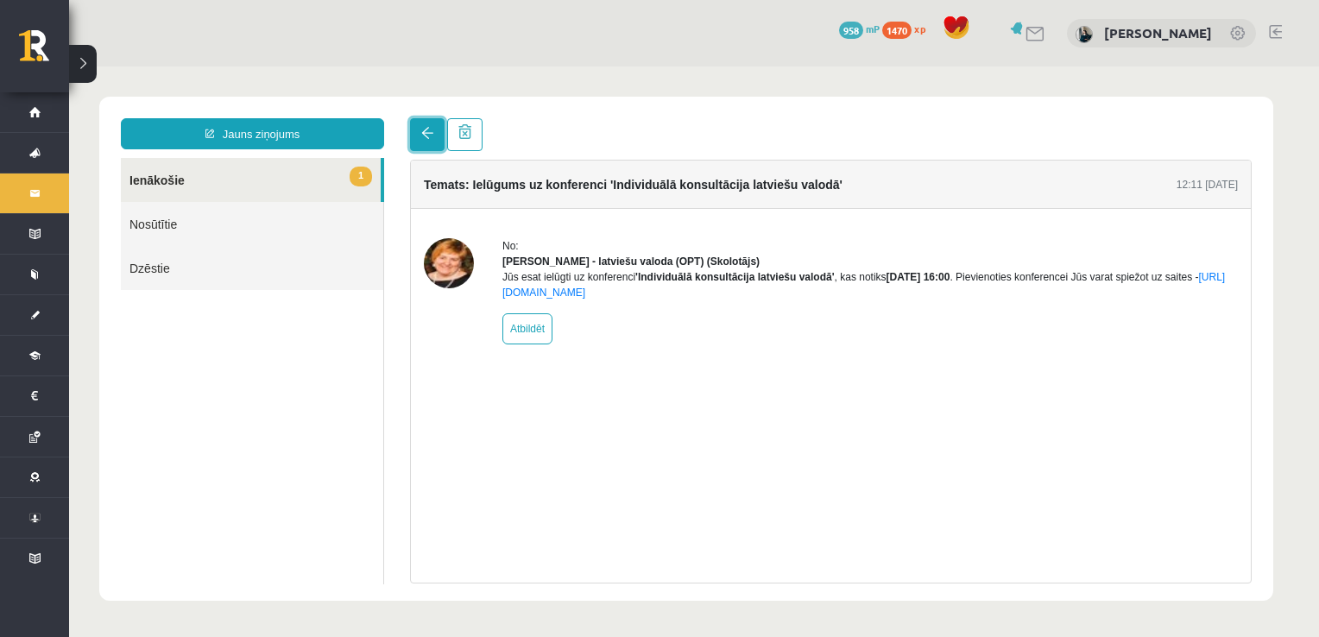
click at [425, 139] on span at bounding box center [427, 133] width 12 height 12
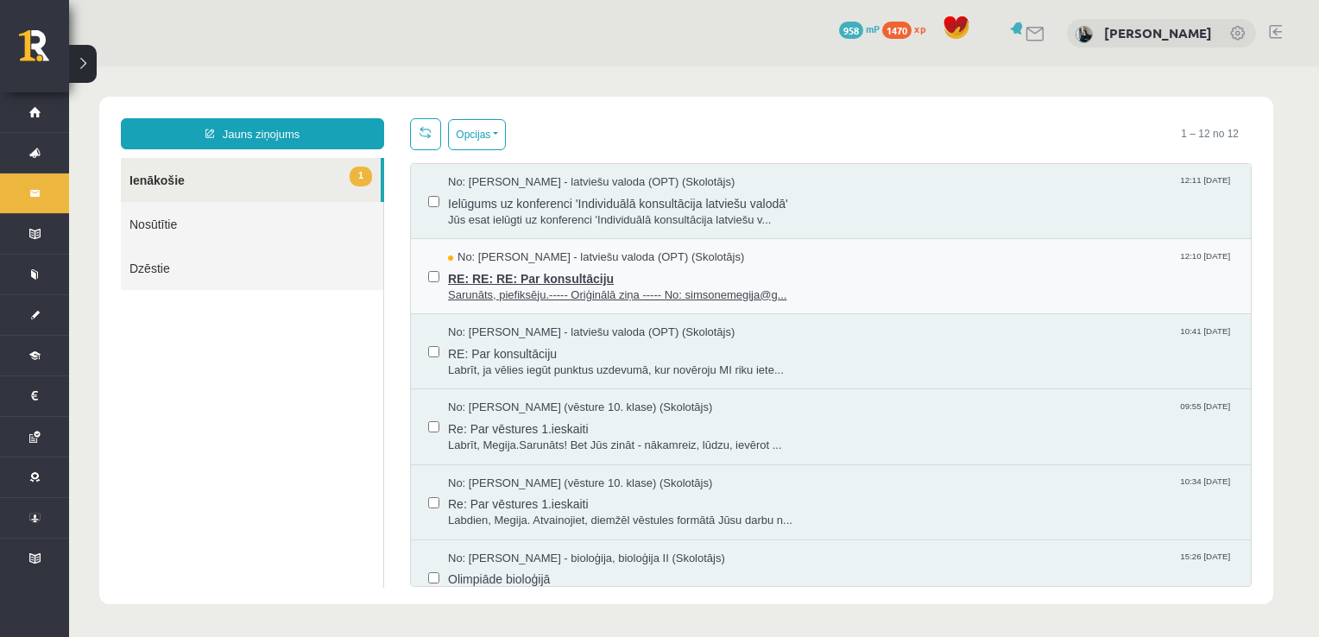
click at [497, 268] on span "RE: RE: RE: Par konsultāciju" at bounding box center [841, 277] width 786 height 22
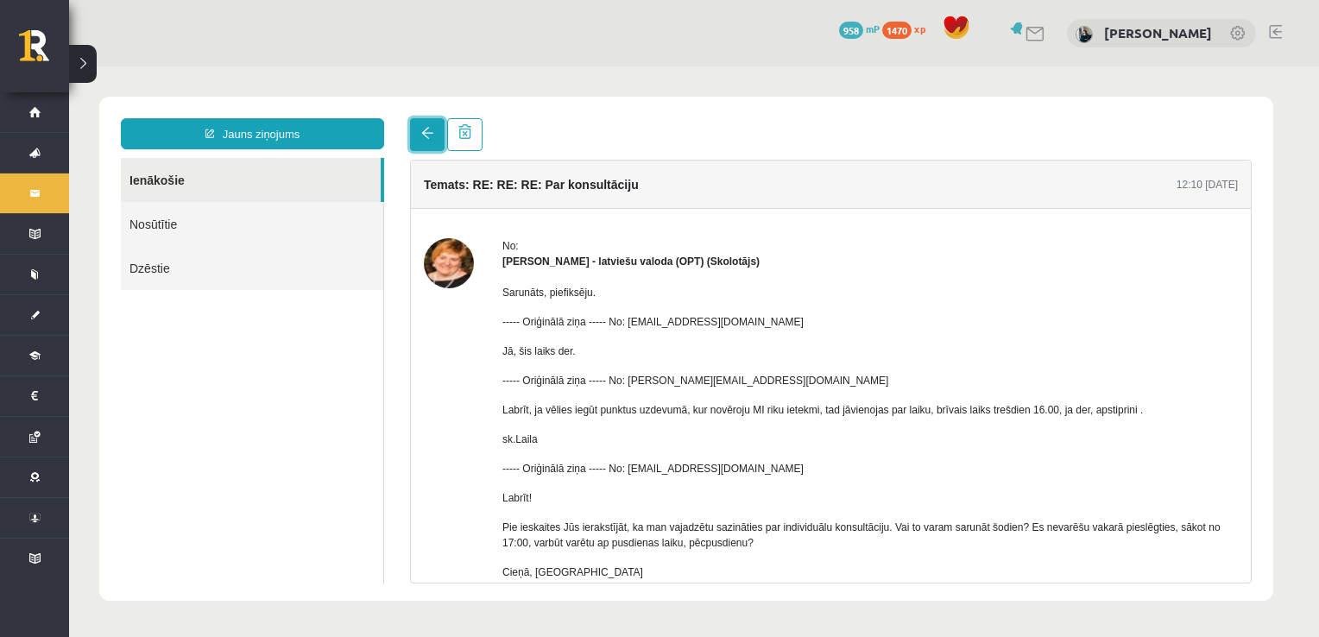
click at [425, 133] on span at bounding box center [427, 133] width 12 height 12
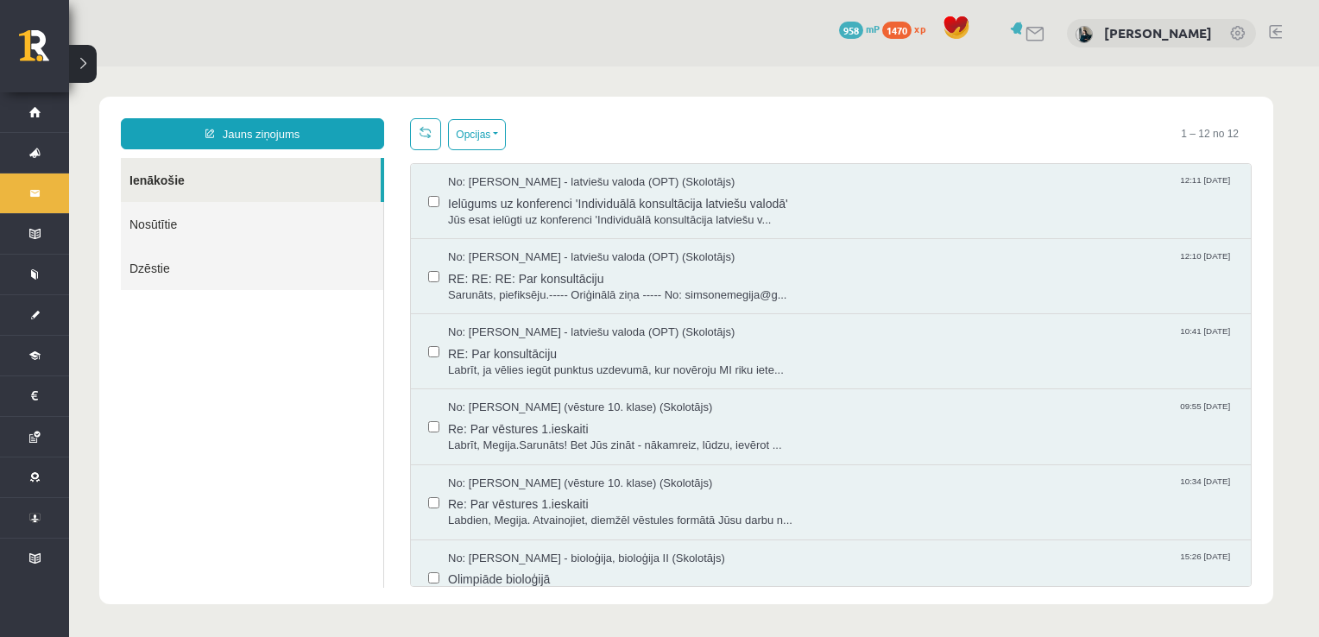
click at [439, 289] on div "No: Laila Jirgensone - latviešu valoda (OPT) (Skolotājs) 12:10 14/10/2025 RE: R…" at bounding box center [831, 277] width 806 height 54
click at [439, 270] on div "No: Laila Jirgensone - latviešu valoda (OPT) (Skolotājs) 12:10 14/10/2025 RE: R…" at bounding box center [831, 277] width 806 height 54
click at [466, 275] on span "RE: RE: RE: Par konsultāciju" at bounding box center [841, 277] width 786 height 22
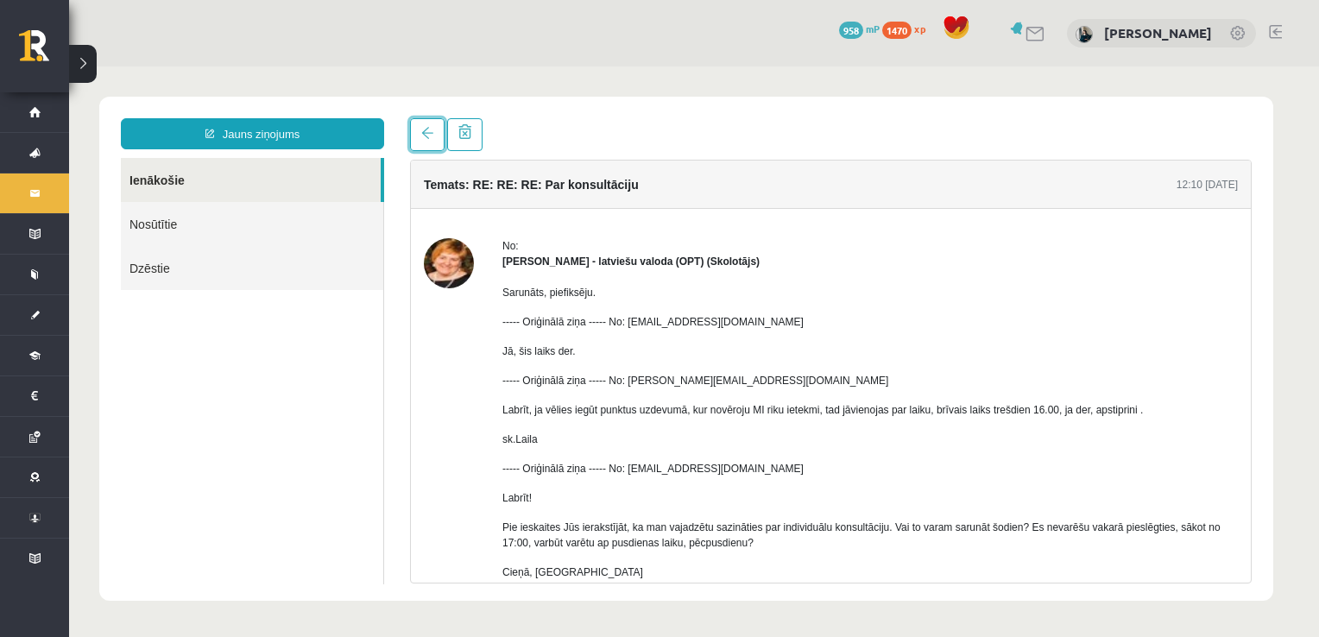
drag, startPoint x: 424, startPoint y: 130, endPoint x: 446, endPoint y: 159, distance: 37.0
click at [425, 130] on span at bounding box center [427, 133] width 12 height 12
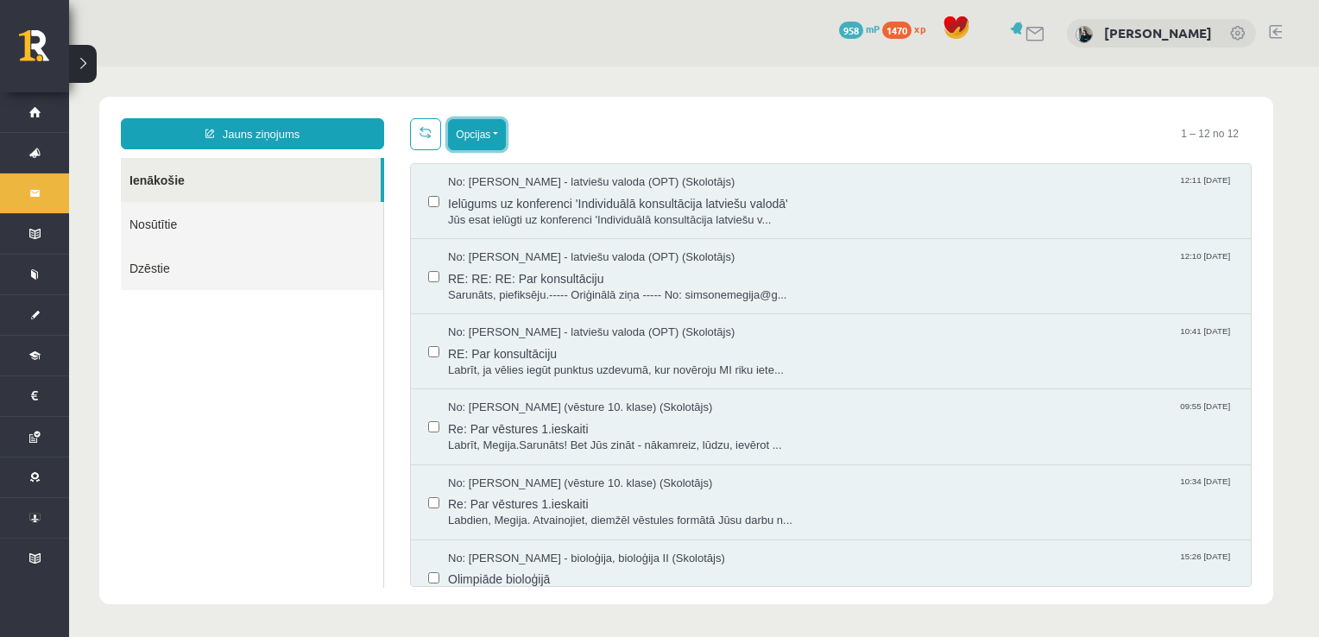
click at [487, 136] on button "Opcijas" at bounding box center [477, 134] width 58 height 31
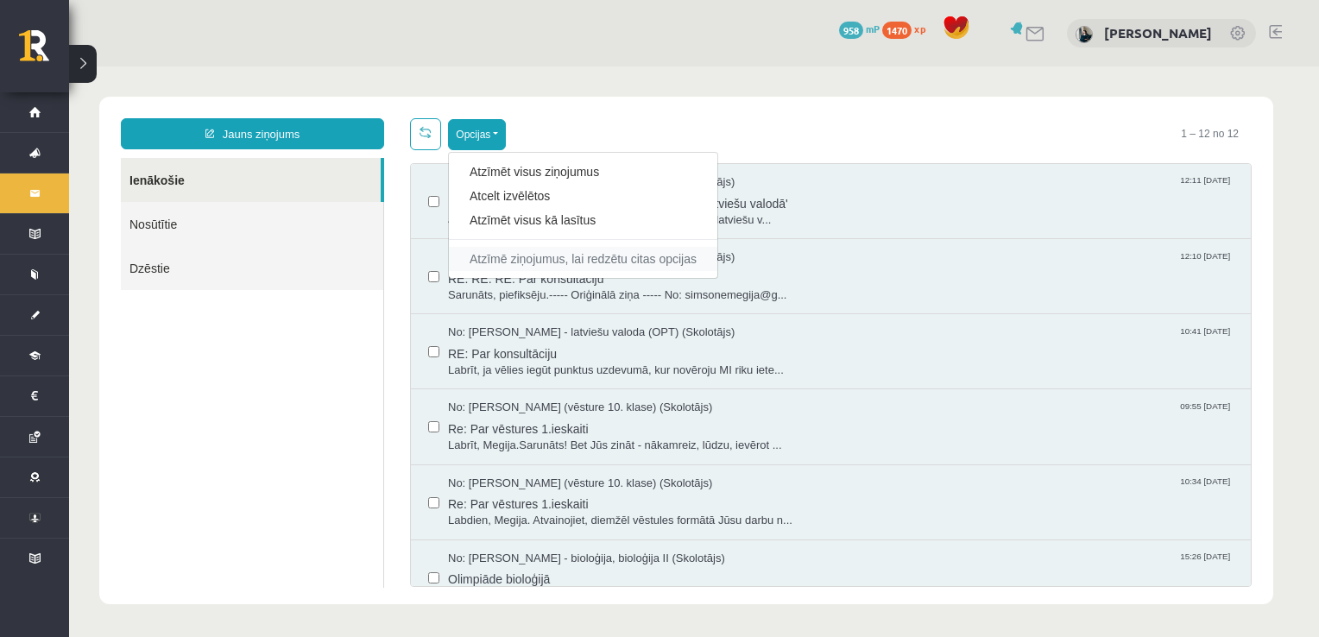
click at [608, 256] on link "Atzīmē ziņojumus, lai redzētu citas opcijas" at bounding box center [583, 258] width 227 height 17
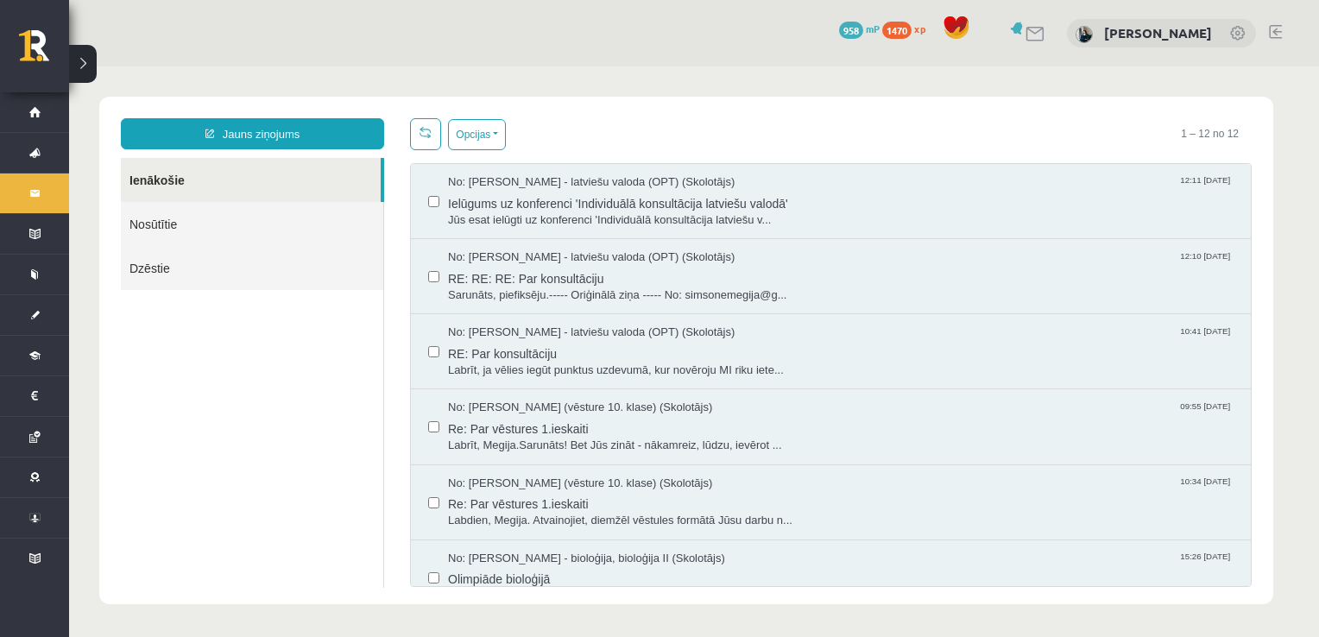
click at [446, 200] on div "No: Laila Jirgensone - latviešu valoda (OPT) (Skolotājs) 12:11 14/10/2025 Ielūg…" at bounding box center [831, 201] width 806 height 54
click at [484, 138] on button "Opcijas" at bounding box center [477, 134] width 58 height 31
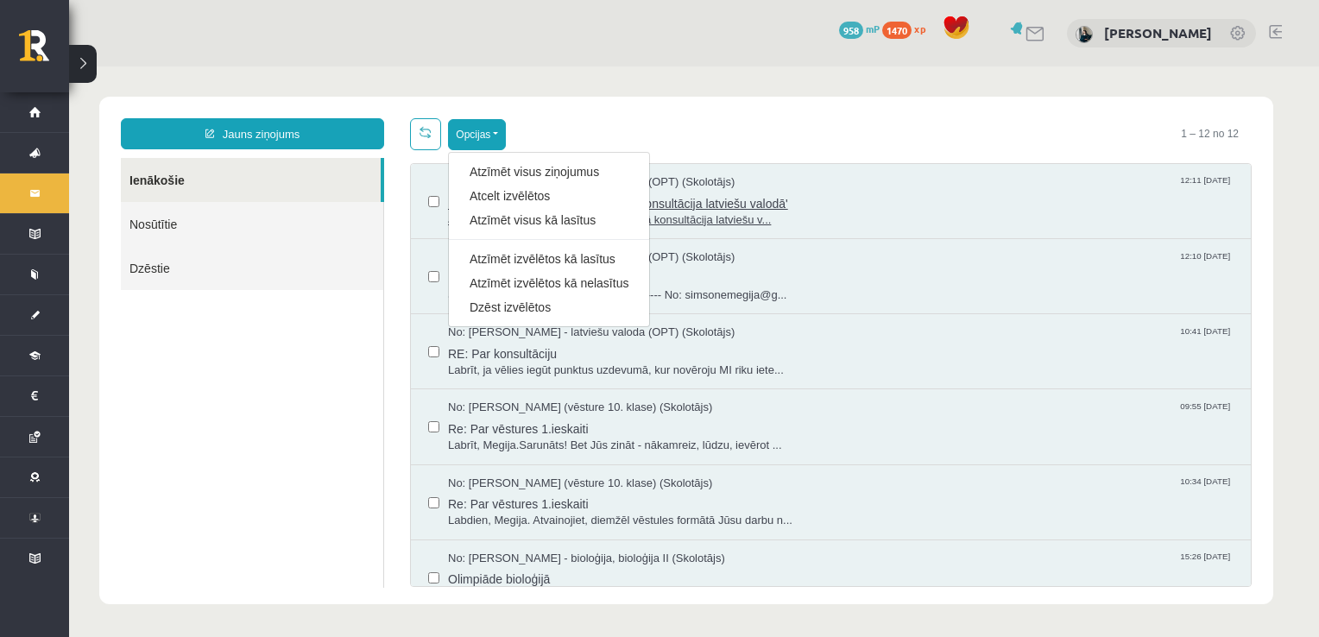
click at [783, 180] on div "No: Laila Jirgensone - latviešu valoda (OPT) (Skolotājs) 12:11 14/10/2025" at bounding box center [841, 182] width 786 height 16
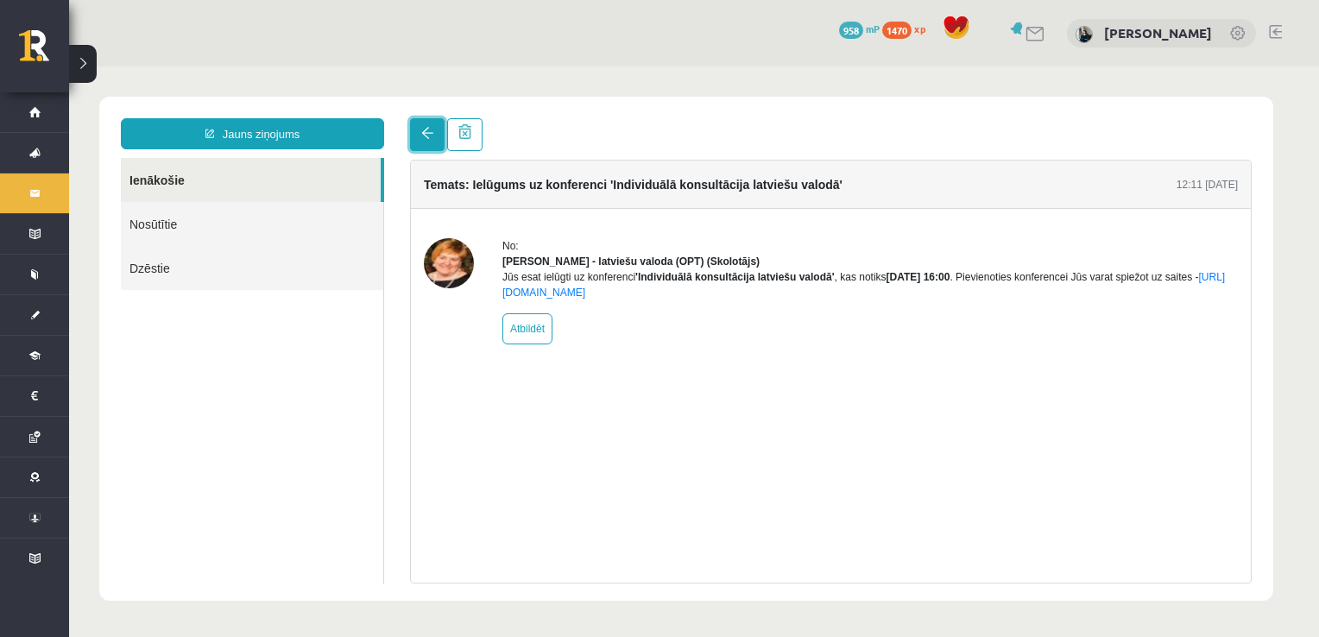
click at [415, 130] on link at bounding box center [427, 134] width 35 height 33
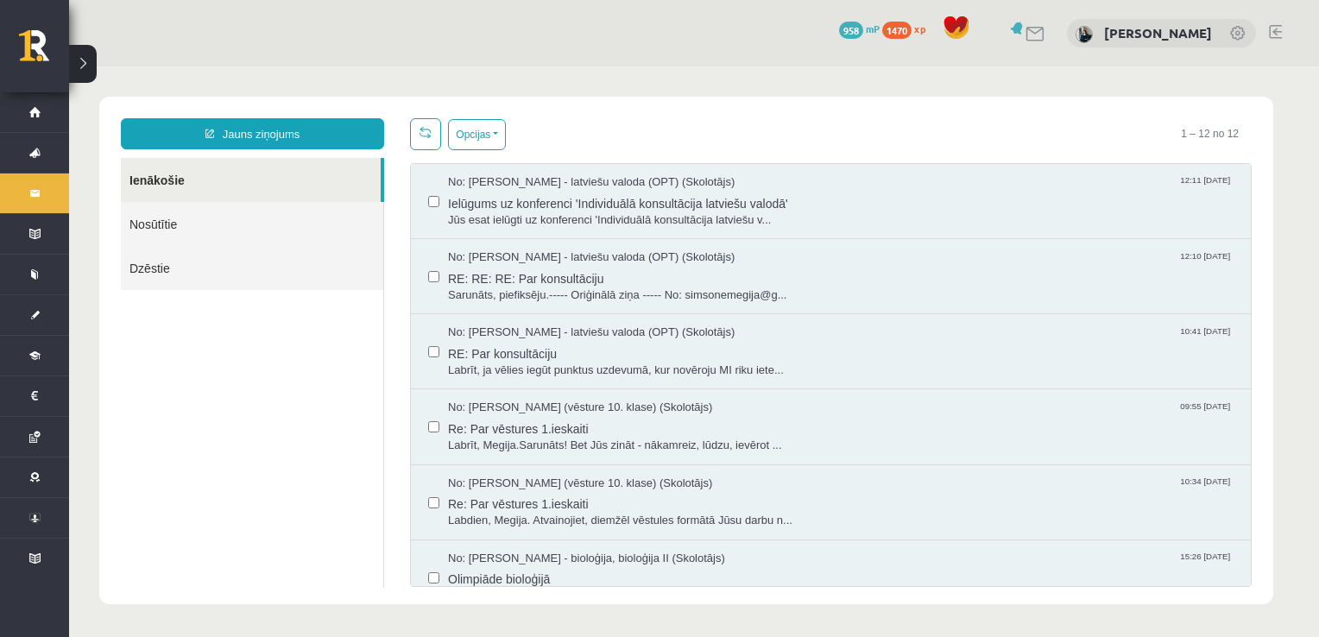
click at [1019, 40] on div at bounding box center [1026, 33] width 41 height 18
click at [1027, 30] on link at bounding box center [1018, 28] width 17 height 13
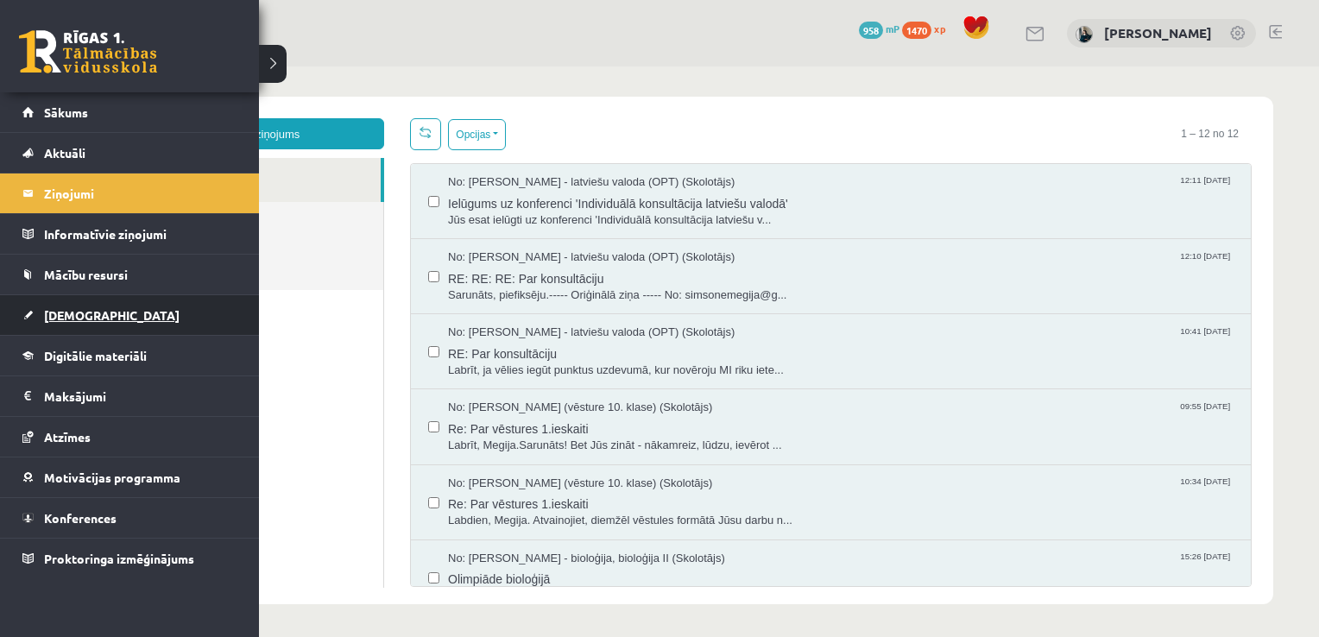
click at [85, 313] on span "[DEMOGRAPHIC_DATA]" at bounding box center [112, 315] width 136 height 16
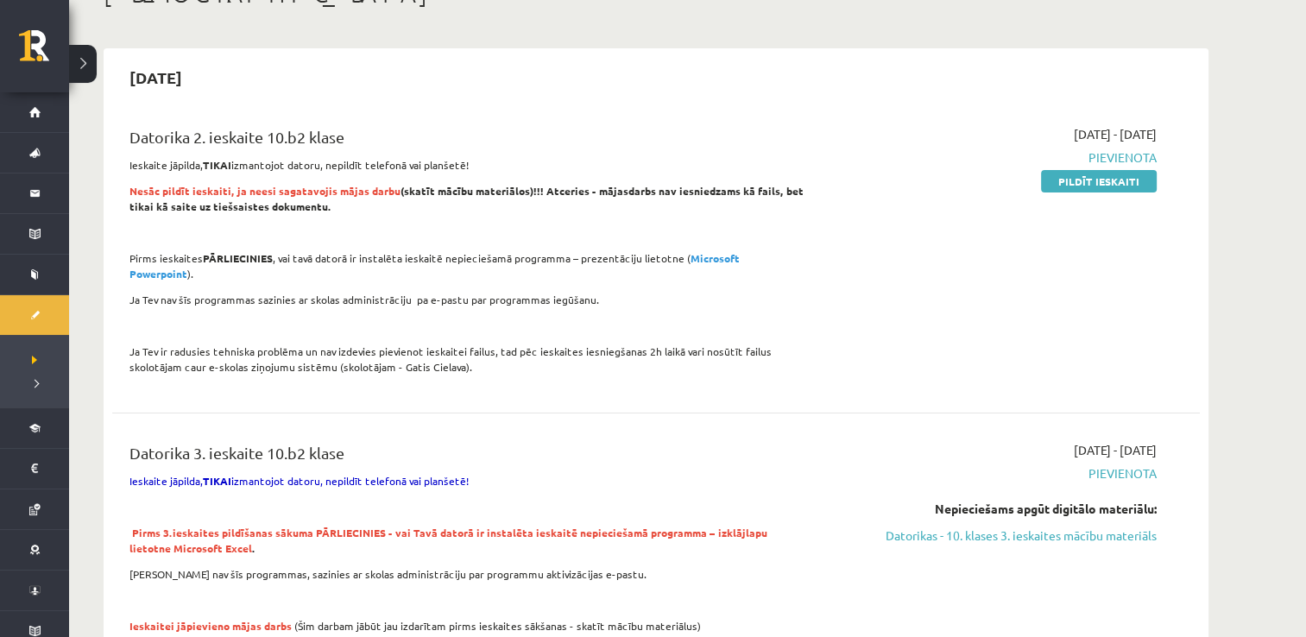
scroll to position [173, 0]
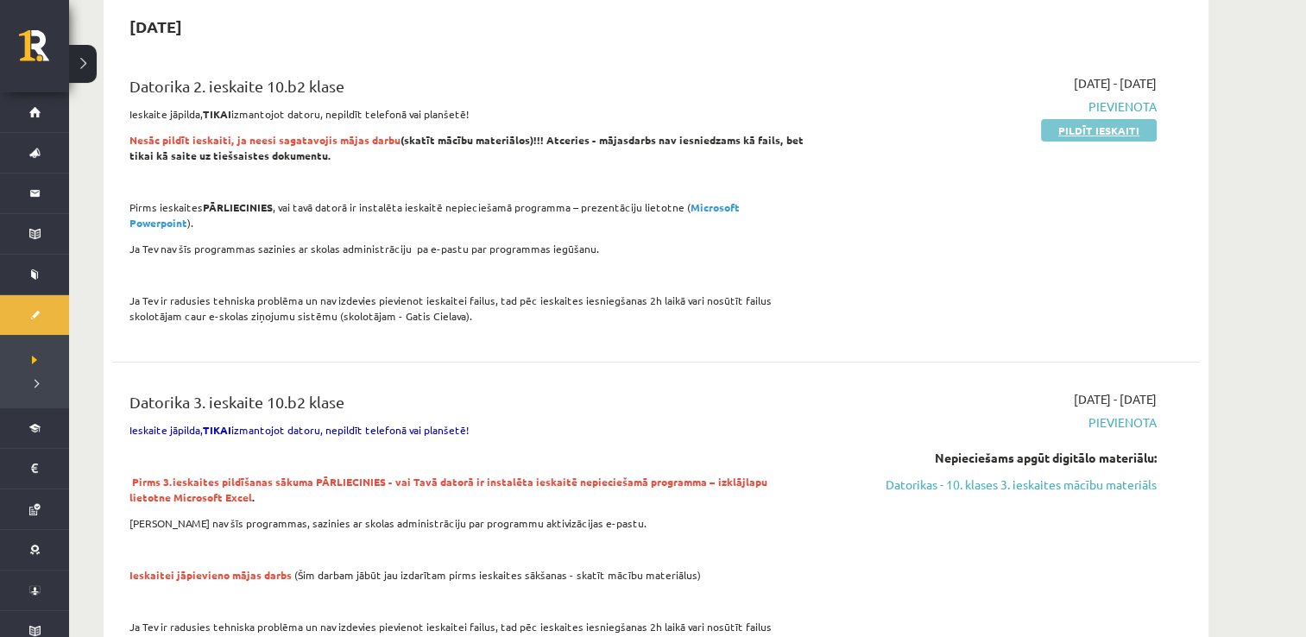
click at [1065, 125] on link "Pildīt ieskaiti" at bounding box center [1099, 130] width 116 height 22
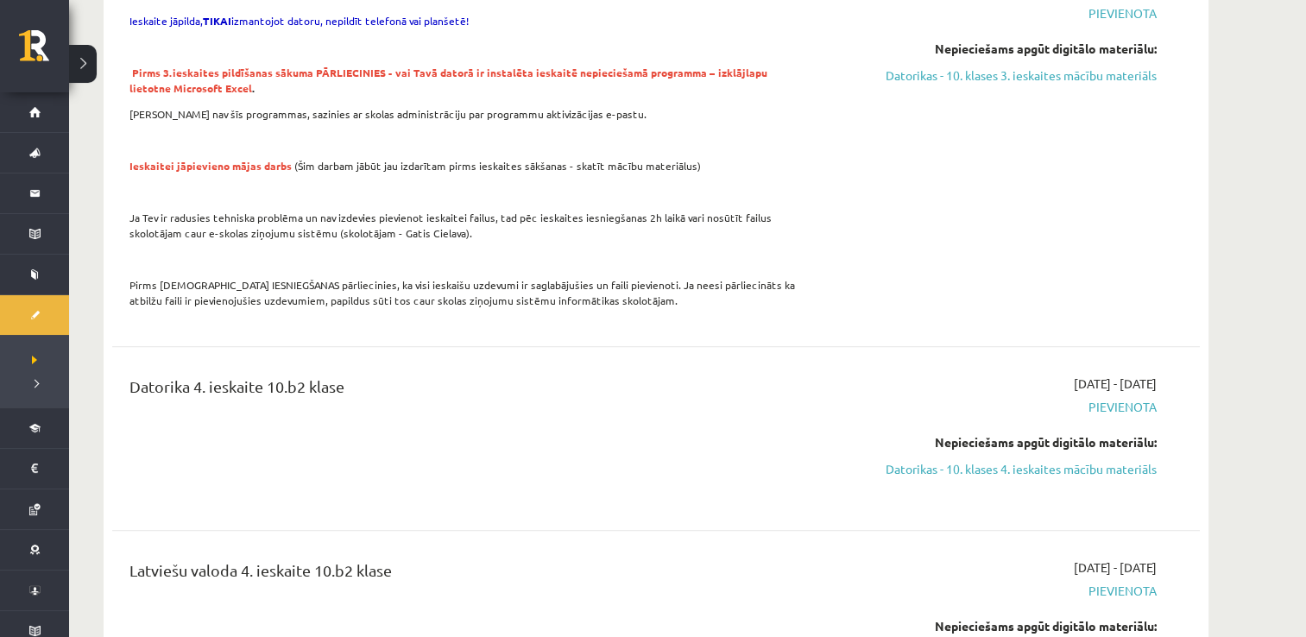
scroll to position [585, 0]
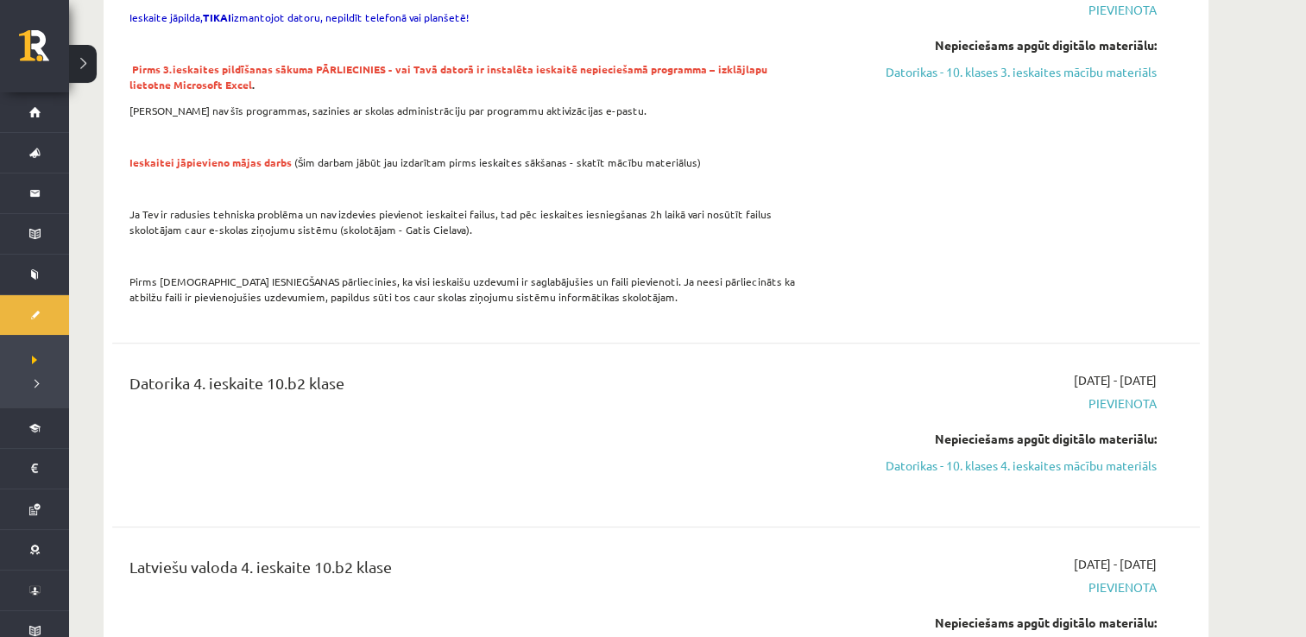
drag, startPoint x: 512, startPoint y: 329, endPoint x: 521, endPoint y: 323, distance: 11.3
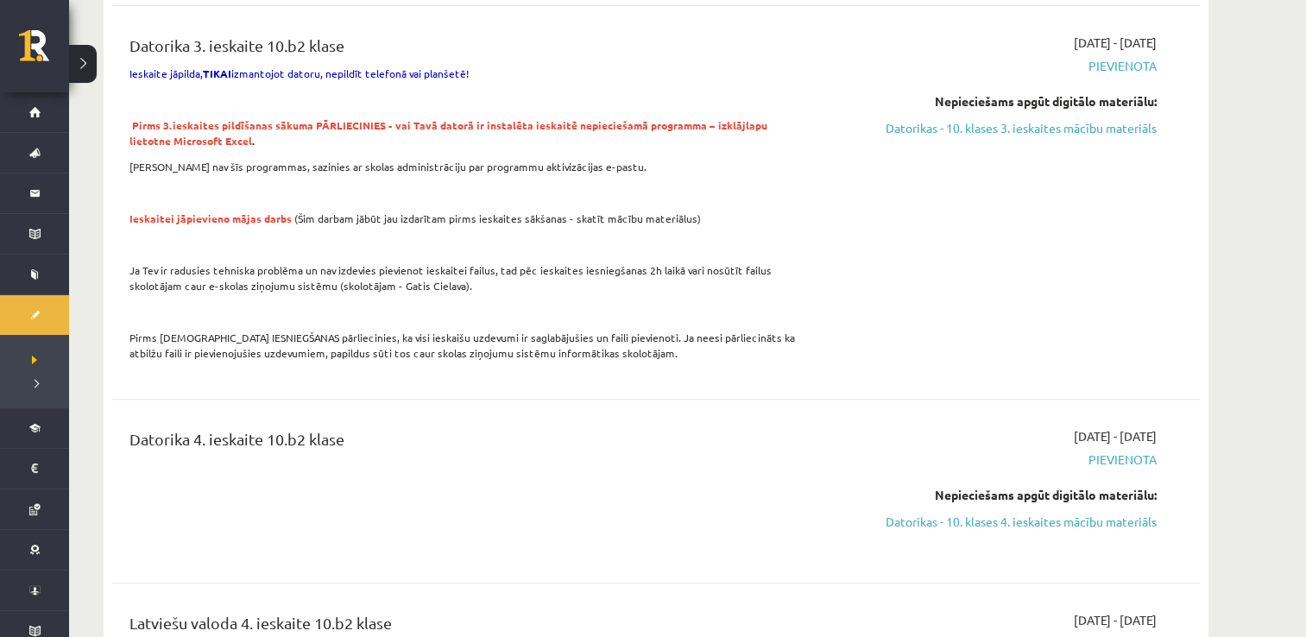
scroll to position [499, 0]
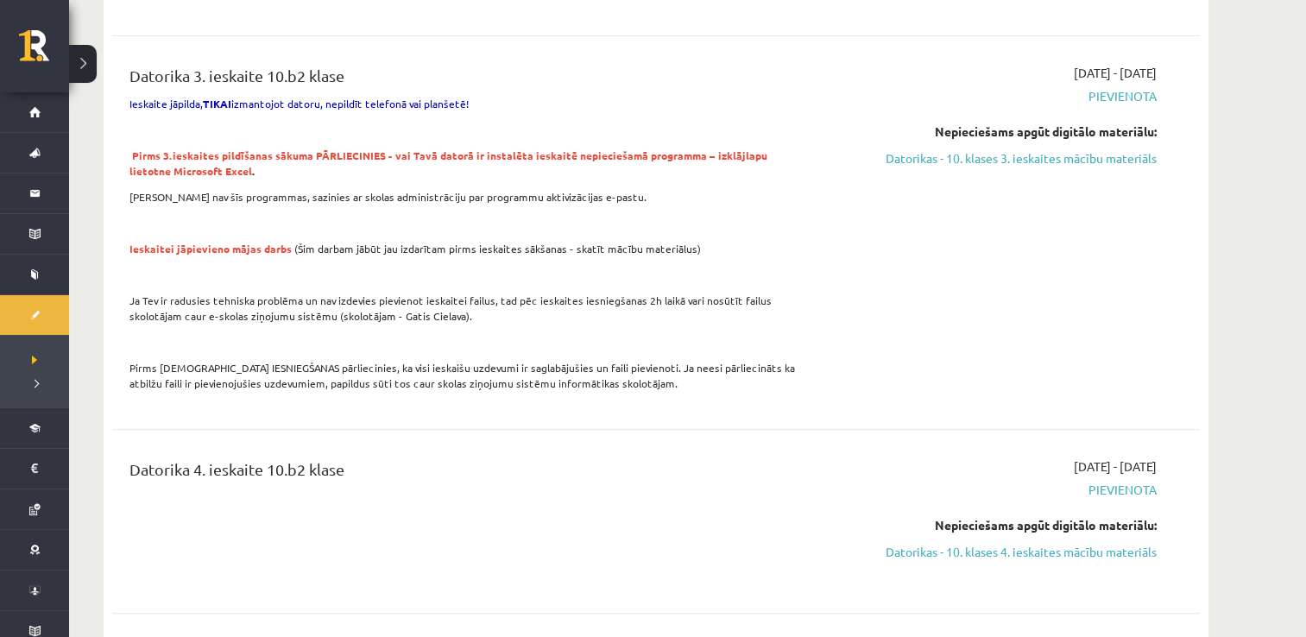
click at [691, 300] on p "Ja Tev ir radusies tehniska problēma un nav izdevies pievienot ieskaitei failus…" at bounding box center [468, 308] width 676 height 31
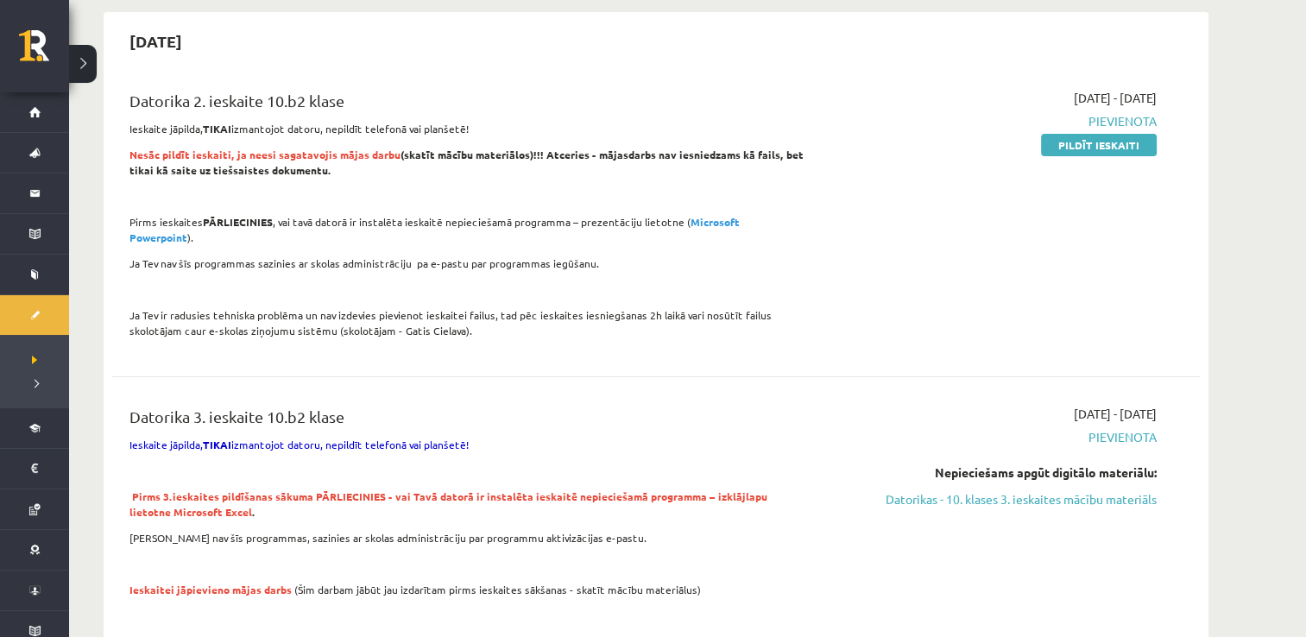
scroll to position [154, 0]
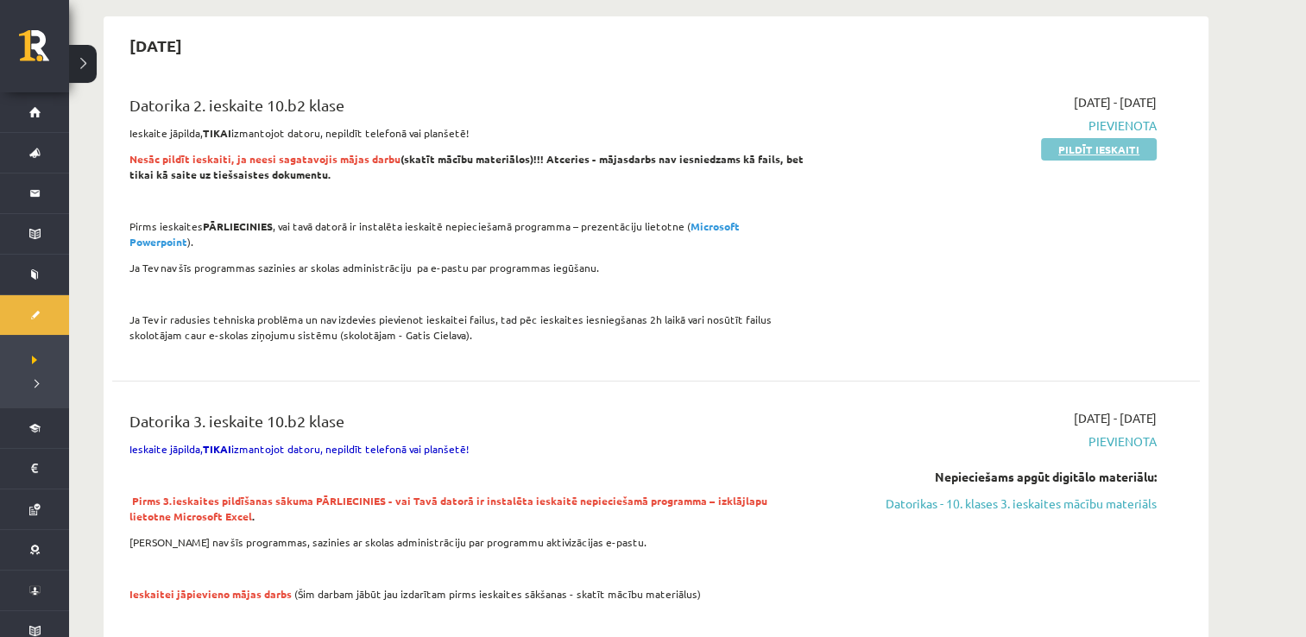
click at [1091, 151] on link "Pildīt ieskaiti" at bounding box center [1099, 149] width 116 height 22
click at [1069, 141] on link "Pildīt ieskaiti" at bounding box center [1099, 149] width 116 height 22
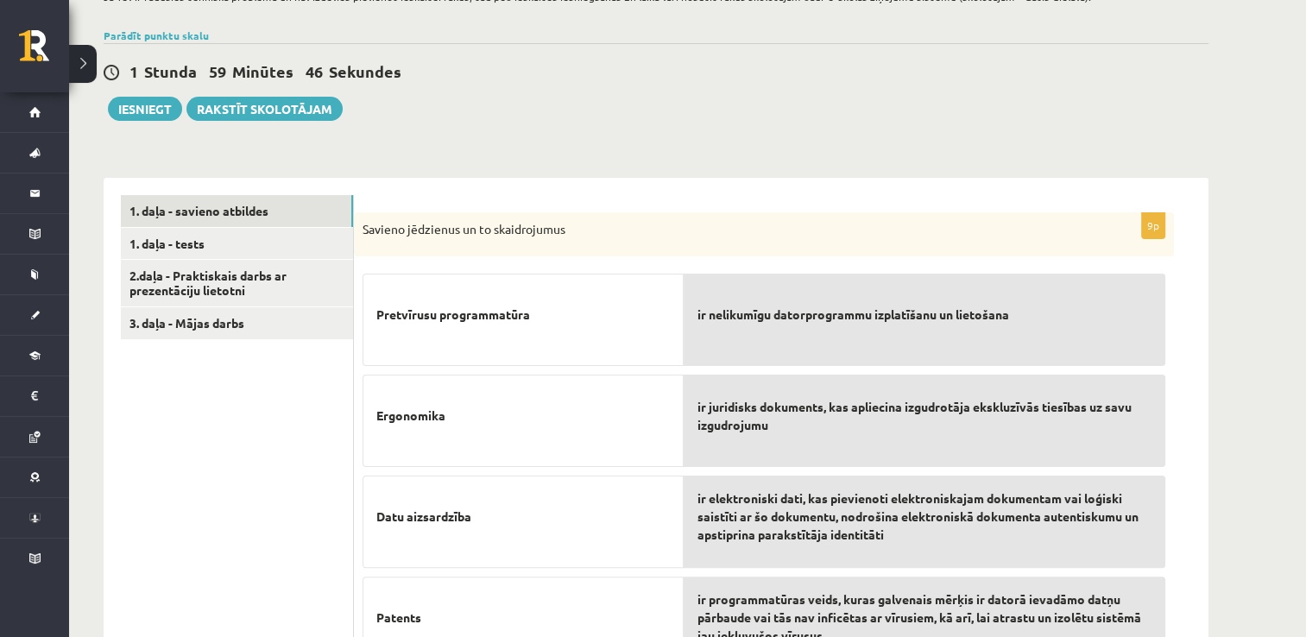
scroll to position [345, 0]
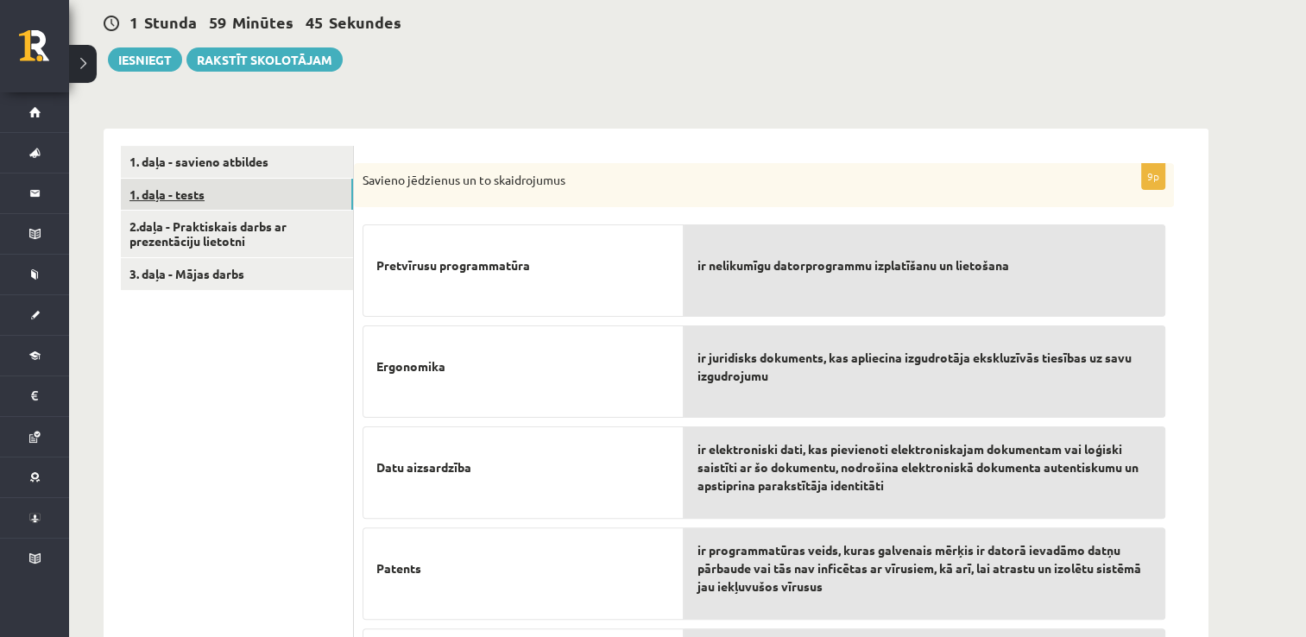
click at [266, 194] on link "1. daļa - tests" at bounding box center [237, 195] width 232 height 32
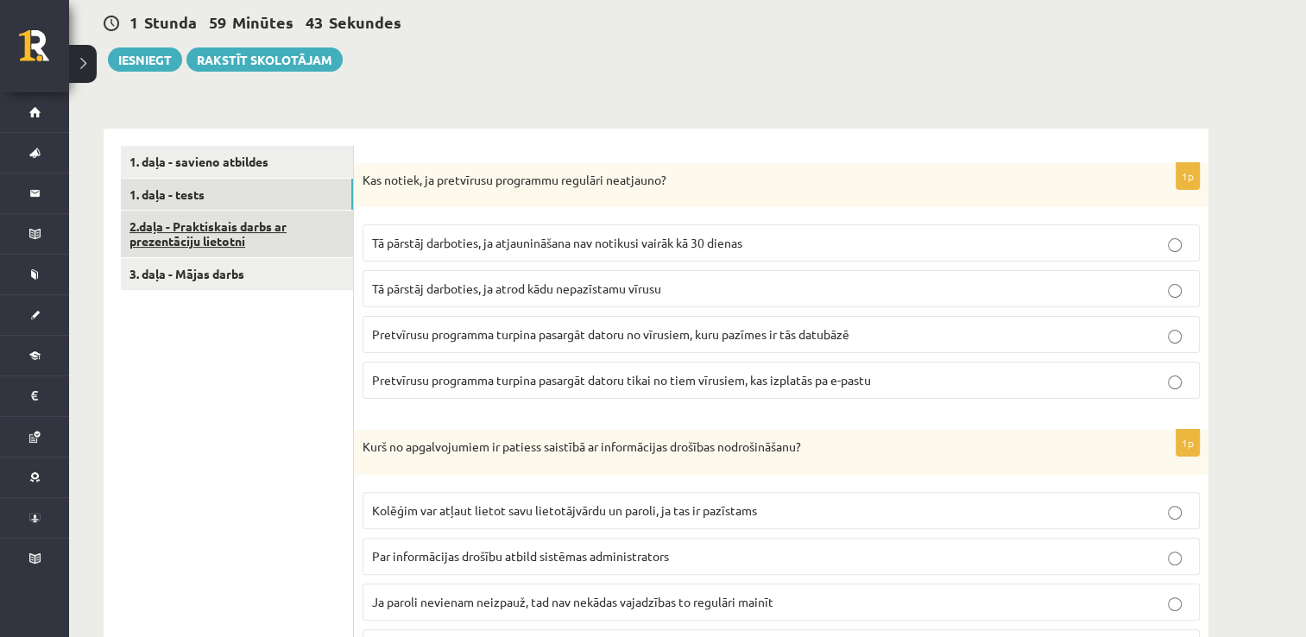
click at [249, 227] on link "2.daļa - Praktiskais darbs ar prezentāciju lietotni" at bounding box center [237, 234] width 232 height 47
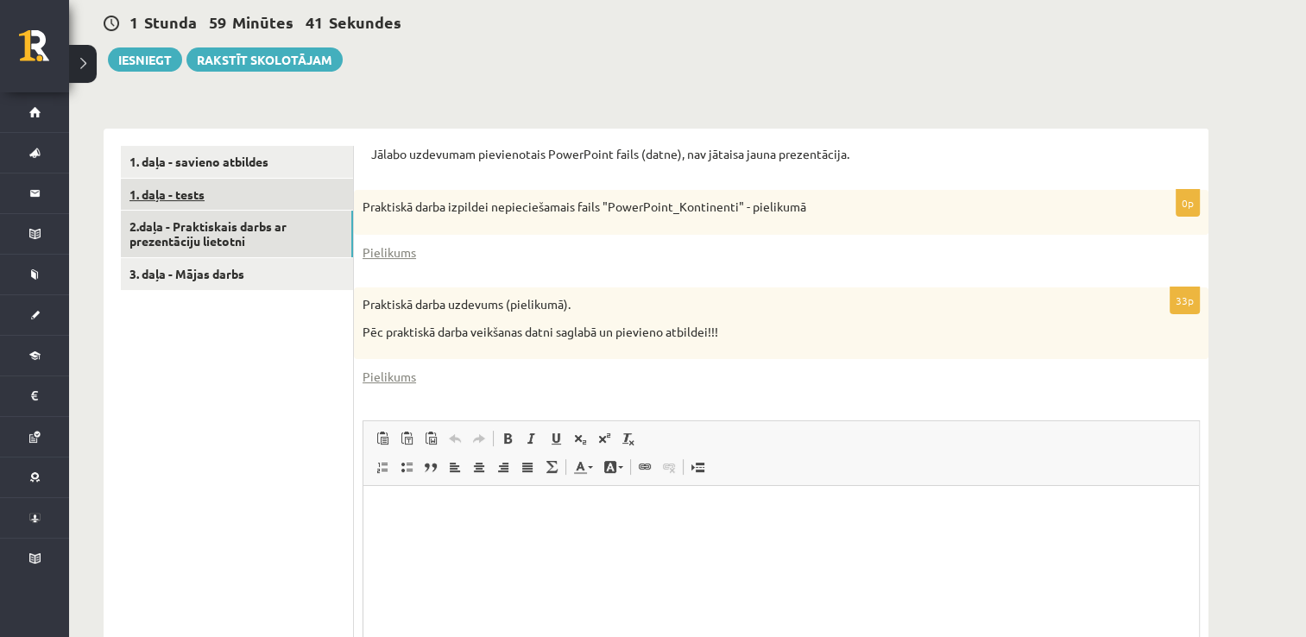
scroll to position [0, 0]
click at [228, 192] on link "1. daļa - tests" at bounding box center [237, 195] width 232 height 32
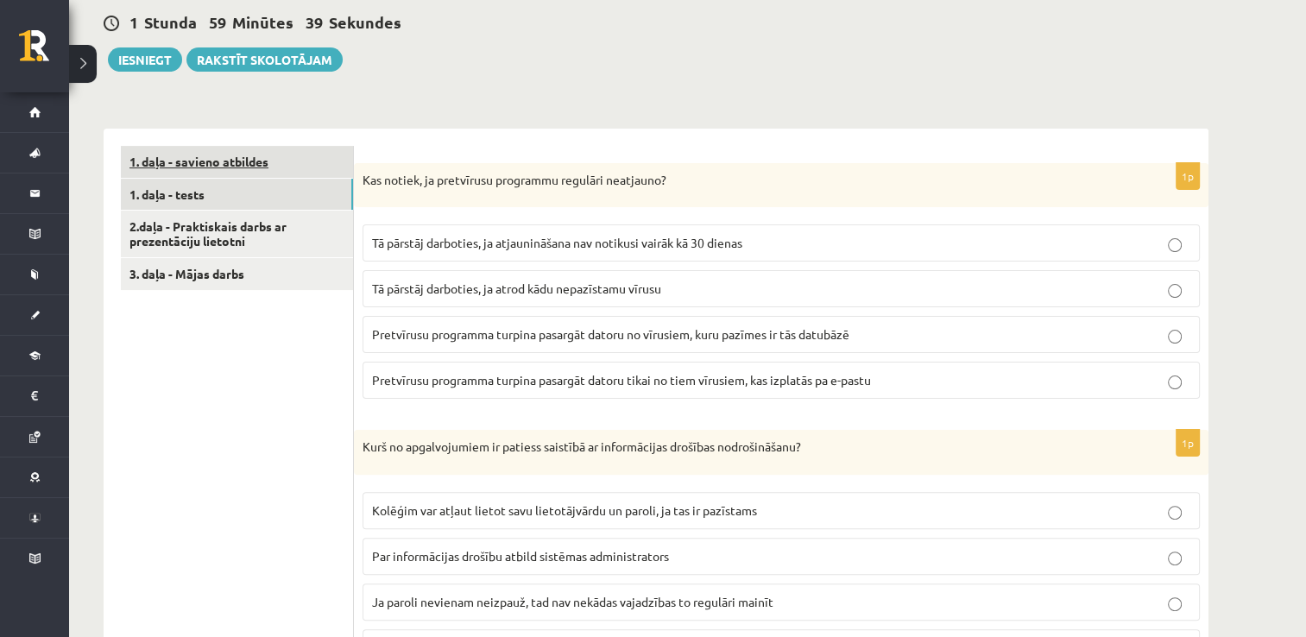
click at [214, 164] on link "1. daļa - savieno atbildes" at bounding box center [237, 162] width 232 height 32
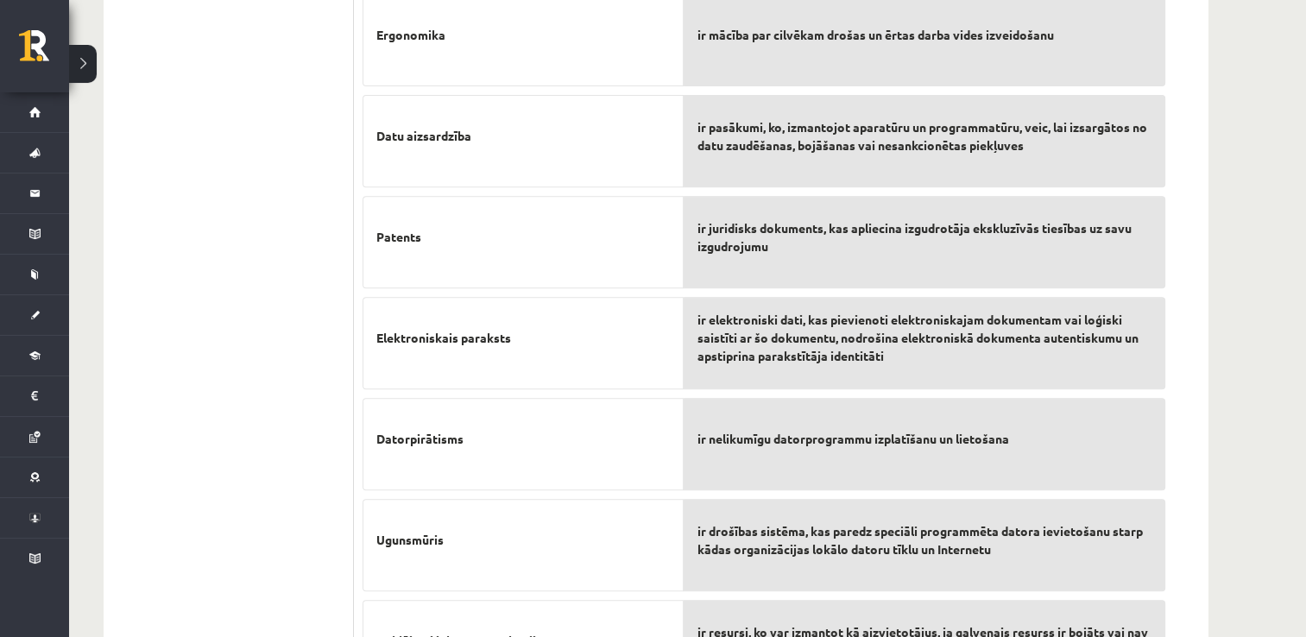
scroll to position [373, 0]
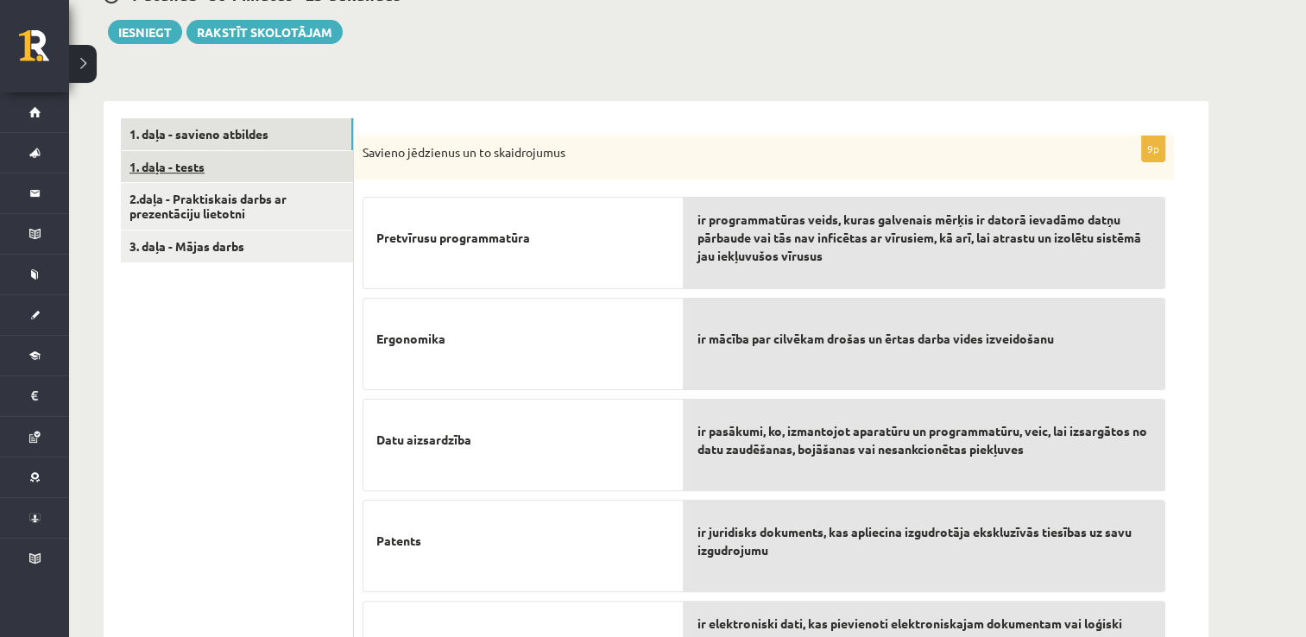
click at [284, 170] on link "1. daļa - tests" at bounding box center [237, 167] width 232 height 32
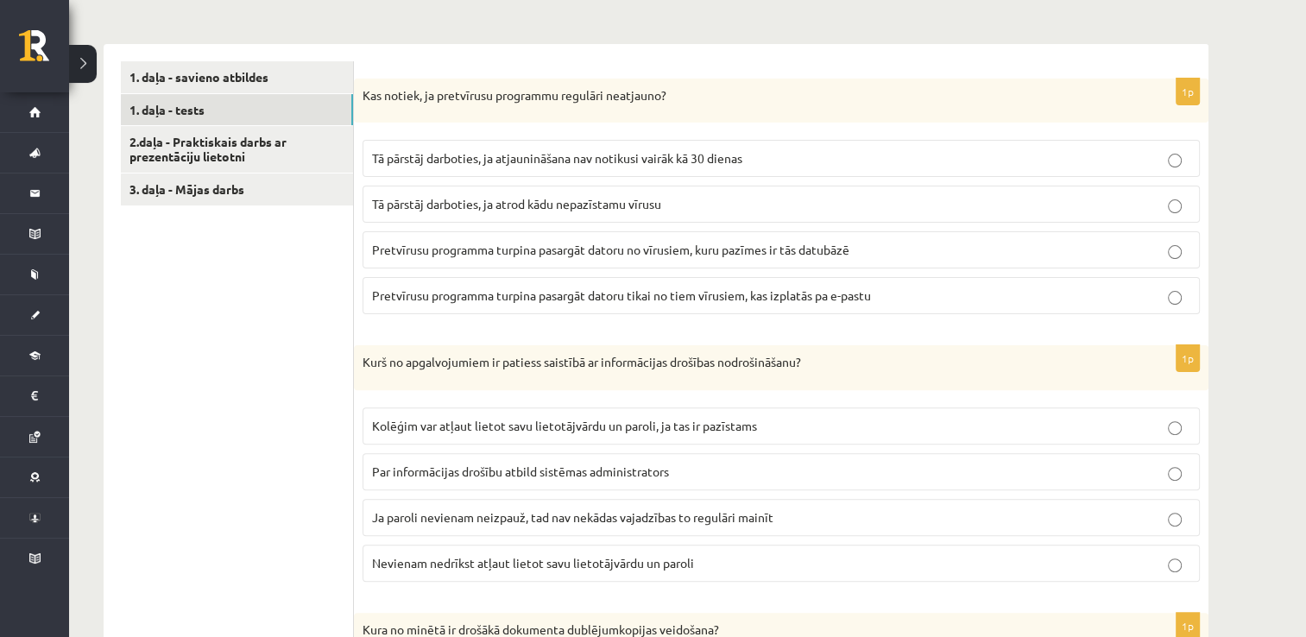
scroll to position [459, 0]
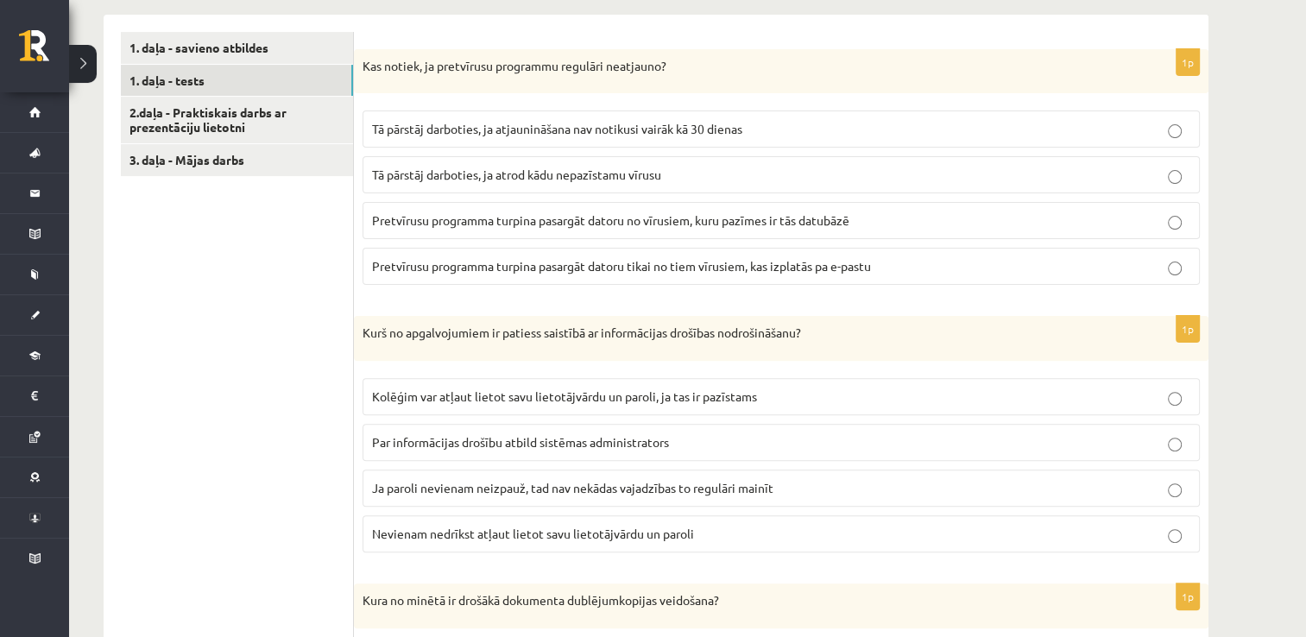
click at [661, 180] on span "Tā pārstāj darboties, ja atrod kādu nepazīstamu vīrusu" at bounding box center [516, 175] width 289 height 16
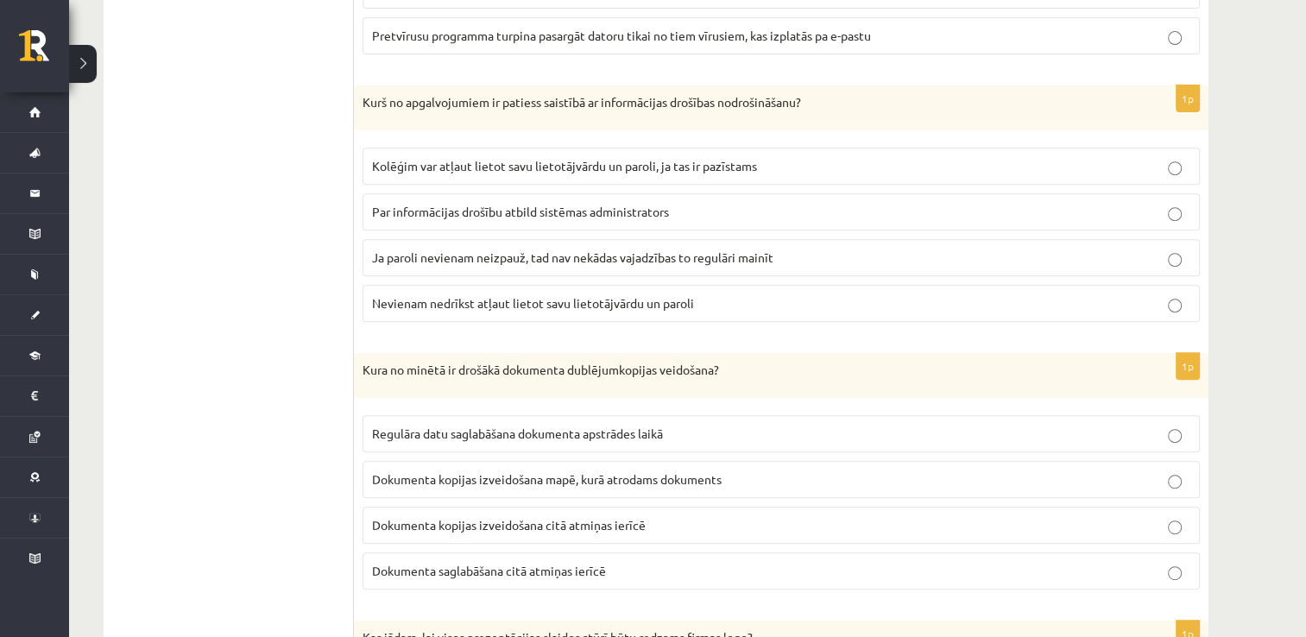
scroll to position [718, 0]
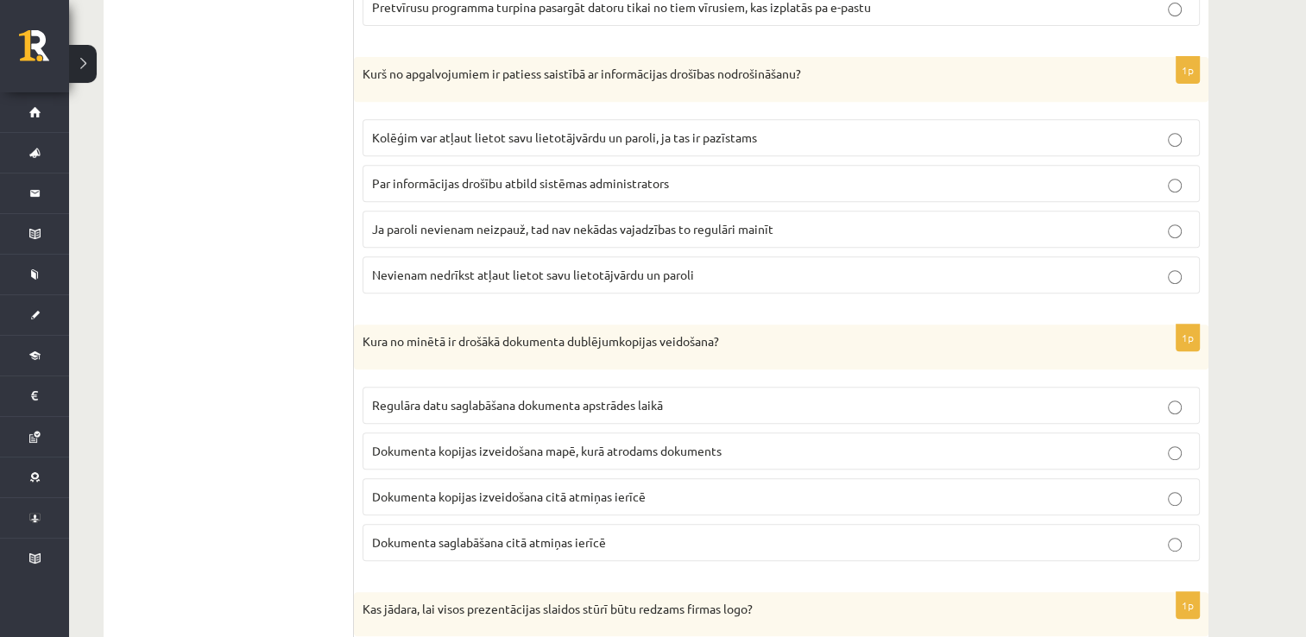
click at [416, 281] on label "Nevienam nedrīkst atļaut lietot savu lietotājvārdu un paroli" at bounding box center [781, 274] width 837 height 37
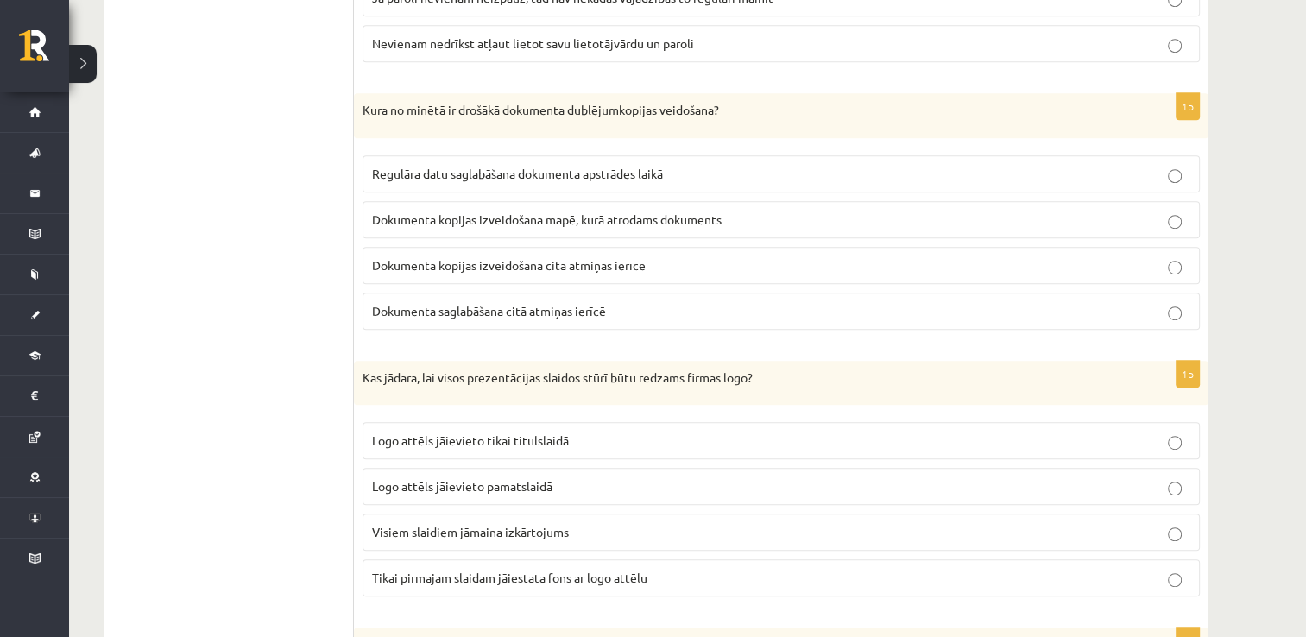
scroll to position [977, 0]
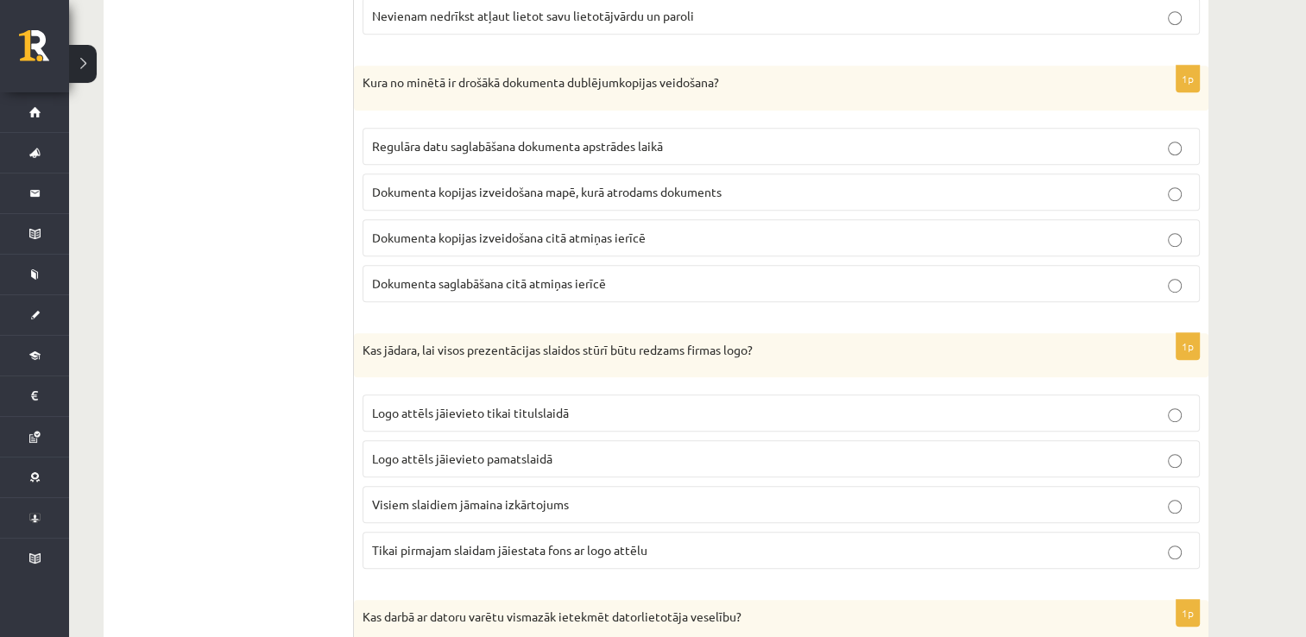
click at [442, 242] on p "Dokumenta kopijas izveidošana citā atmiņas ierīcē" at bounding box center [781, 238] width 819 height 18
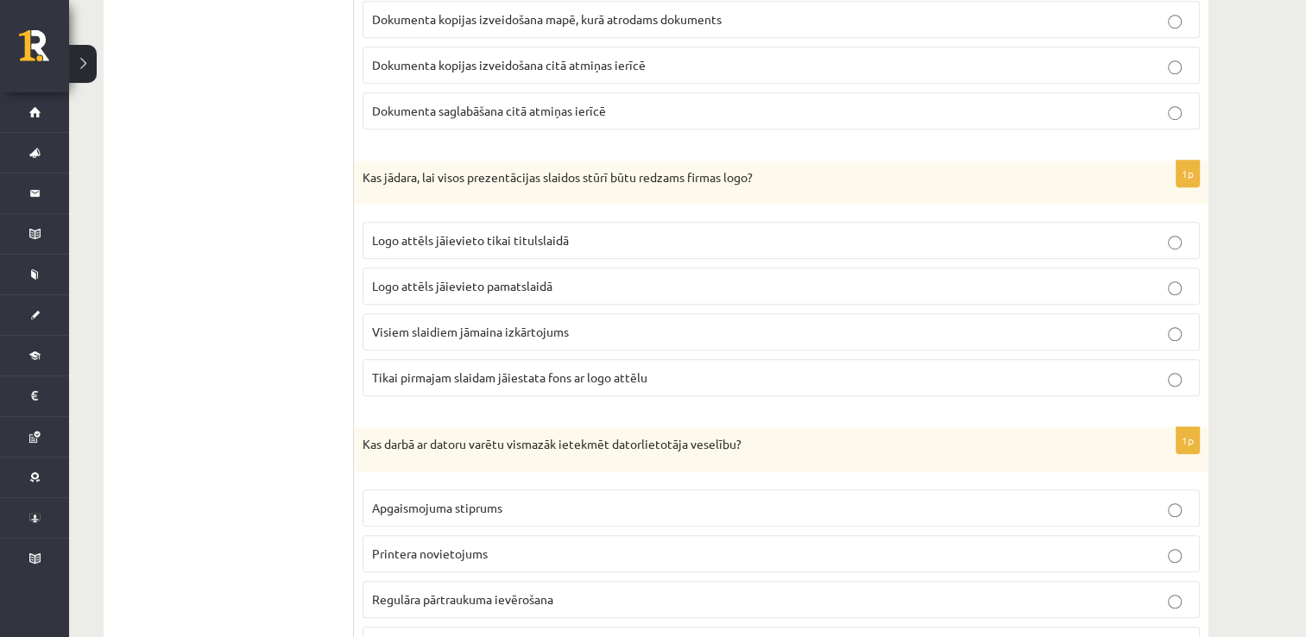
scroll to position [1236, 0]
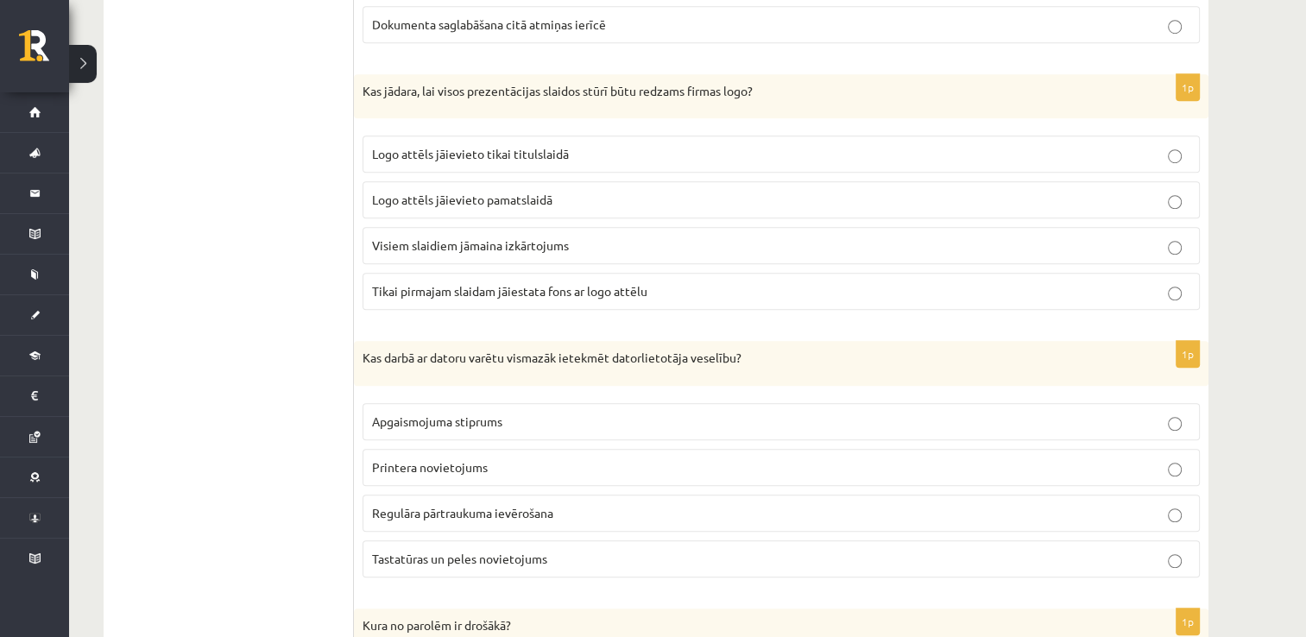
click at [501, 197] on span "Logo attēls jāievieto pamatslaidā" at bounding box center [462, 200] width 180 height 16
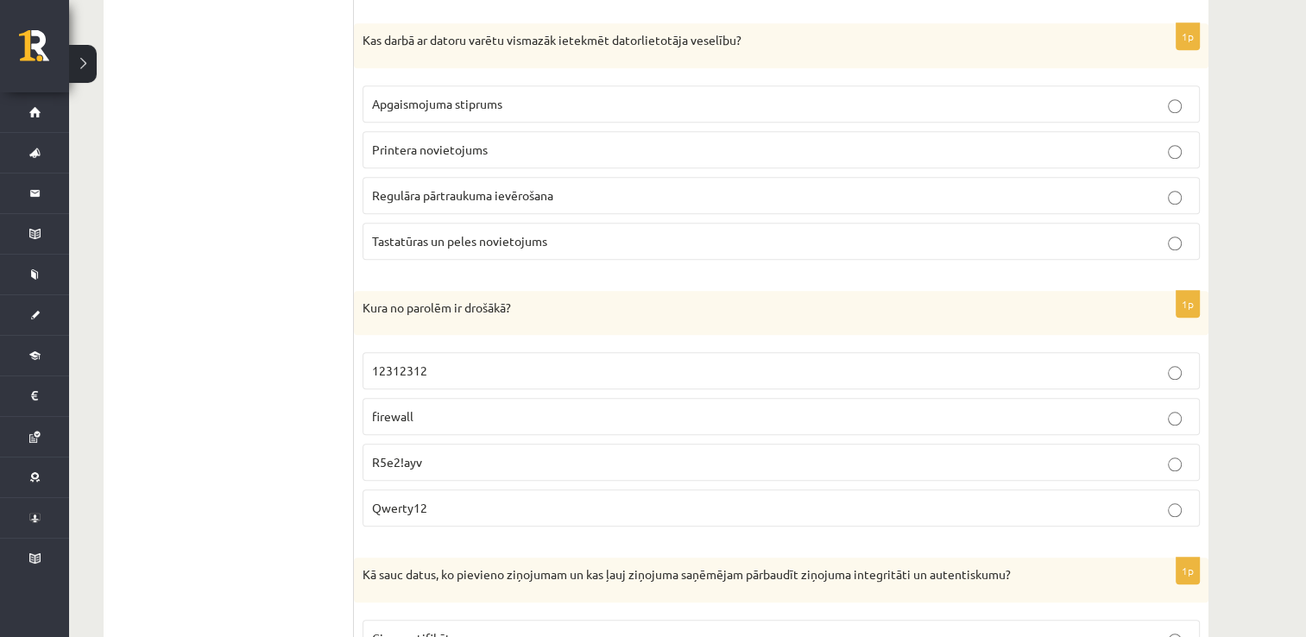
scroll to position [1582, 0]
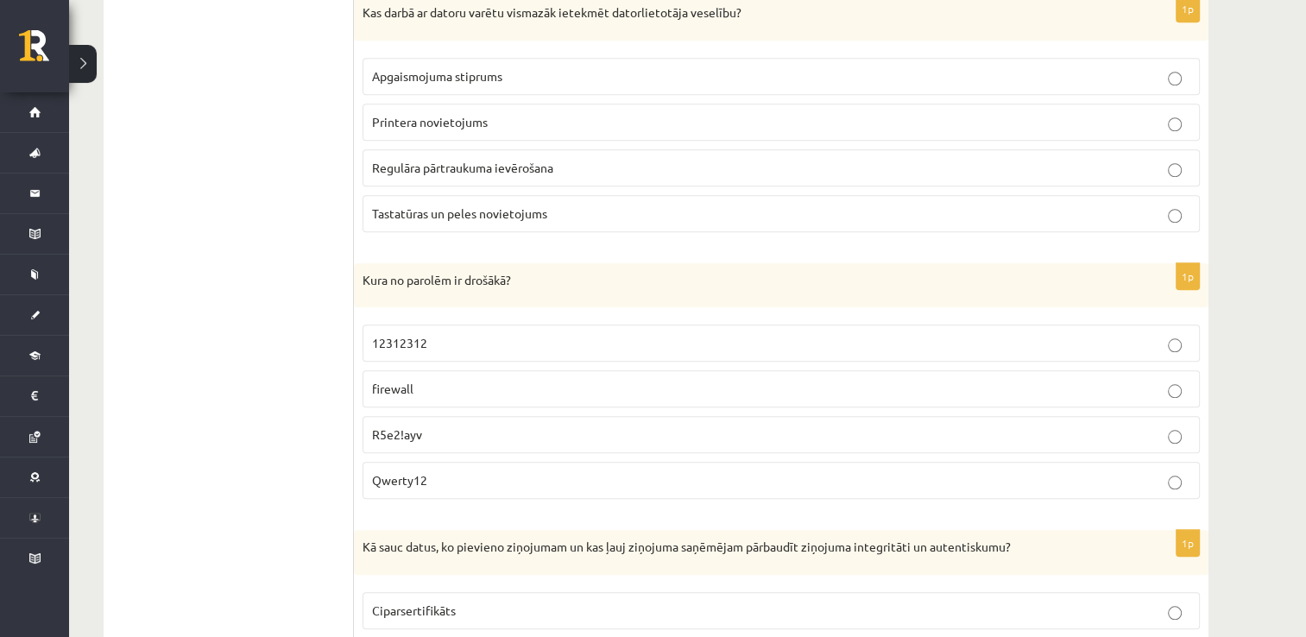
click at [498, 115] on p "Printera novietojums" at bounding box center [781, 122] width 819 height 18
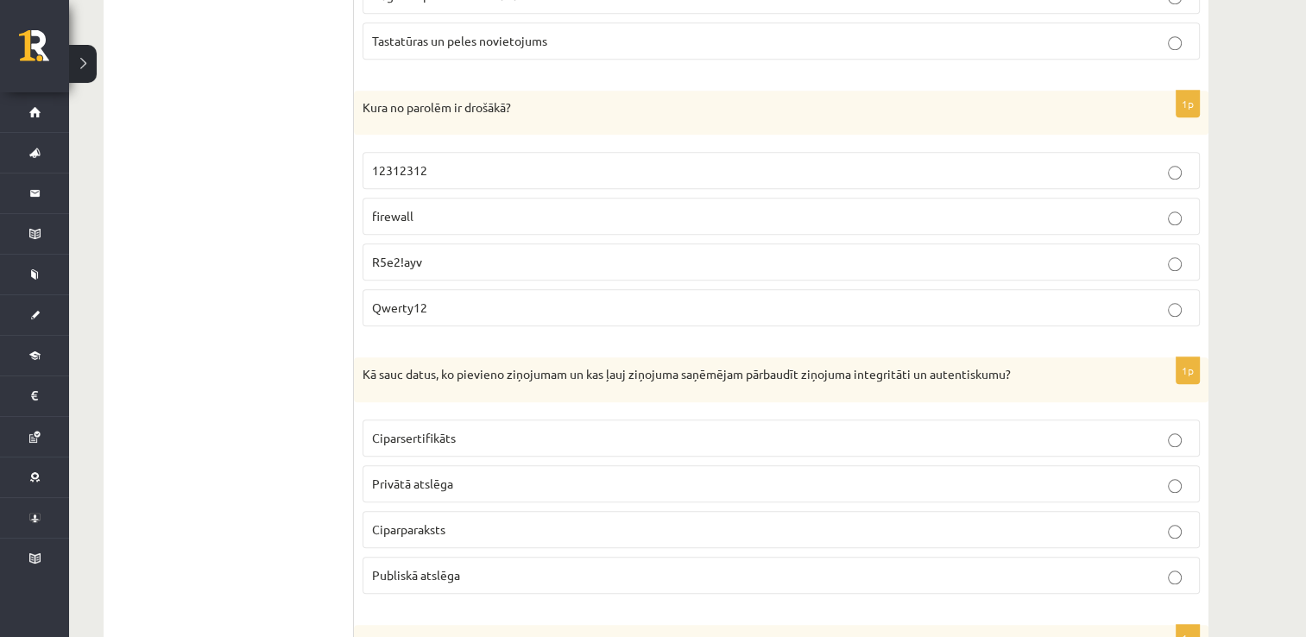
scroll to position [1841, 0]
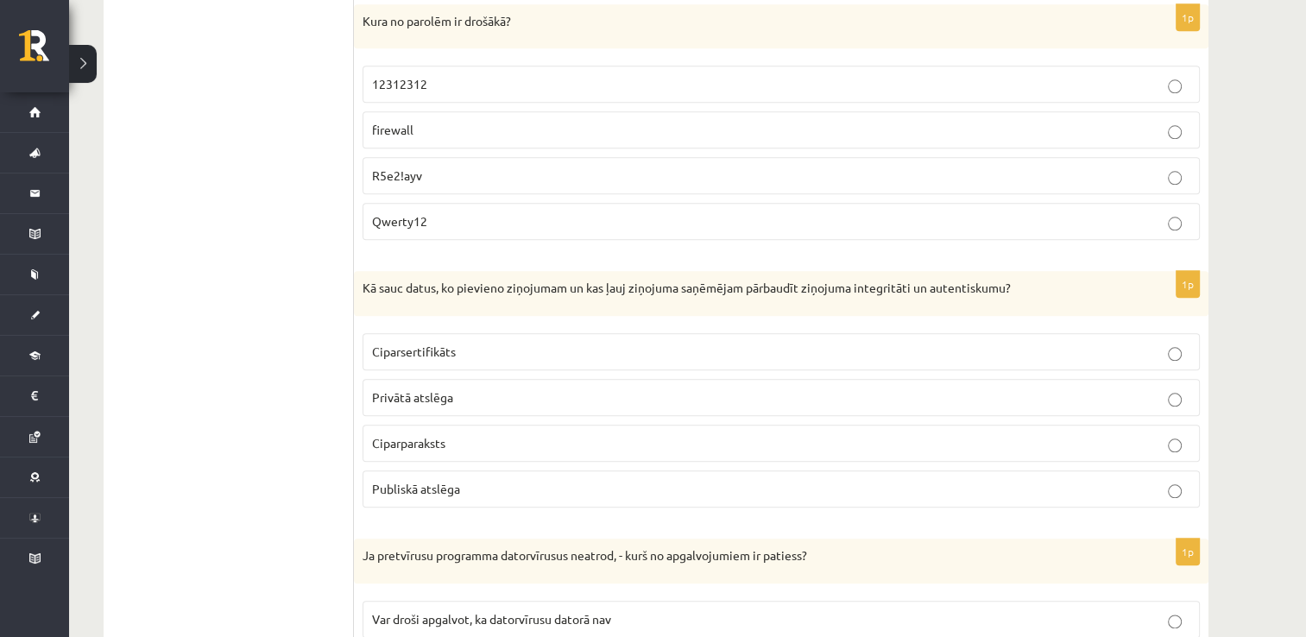
click at [422, 175] on p "R5e2!ayv" at bounding box center [781, 176] width 819 height 18
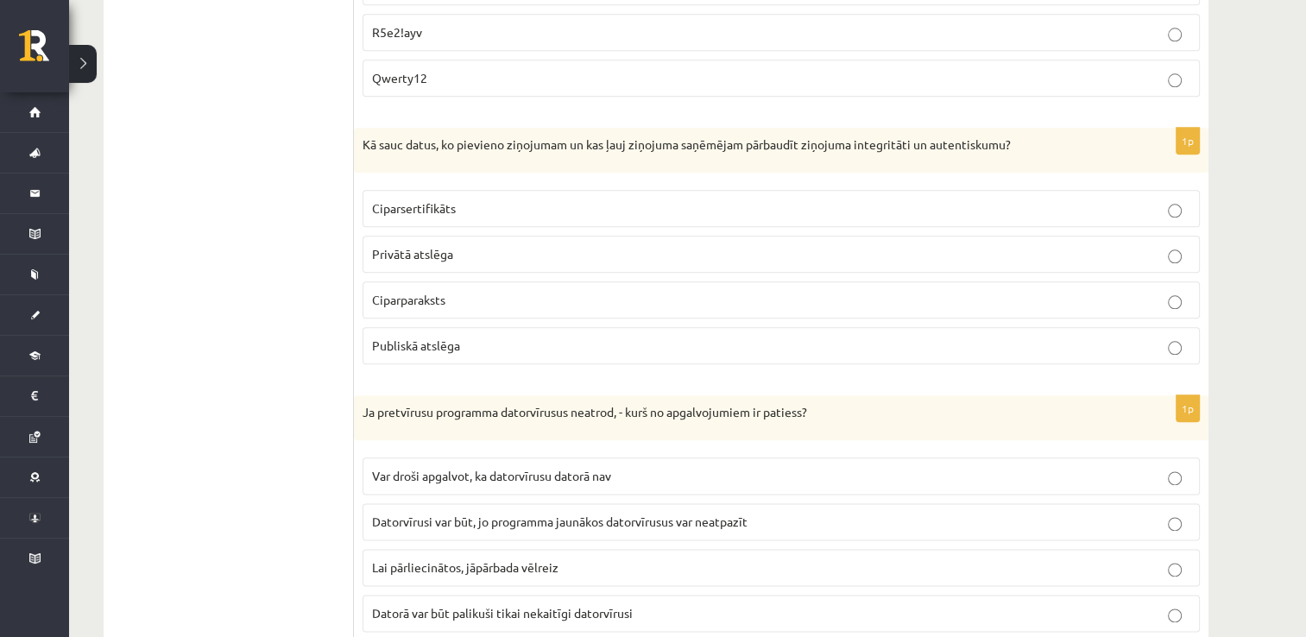
scroll to position [2013, 0]
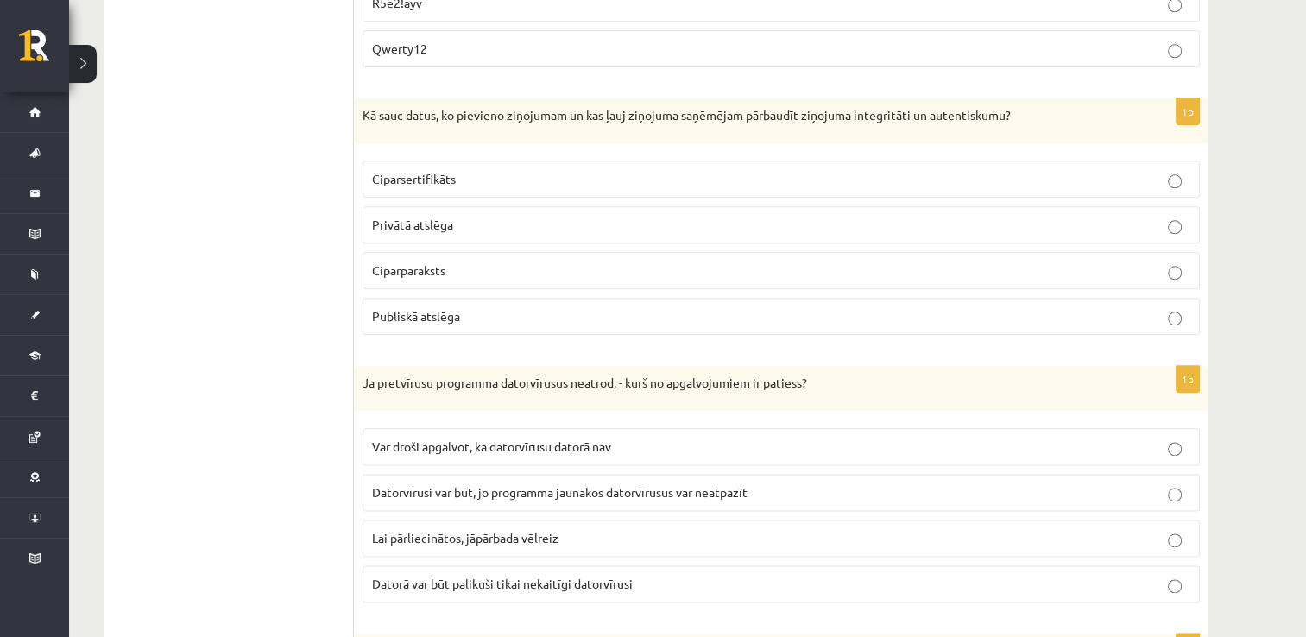
click at [451, 206] on label "Privātā atslēga" at bounding box center [781, 224] width 837 height 37
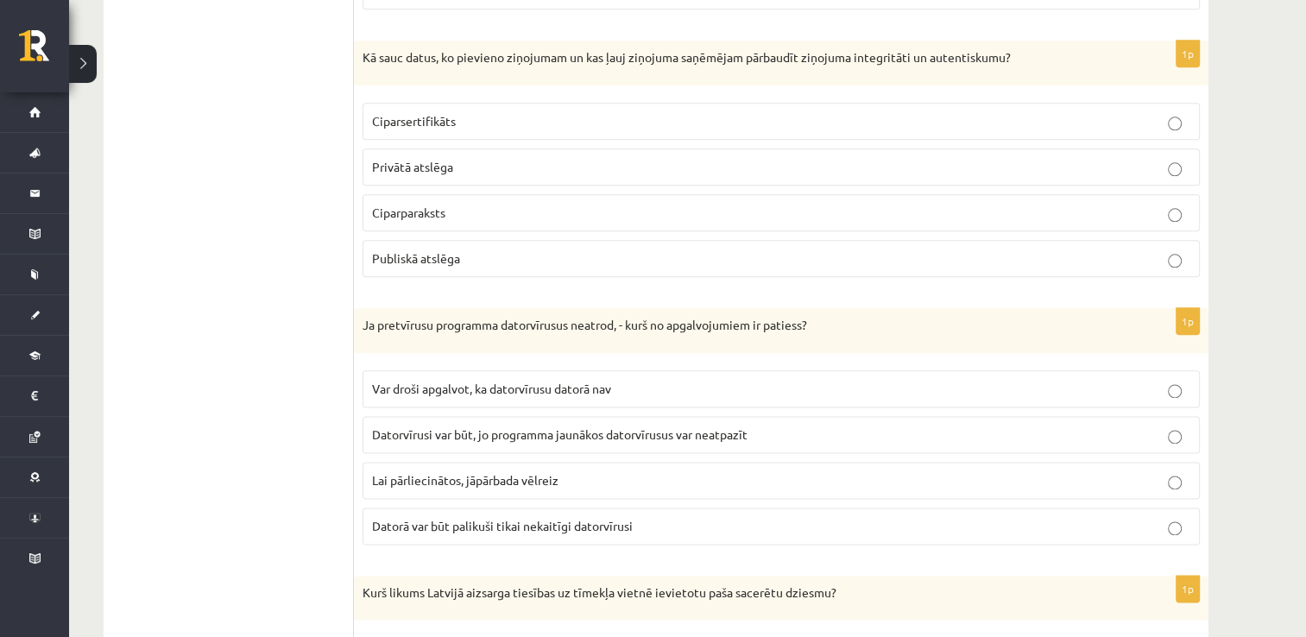
scroll to position [2100, 0]
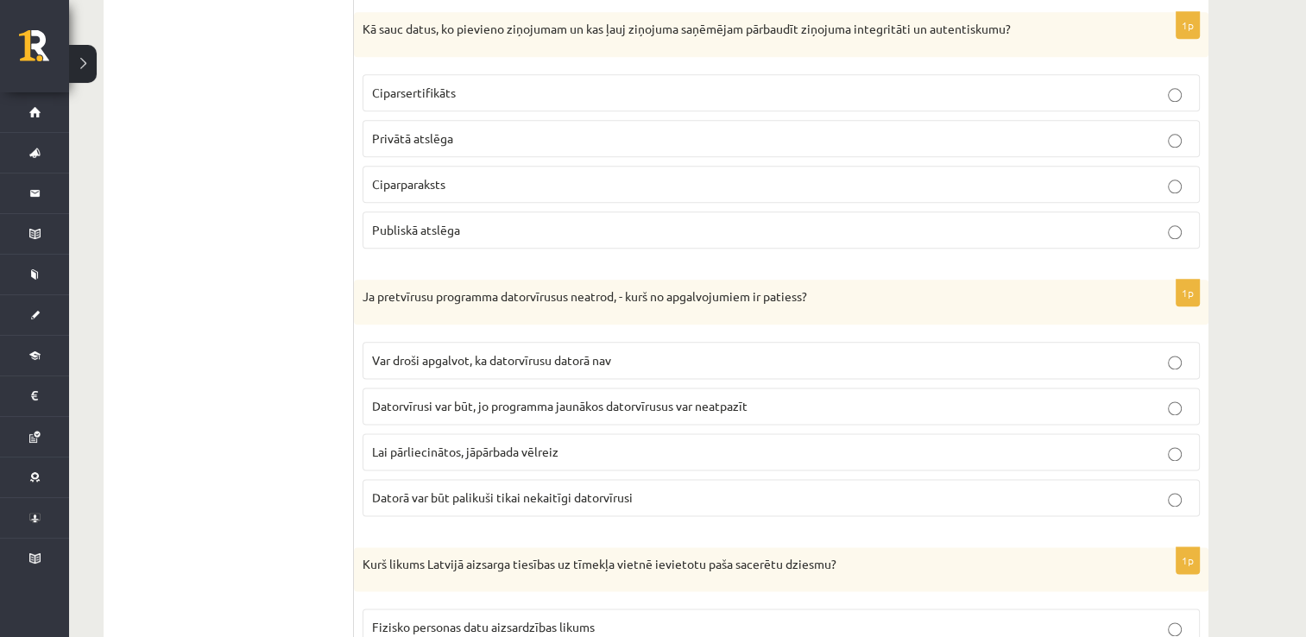
click at [390, 222] on span "Publiskā atslēga" at bounding box center [416, 230] width 88 height 16
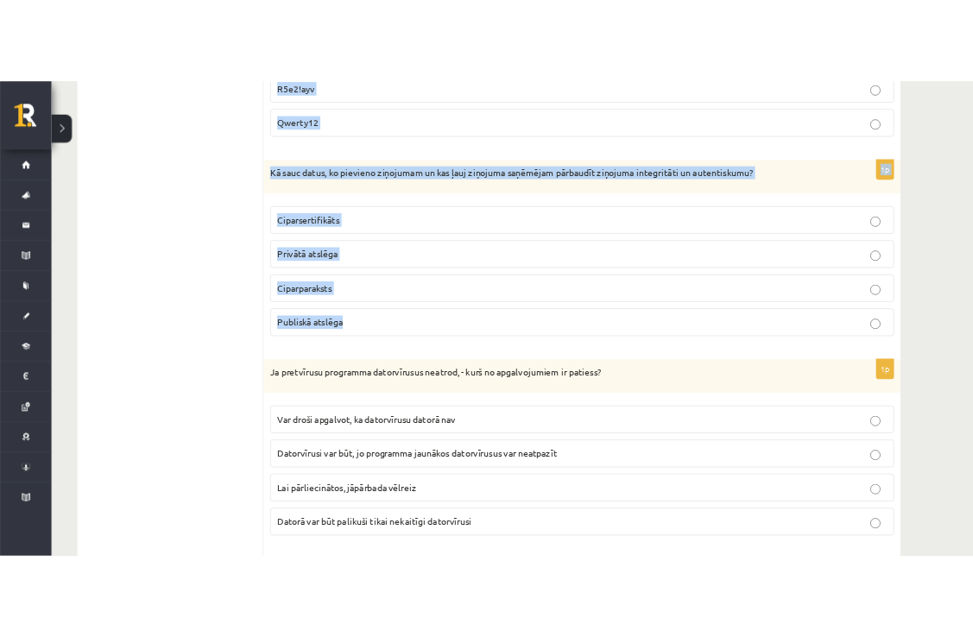
scroll to position [1989, 0]
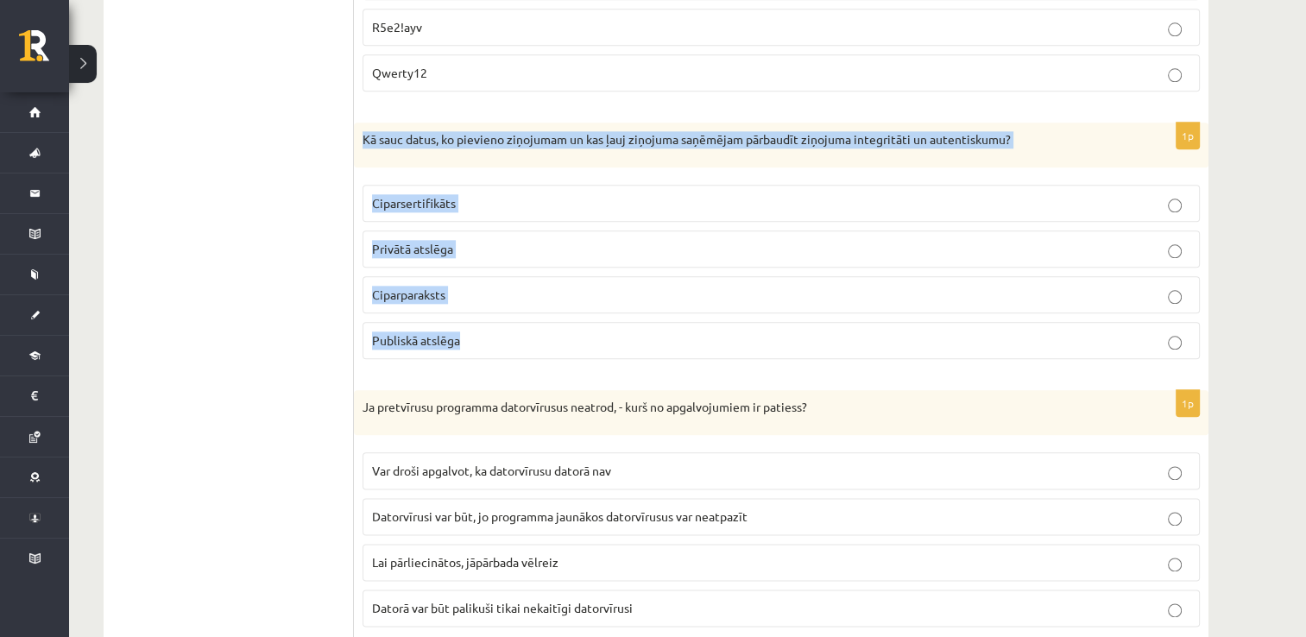
drag, startPoint x: 482, startPoint y: 223, endPoint x: 358, endPoint y: 129, distance: 155.2
click at [358, 129] on div "1p Kā sauc datus, ko pievieno ziņojumam un kas ļauj ziņojuma saņēmējam pārbaudī…" at bounding box center [781, 248] width 855 height 250
copy div "Kā sauc datus, ko pievieno ziņojumam un kas ļauj ziņojuma saņēmējam pārbaudīt z…"
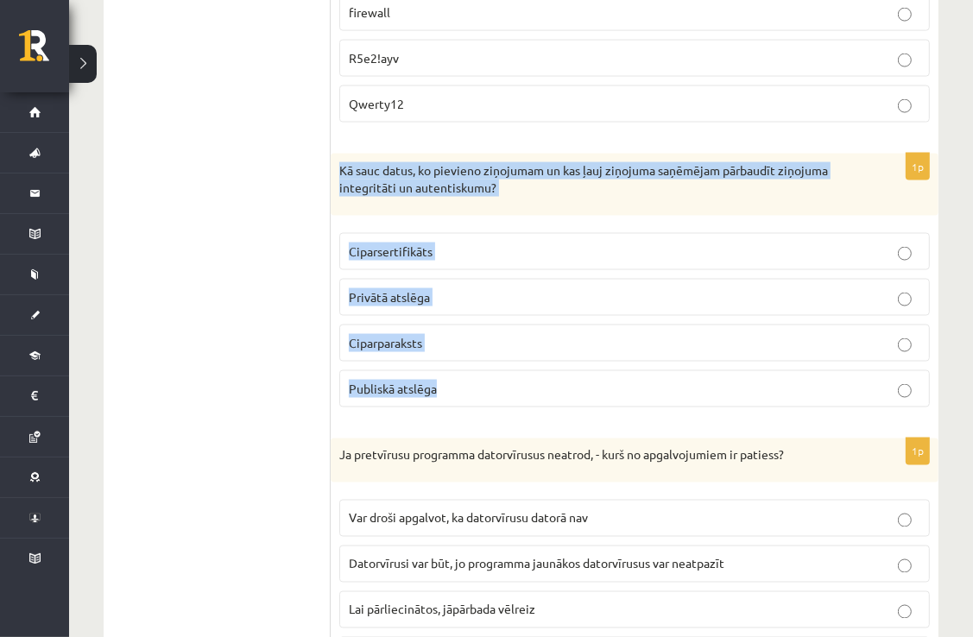
click at [760, 411] on div "1p Kā sauc datus, ko pievieno ziņojumam un kas ļauj ziņojuma saņēmējam pārbaudī…" at bounding box center [635, 287] width 608 height 267
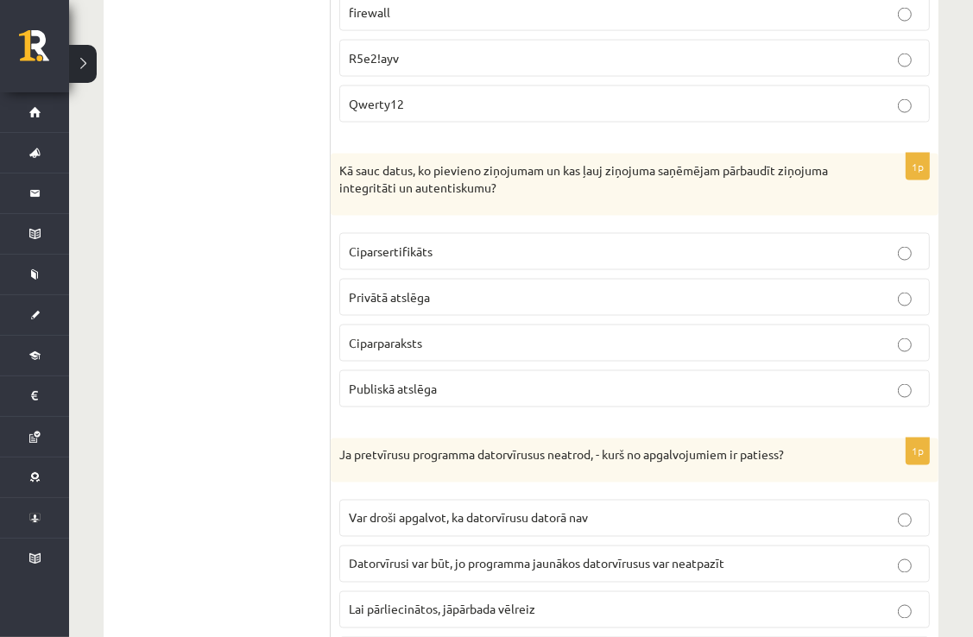
click at [753, 340] on p "Ciparparaksts" at bounding box center [635, 343] width 572 height 18
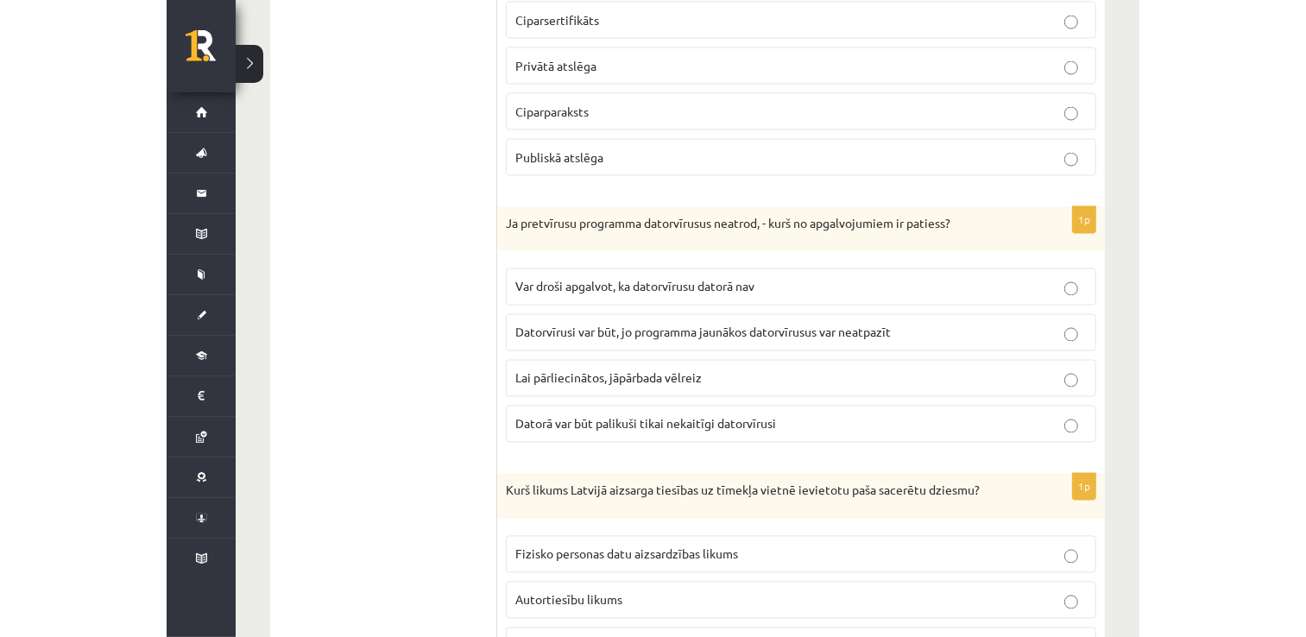
scroll to position [2248, 0]
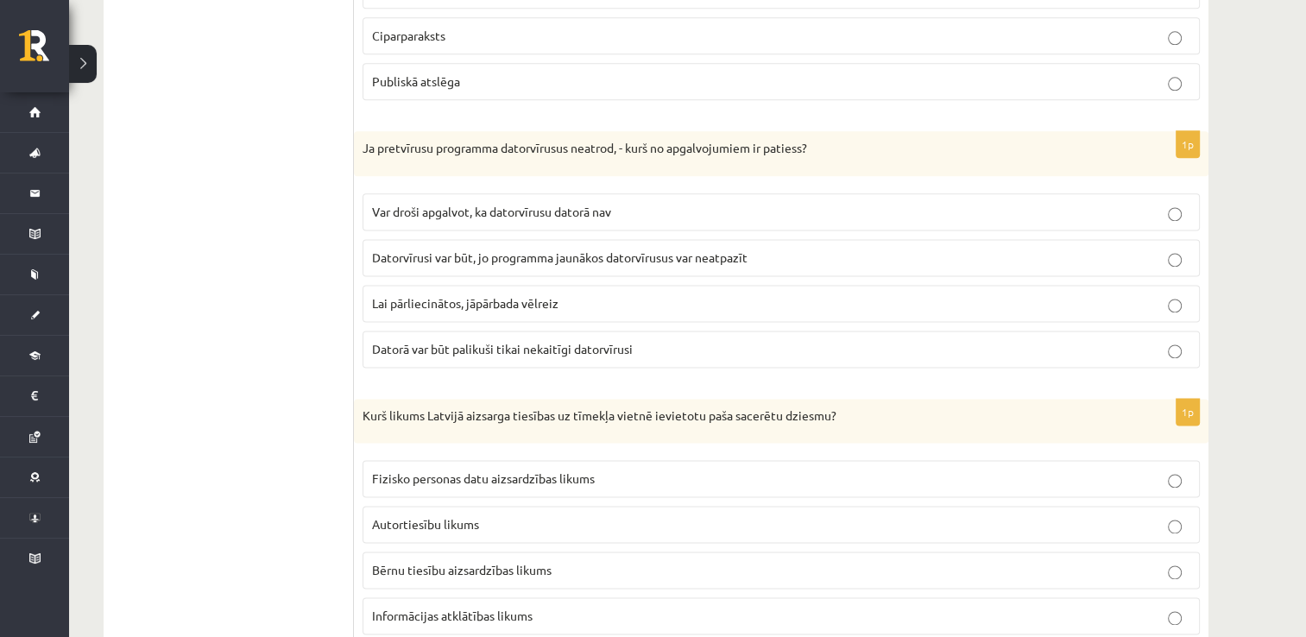
click at [534, 250] on span "Datorvīrusi var būt, jo programma jaunākos datorvīrusus var neatpazīt" at bounding box center [560, 258] width 376 height 16
click at [542, 298] on span "Lai pārliecinātos, jāpārbada vēlreiz" at bounding box center [465, 303] width 186 height 16
drag, startPoint x: 542, startPoint y: 344, endPoint x: 534, endPoint y: 265, distance: 79.9
click at [534, 265] on fieldset "Var droši apgalvot, ka datorvīrusu datorā nav Datorvīrusi var būt, jo programma…" at bounding box center [781, 279] width 837 height 188
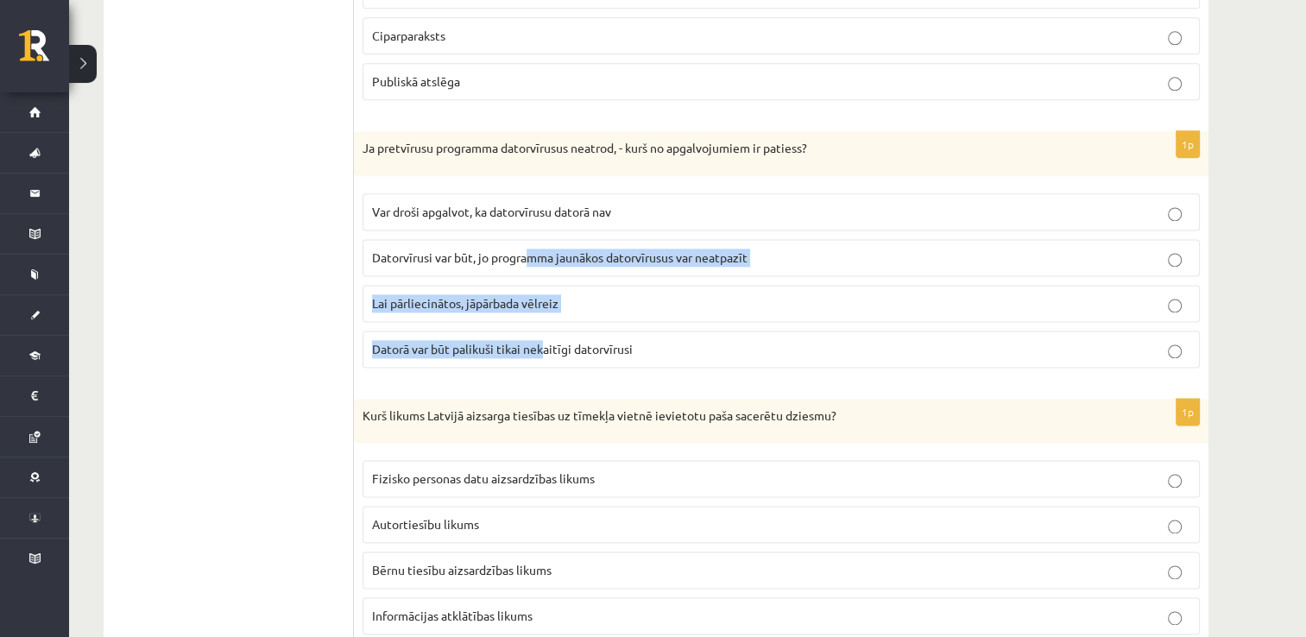
click at [531, 262] on label "Datorvīrusi var būt, jo programma jaunākos datorvīrusus var neatpazīt" at bounding box center [781, 257] width 837 height 37
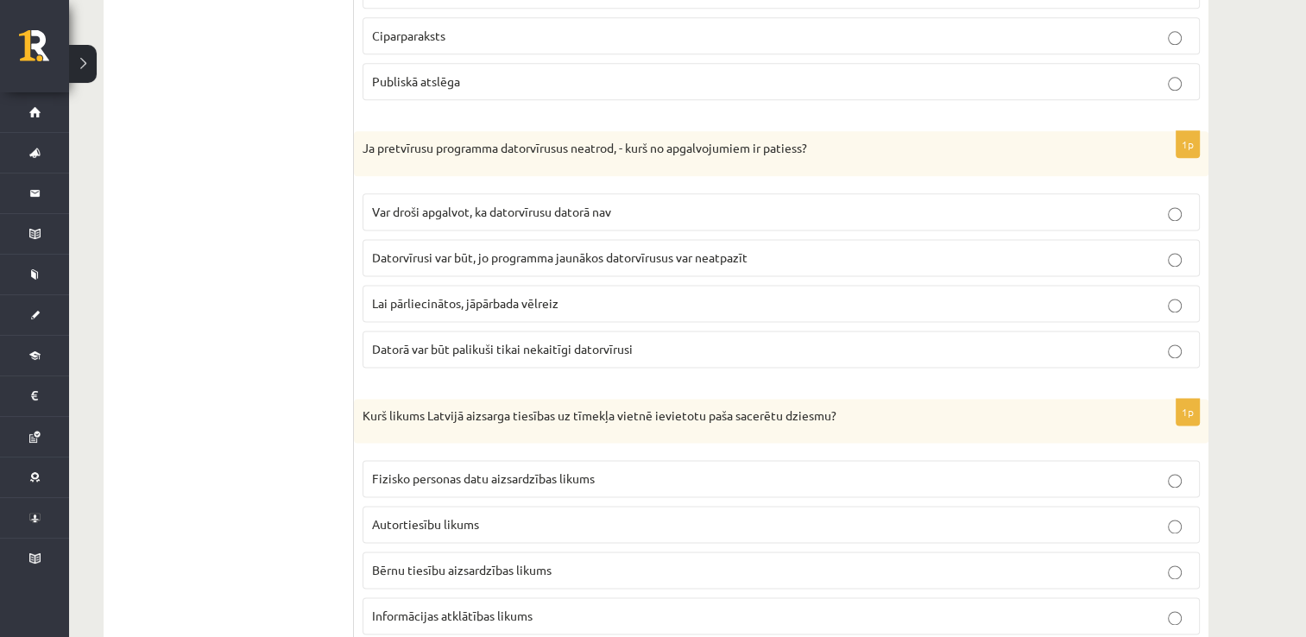
click at [317, 269] on ul "1. daļa - savieno atbildes 1. daļa - tests 2.daļa - Praktiskais darbs ar prezen…" at bounding box center [237, 398] width 233 height 4311
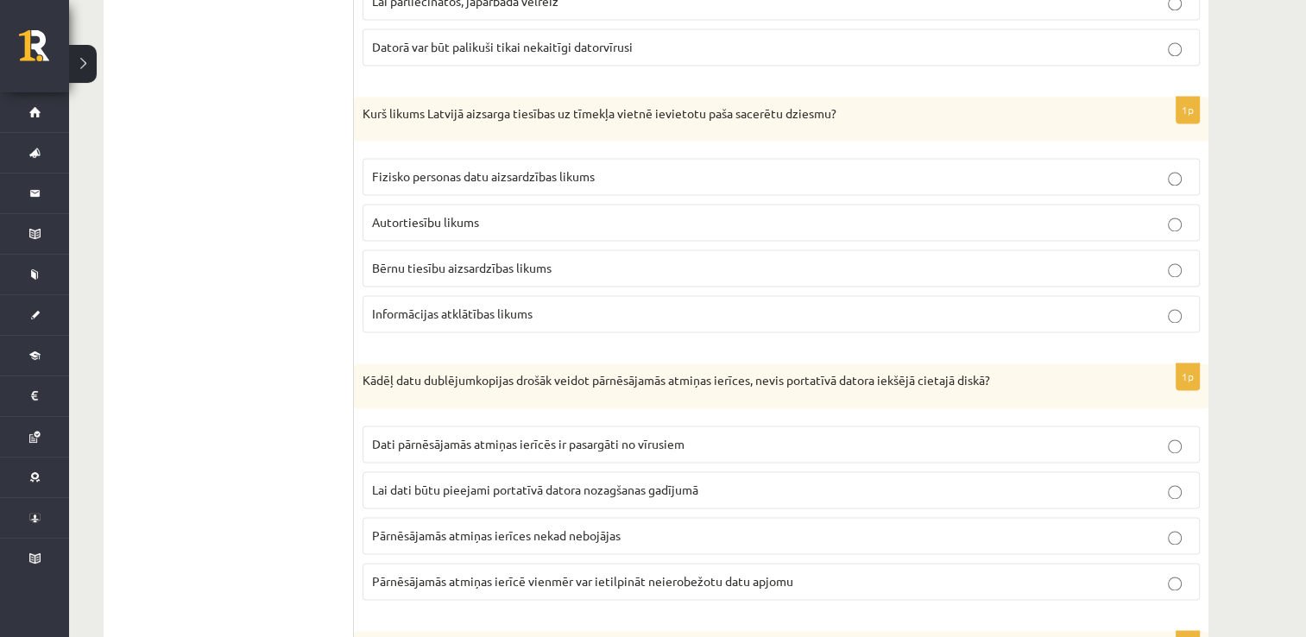
scroll to position [2594, 0]
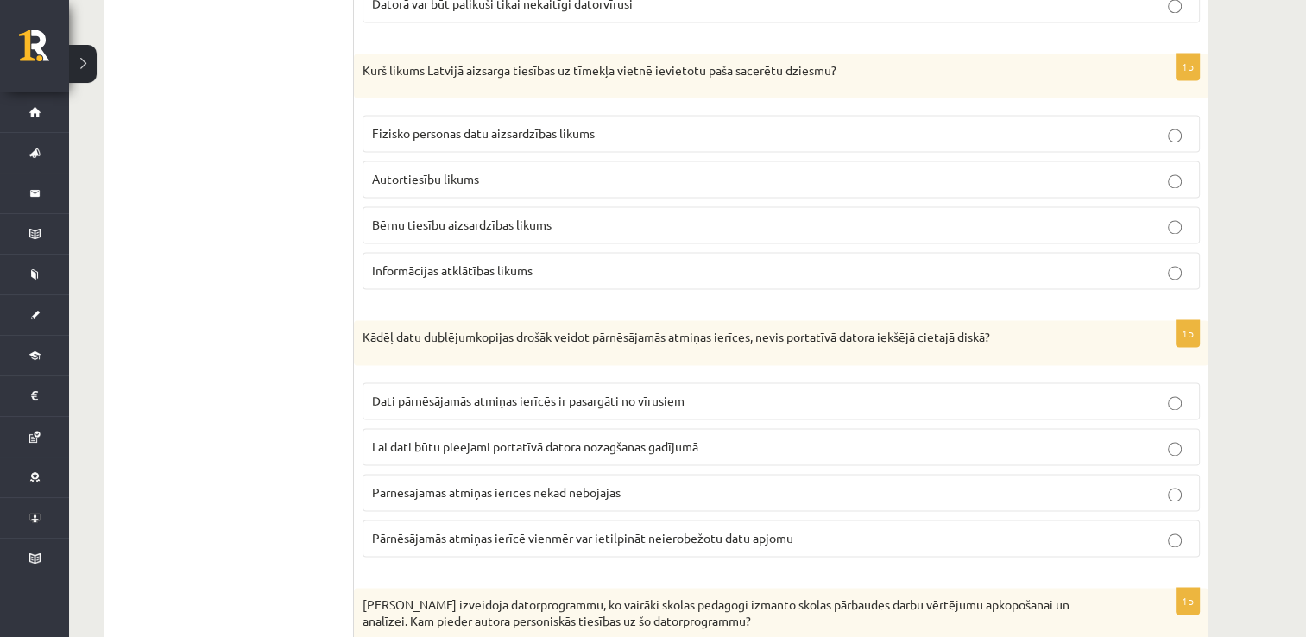
click at [420, 171] on span "Autortiesību likums" at bounding box center [425, 179] width 107 height 16
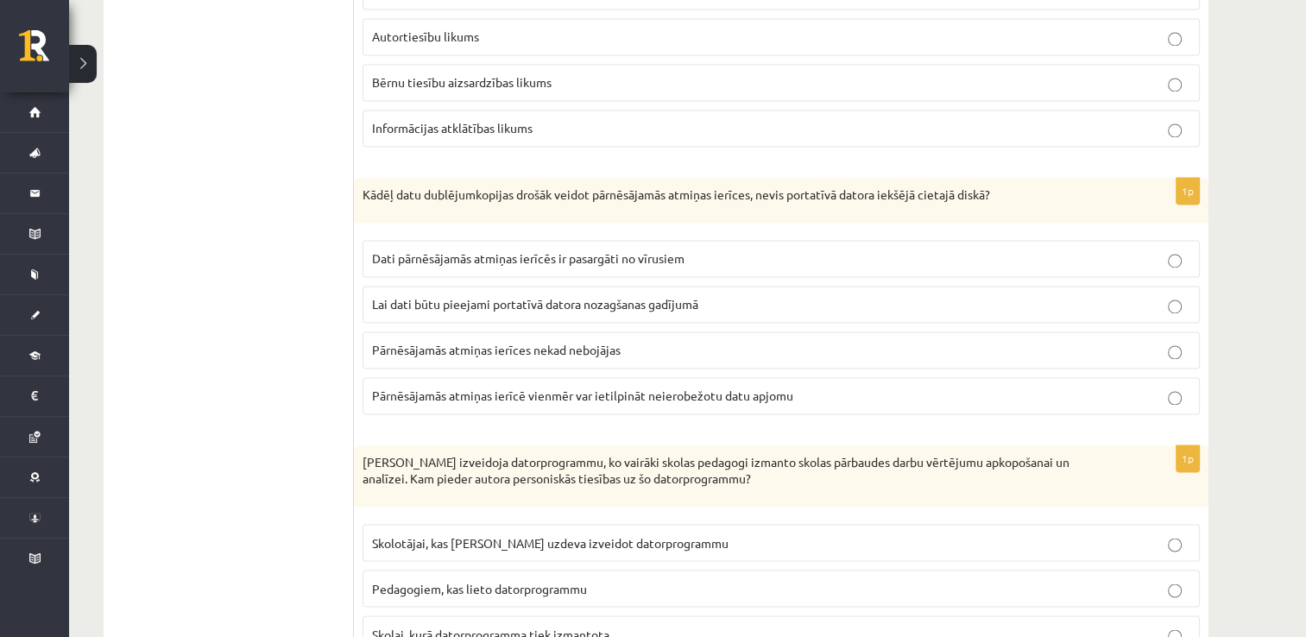
scroll to position [2853, 0]
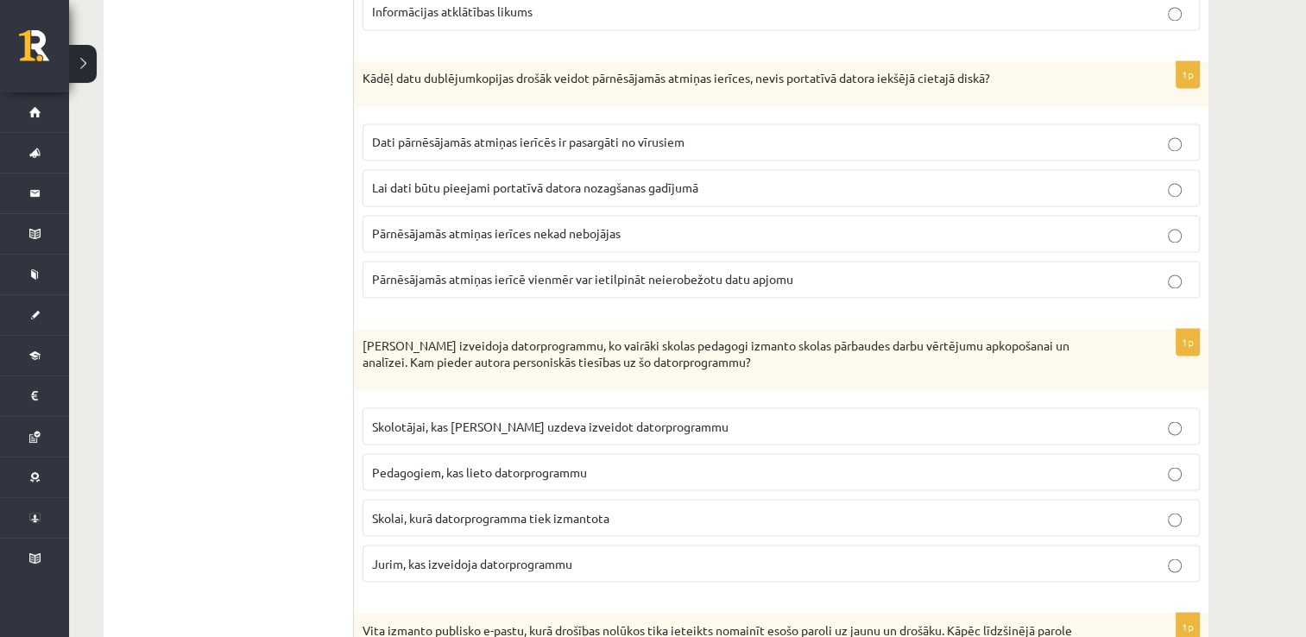
click at [390, 134] on span "Dati pārnēsājamās atmiņas ierīcēs ir pasargāti no vīrusiem" at bounding box center [528, 142] width 313 height 16
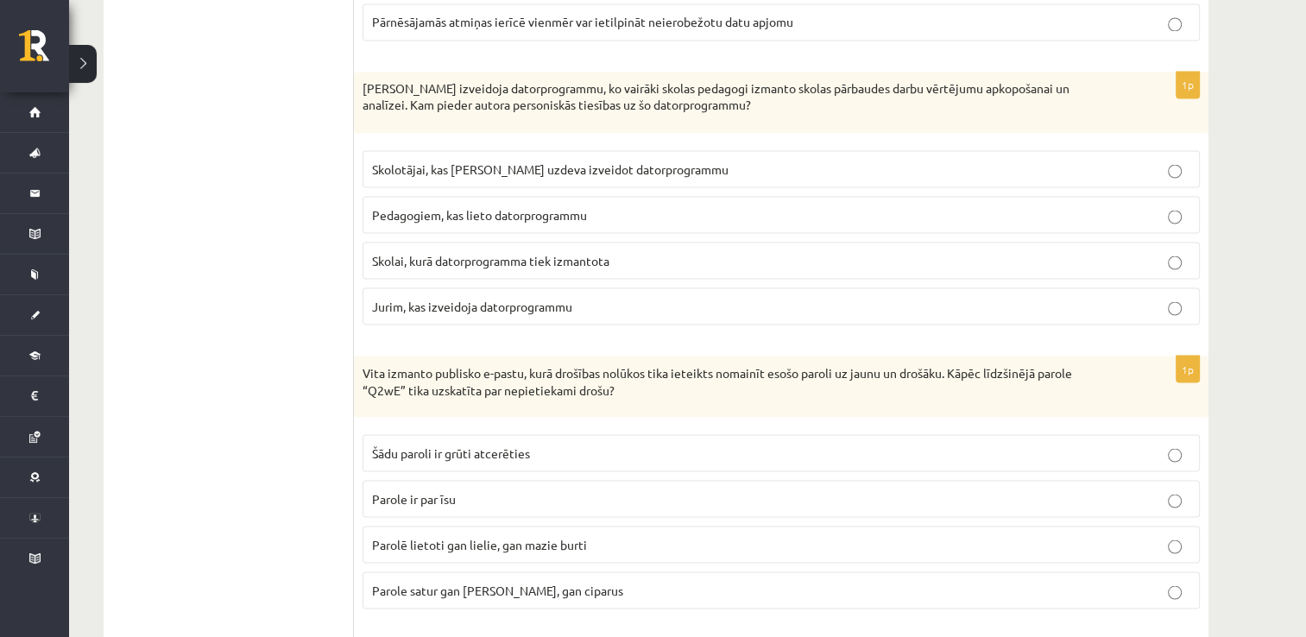
scroll to position [3112, 0]
click at [475, 296] on span "Jurim, kas izveidoja datorprogrammu" at bounding box center [472, 304] width 200 height 16
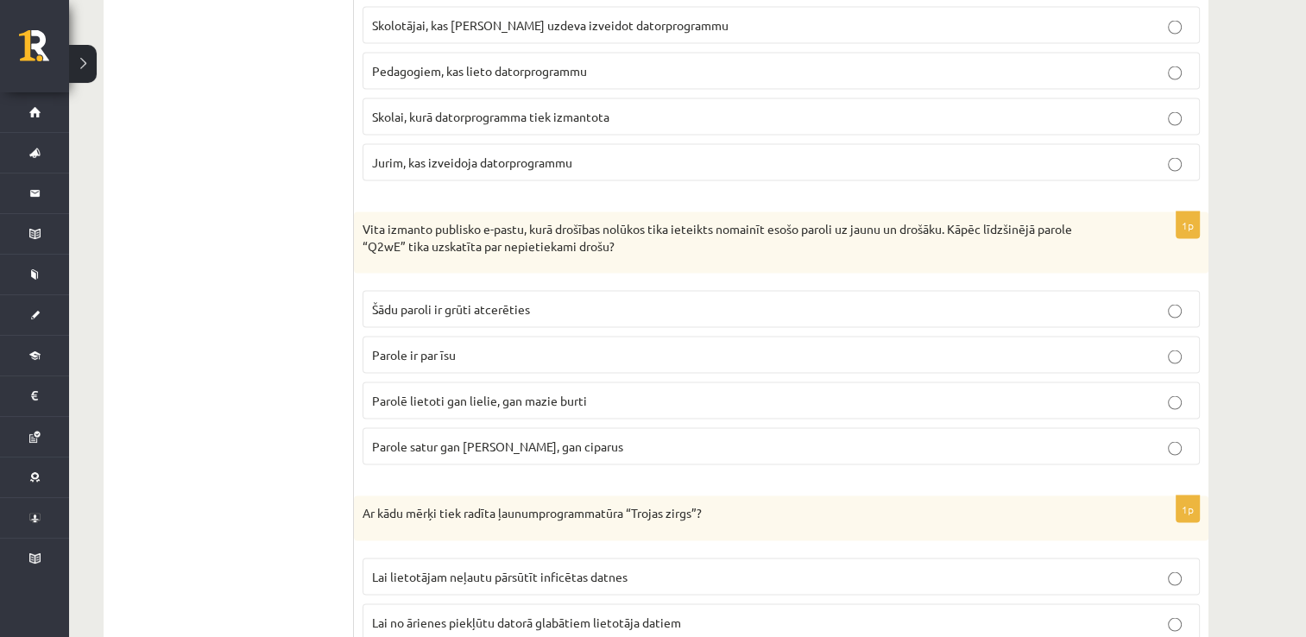
scroll to position [3284, 0]
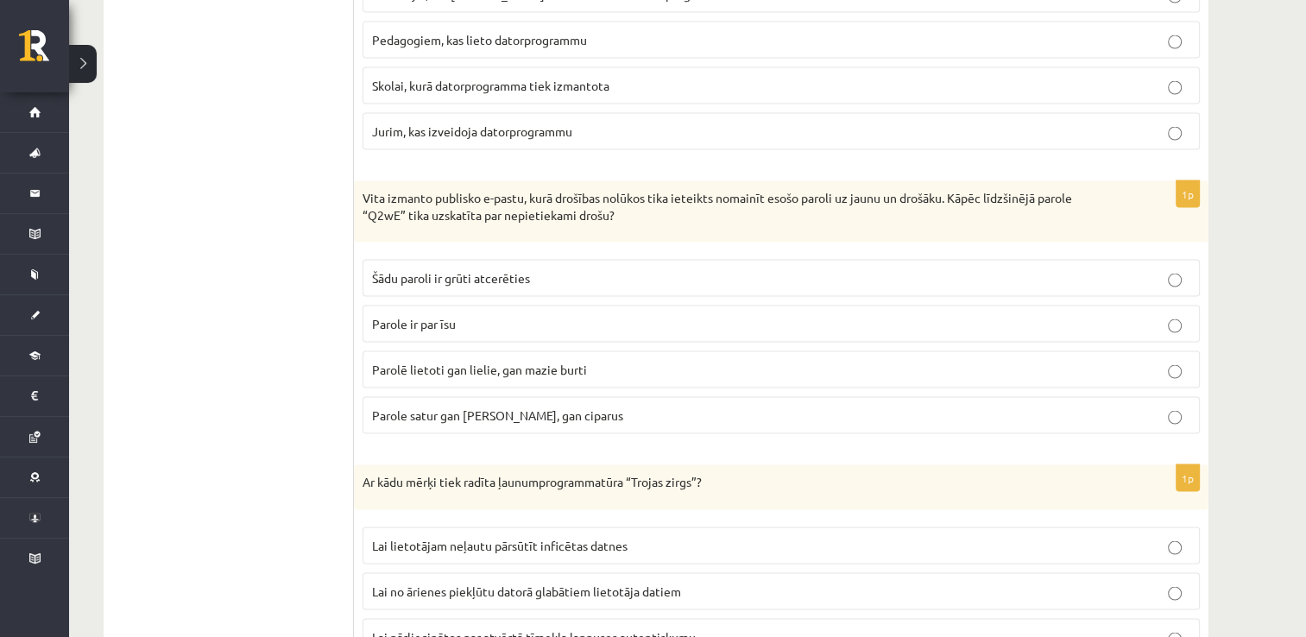
click at [549, 321] on label "Parole ir par īsu" at bounding box center [781, 324] width 837 height 37
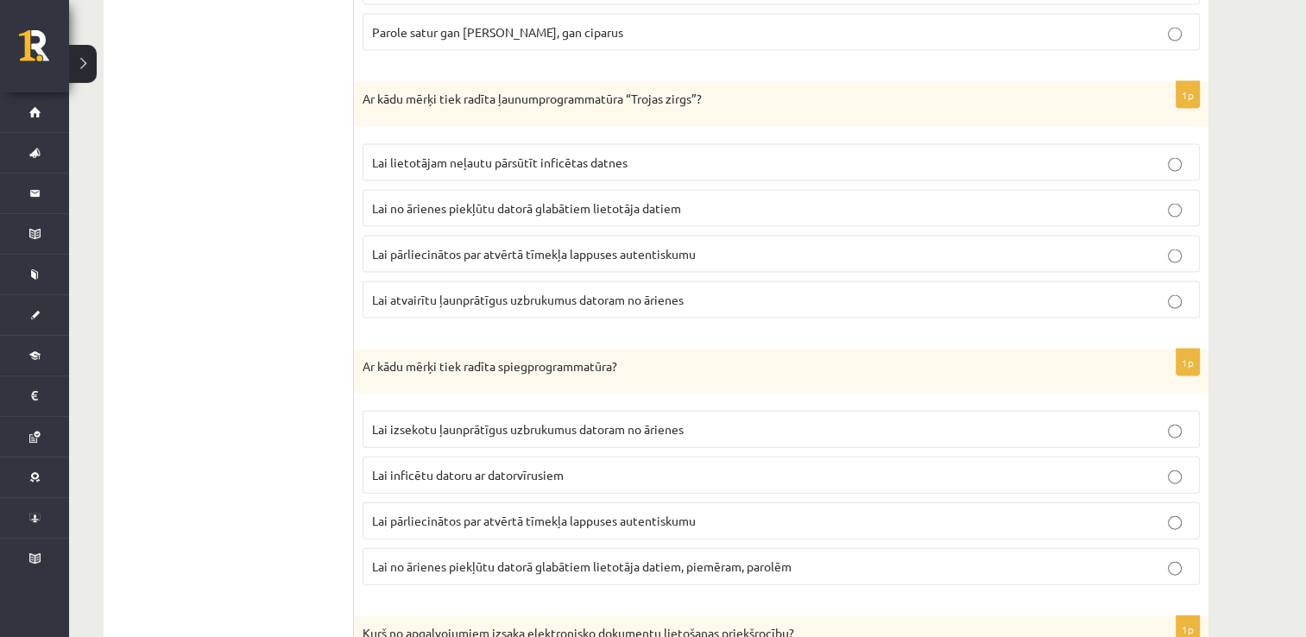
scroll to position [3630, 0]
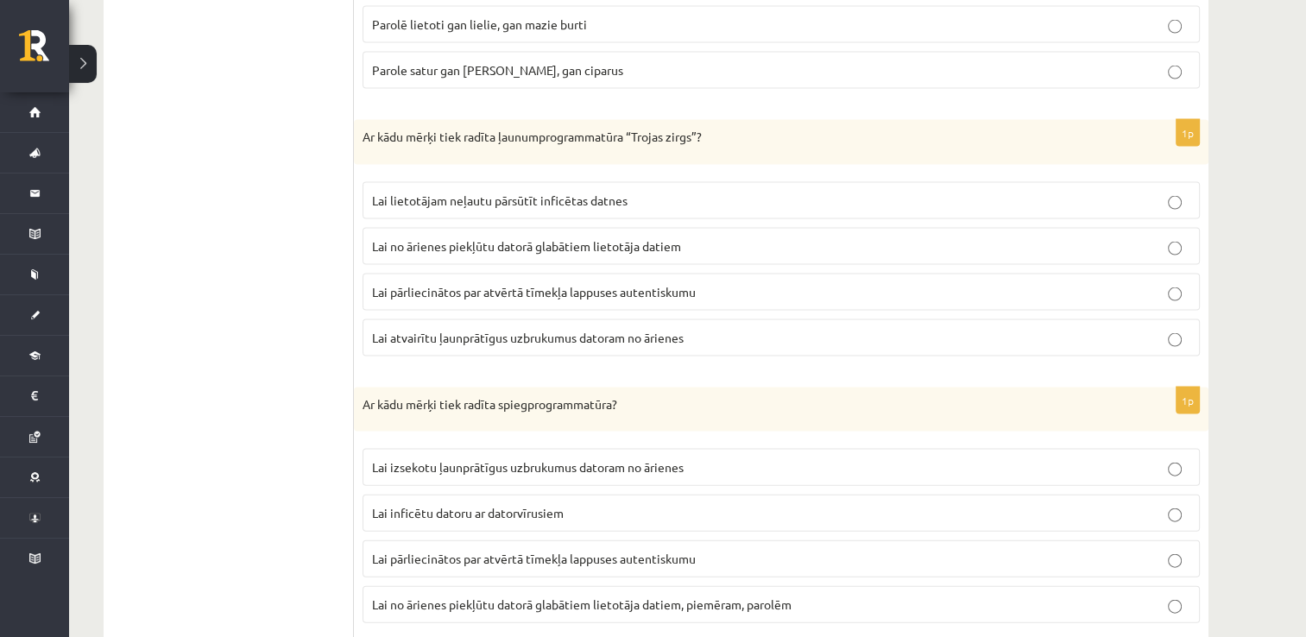
click at [449, 237] on p "Lai no ārienes piekļūtu datorā glabātiem lietotāja datiem" at bounding box center [781, 246] width 819 height 18
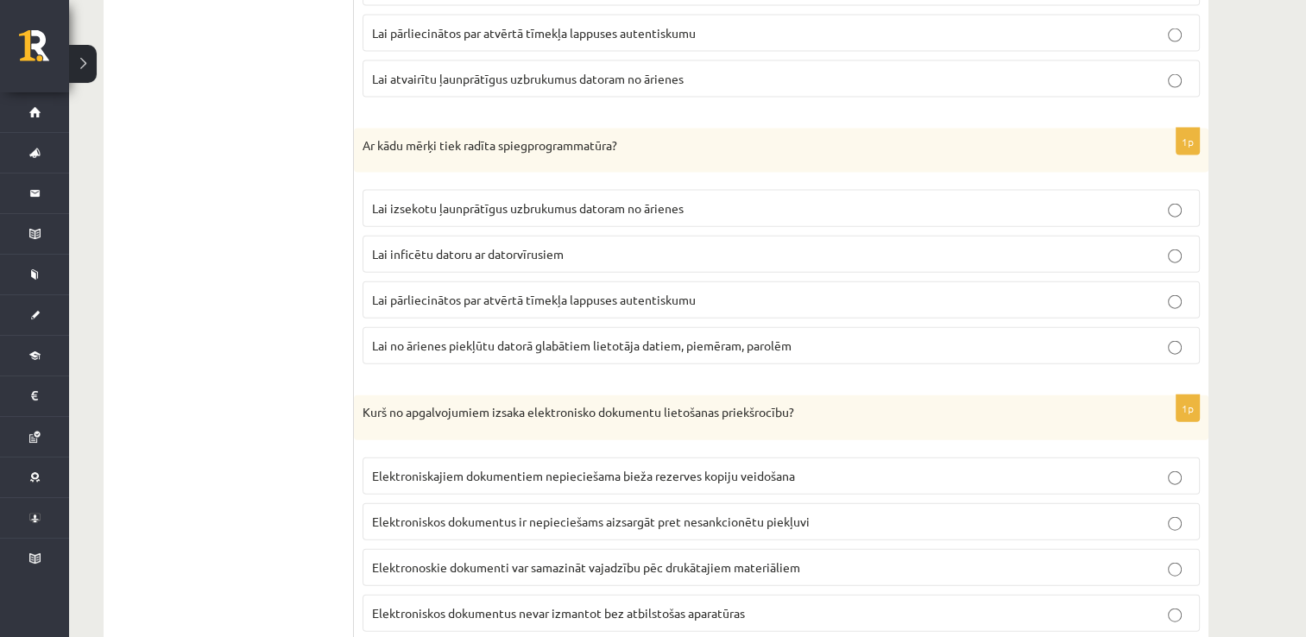
scroll to position [3975, 0]
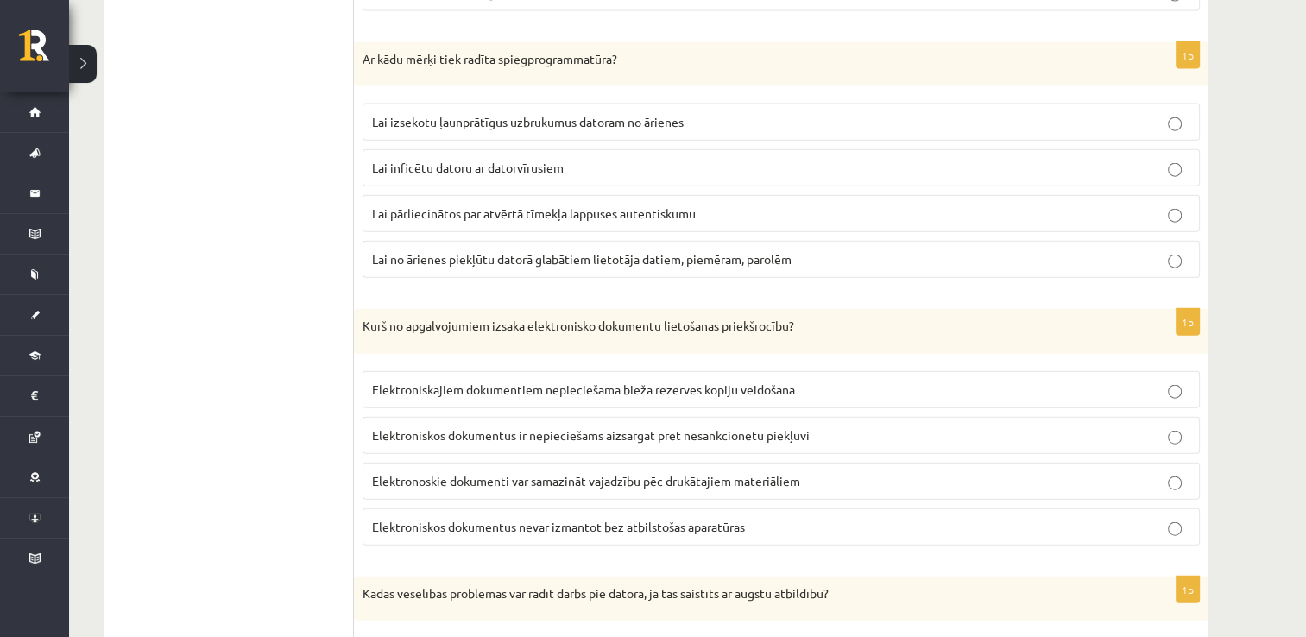
click at [426, 159] on p "Lai inficētu datoru ar datorvīrusiem" at bounding box center [781, 168] width 819 height 18
click at [433, 252] on label "Lai no ārienes piekļūtu datorā glabātiem lietotāja datiem, piemēram, parolēm" at bounding box center [781, 259] width 837 height 37
click at [416, 161] on label "Lai inficētu datoru ar datorvīrusiem" at bounding box center [781, 167] width 837 height 37
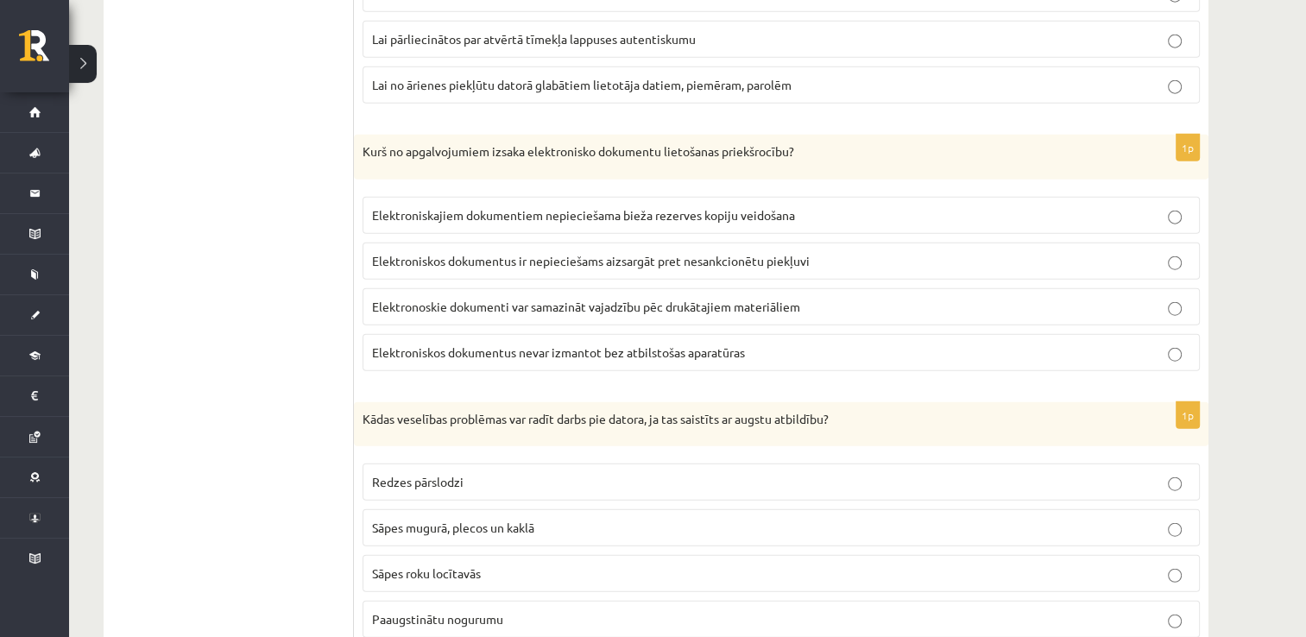
scroll to position [4195, 0]
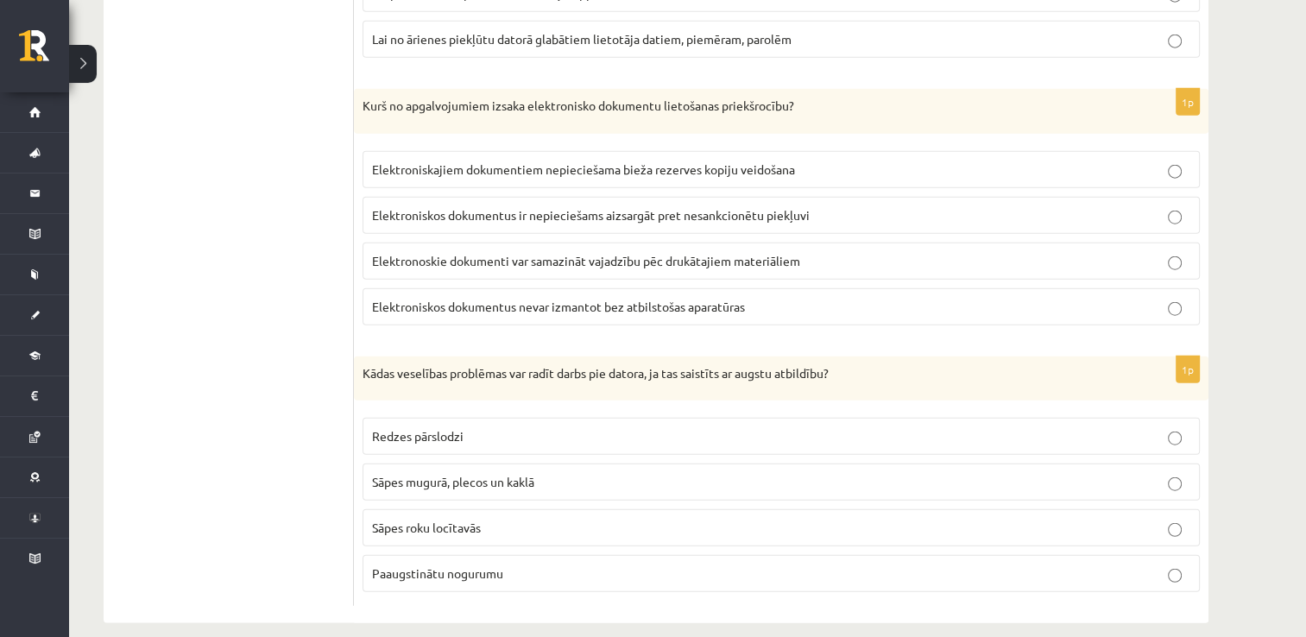
drag, startPoint x: 416, startPoint y: 161, endPoint x: 328, endPoint y: 161, distance: 88.1
drag, startPoint x: 328, startPoint y: 161, endPoint x: 314, endPoint y: 52, distance: 109.7
click at [481, 253] on span "Elektronoskie dokumenti var samazināt vajadzību pēc drukātajiem materiāliem" at bounding box center [586, 261] width 428 height 16
click at [503, 565] on p "Paaugstinātu nogurumu" at bounding box center [781, 574] width 819 height 18
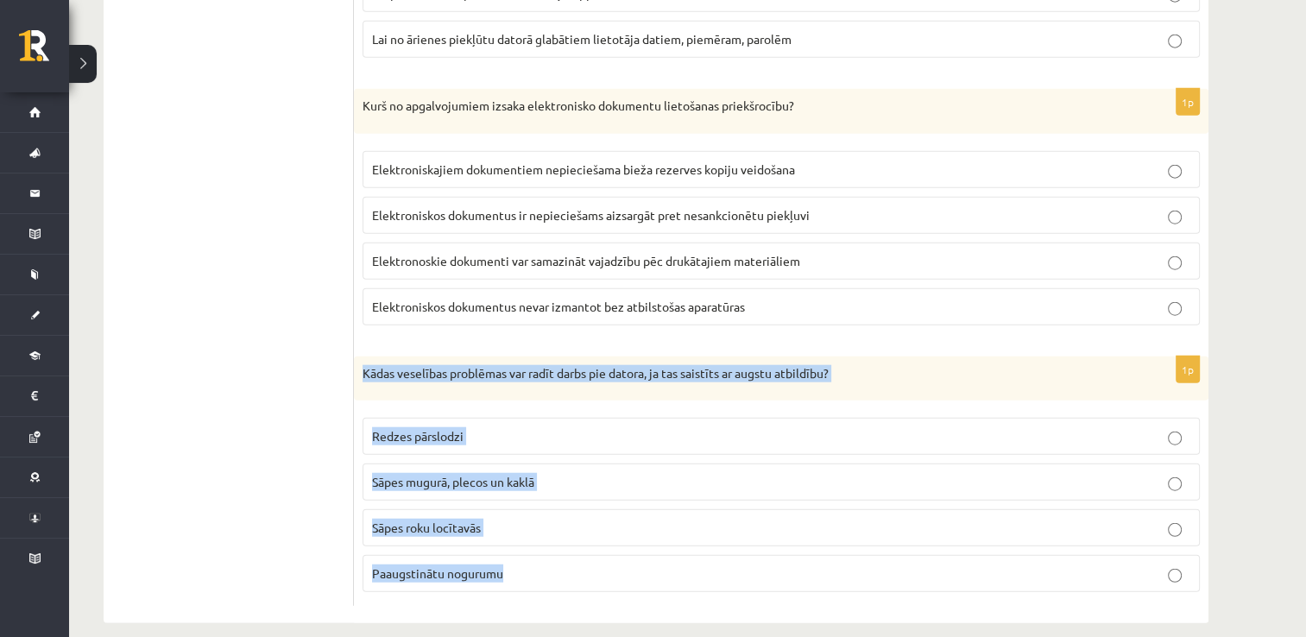
drag, startPoint x: 525, startPoint y: 556, endPoint x: 353, endPoint y: 352, distance: 266.5
click at [354, 357] on div "1p Kādas veselības problēmas var radīt darbs pie datora, ja tas saistīts ar aug…" at bounding box center [781, 482] width 855 height 250
copy div "Kādas veselības problēmas var radīt darbs pie datora, ja tas saistīts ar augstu…"
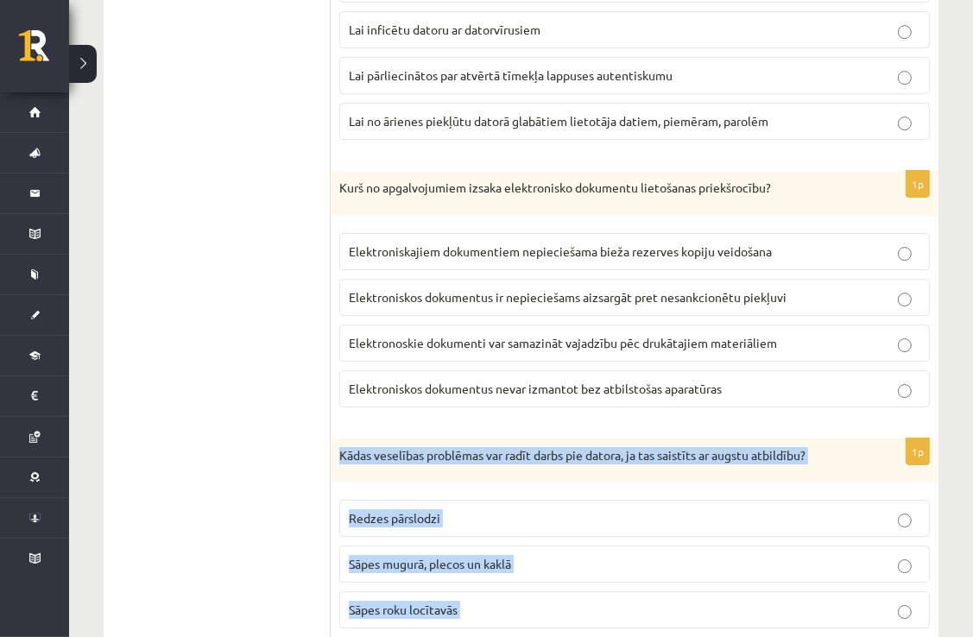
click at [891, 439] on div "Kādas veselības problēmas var radīt darbs pie datora, ja tas saistīts ar augstu…" at bounding box center [635, 461] width 608 height 45
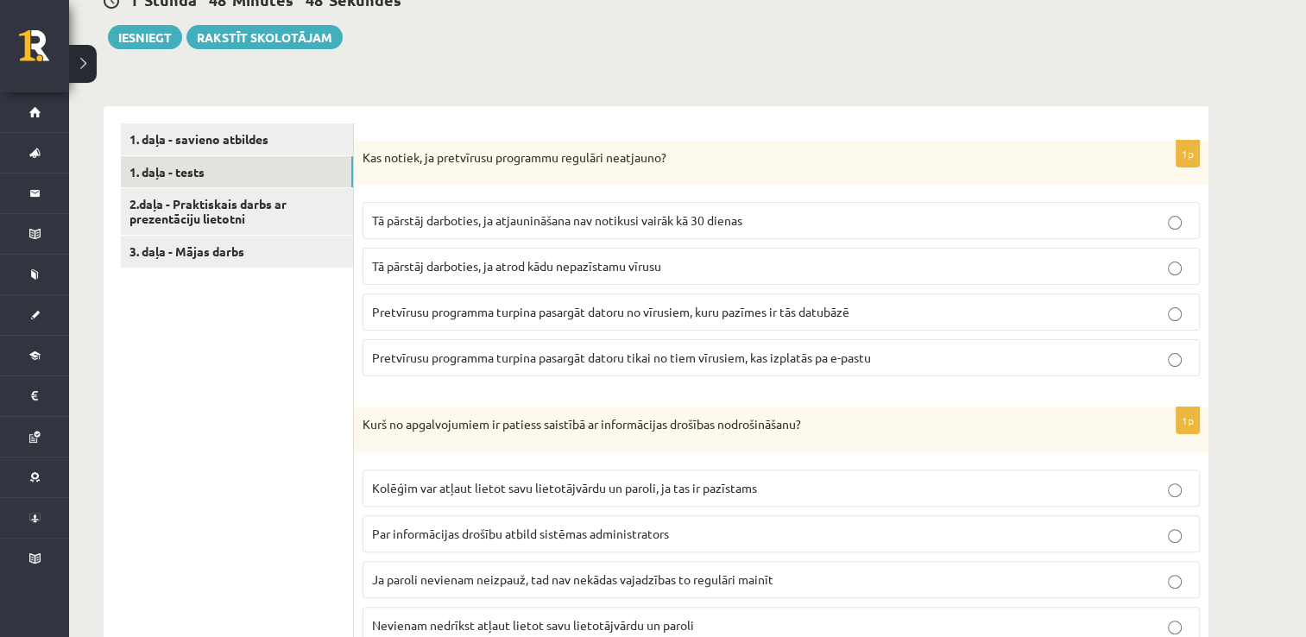
scroll to position [404, 0]
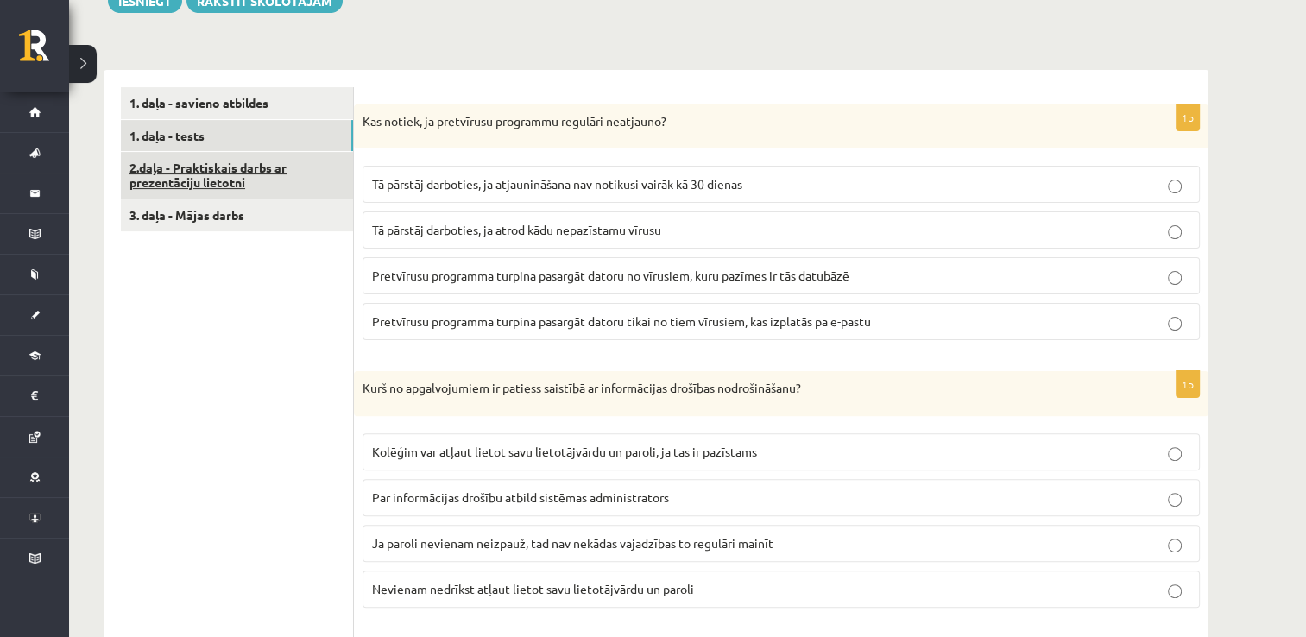
click at [283, 171] on link "2.daļa - Praktiskais darbs ar prezentāciju lietotni" at bounding box center [237, 175] width 232 height 47
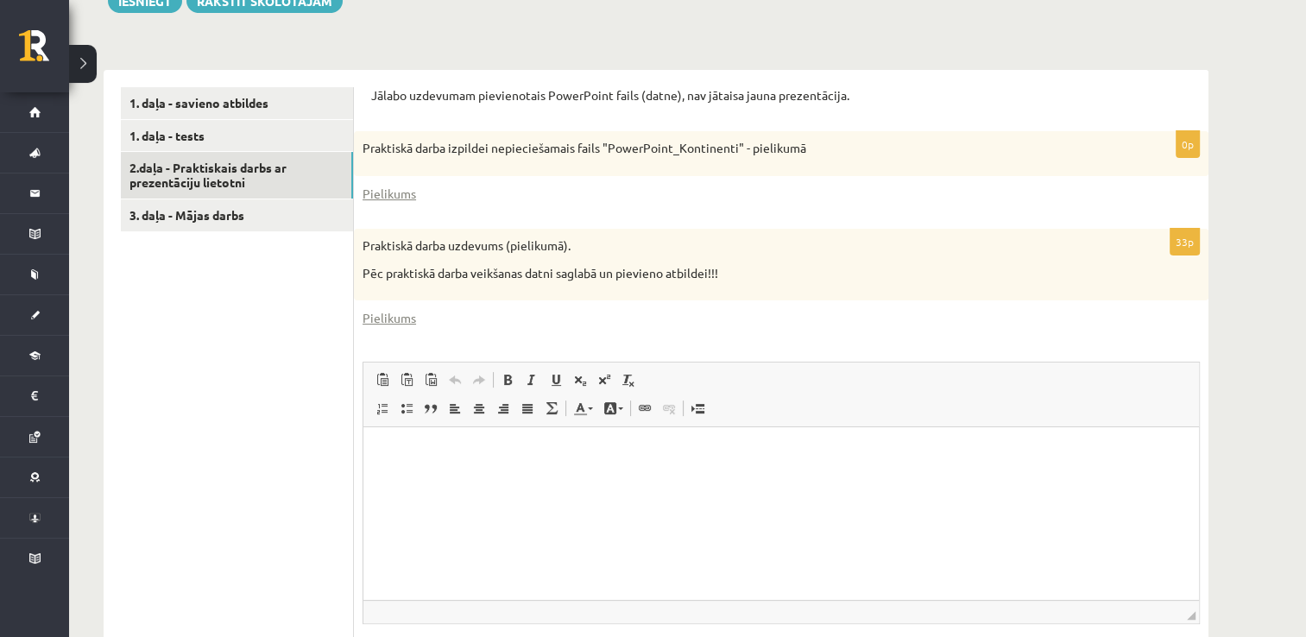
scroll to position [0, 0]
click at [402, 195] on link "Pielikums" at bounding box center [390, 194] width 54 height 18
click at [396, 314] on link "Pielikums" at bounding box center [390, 318] width 54 height 18
